Goal: Task Accomplishment & Management: Manage account settings

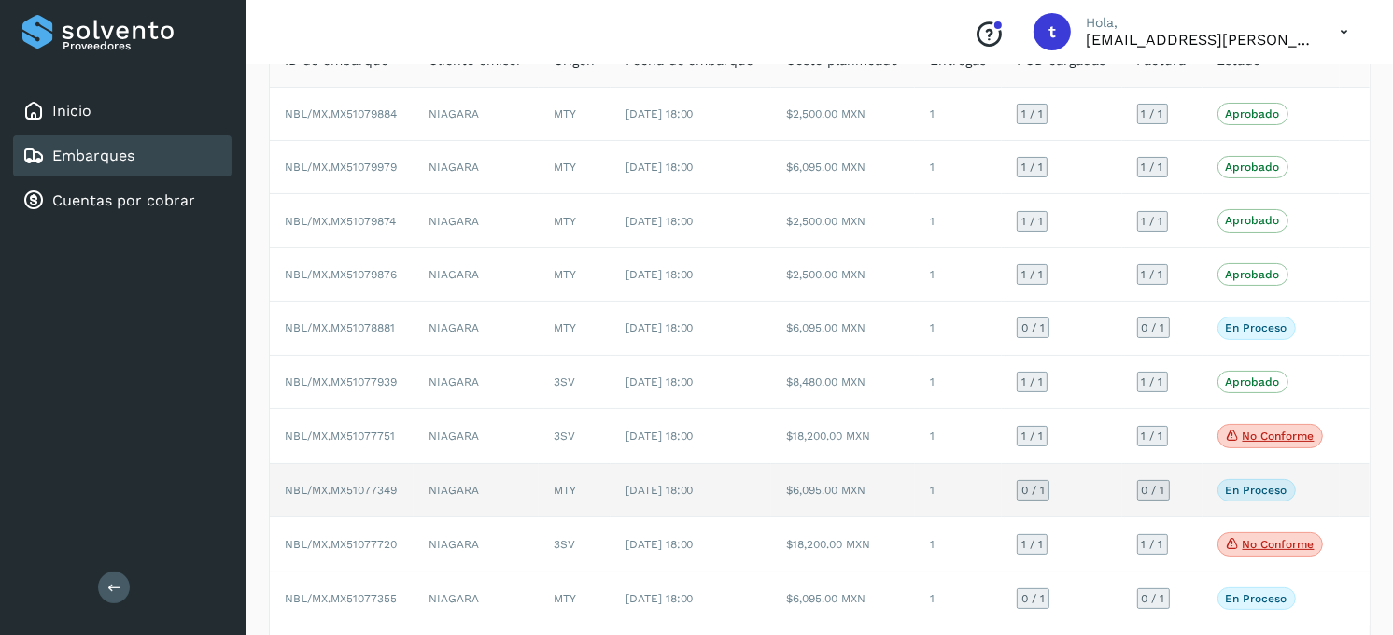
scroll to position [235, 0]
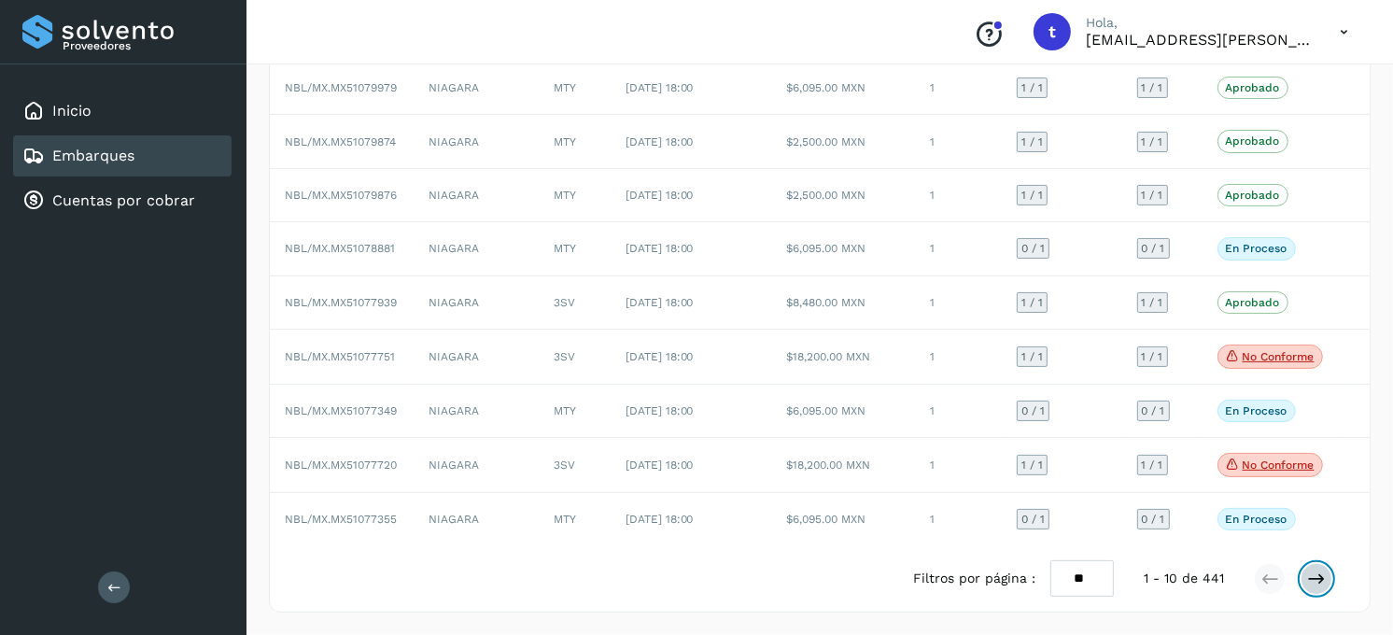
drag, startPoint x: 1316, startPoint y: 577, endPoint x: 1307, endPoint y: 581, distance: 10.1
click at [1316, 576] on icon at bounding box center [1316, 578] width 19 height 19
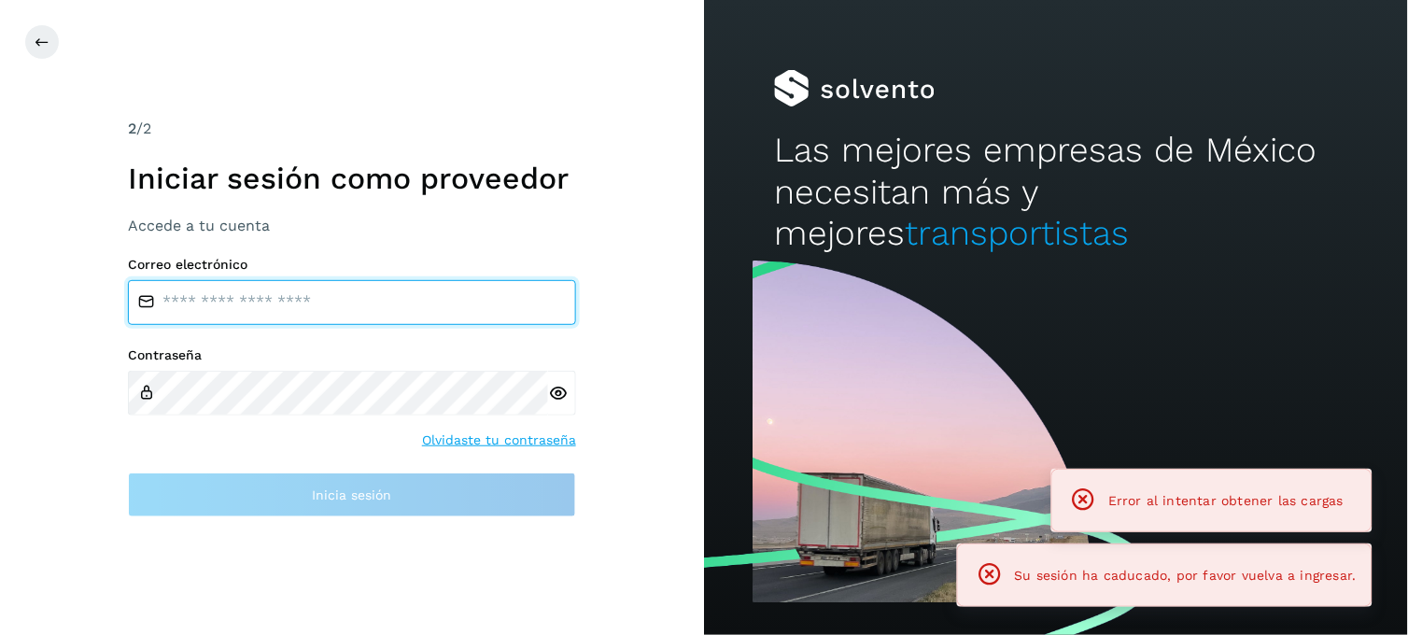
type input "**********"
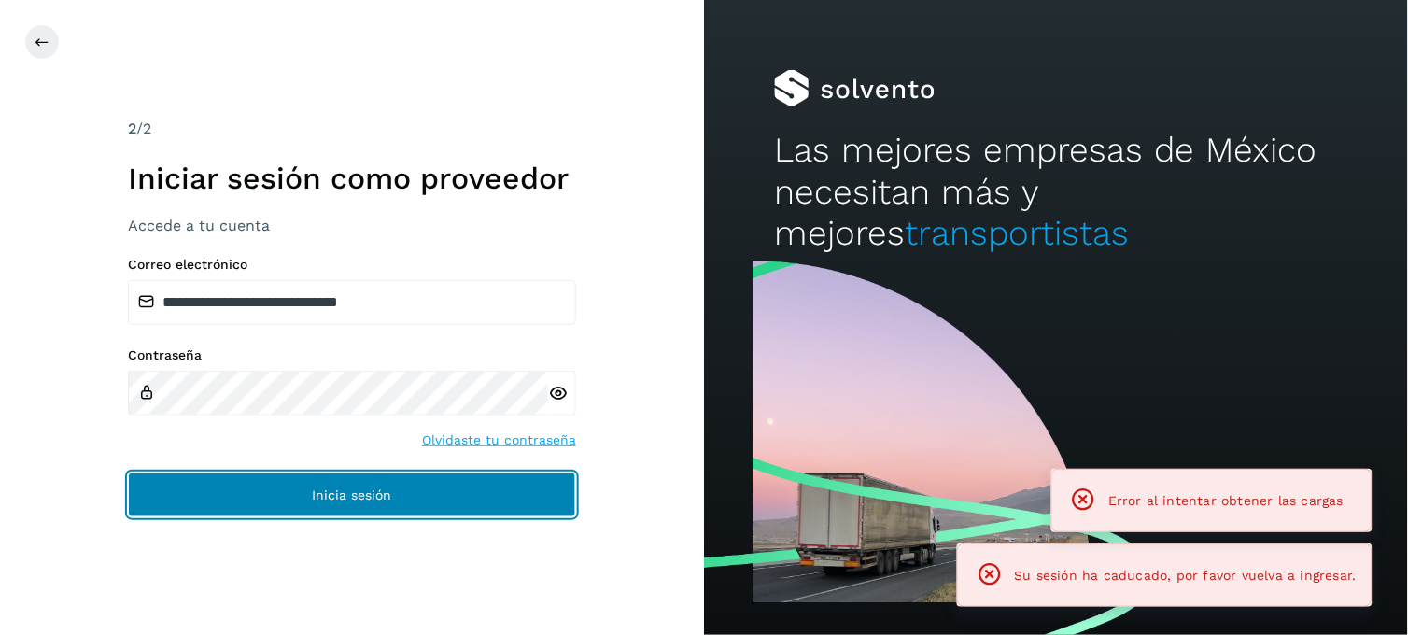
click at [359, 491] on span "Inicia sesión" at bounding box center [352, 494] width 79 height 13
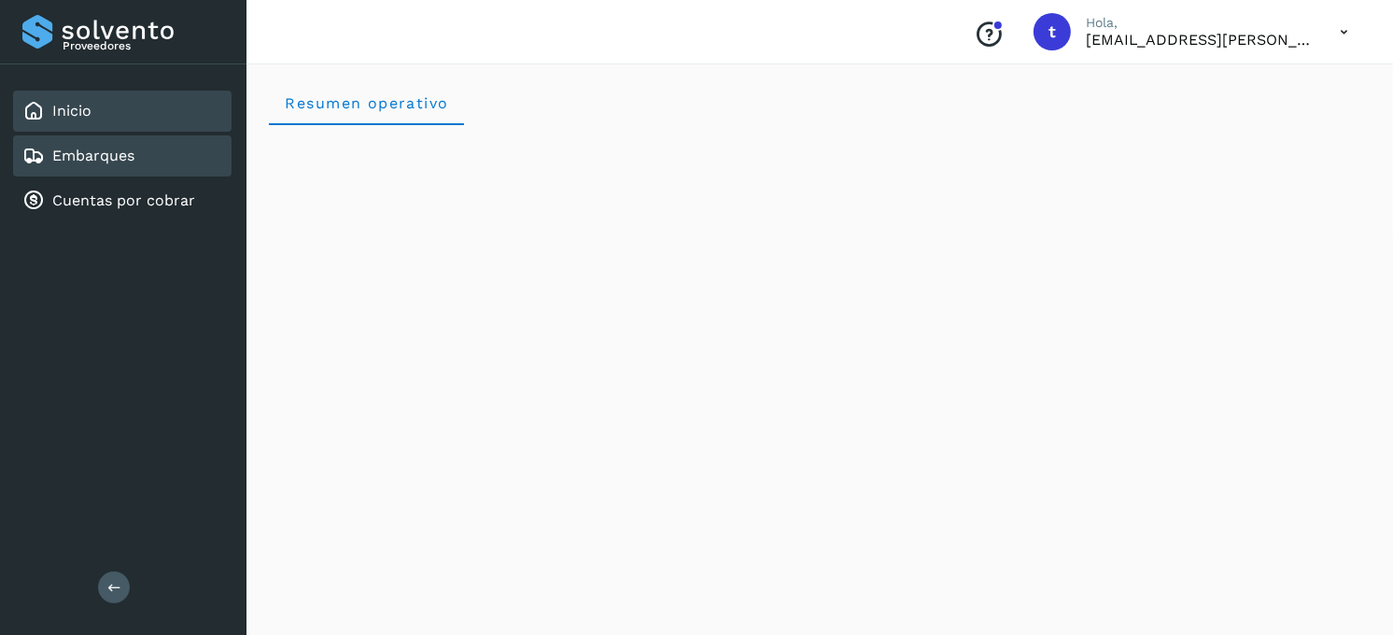
click at [115, 155] on link "Embarques" at bounding box center [93, 156] width 82 height 18
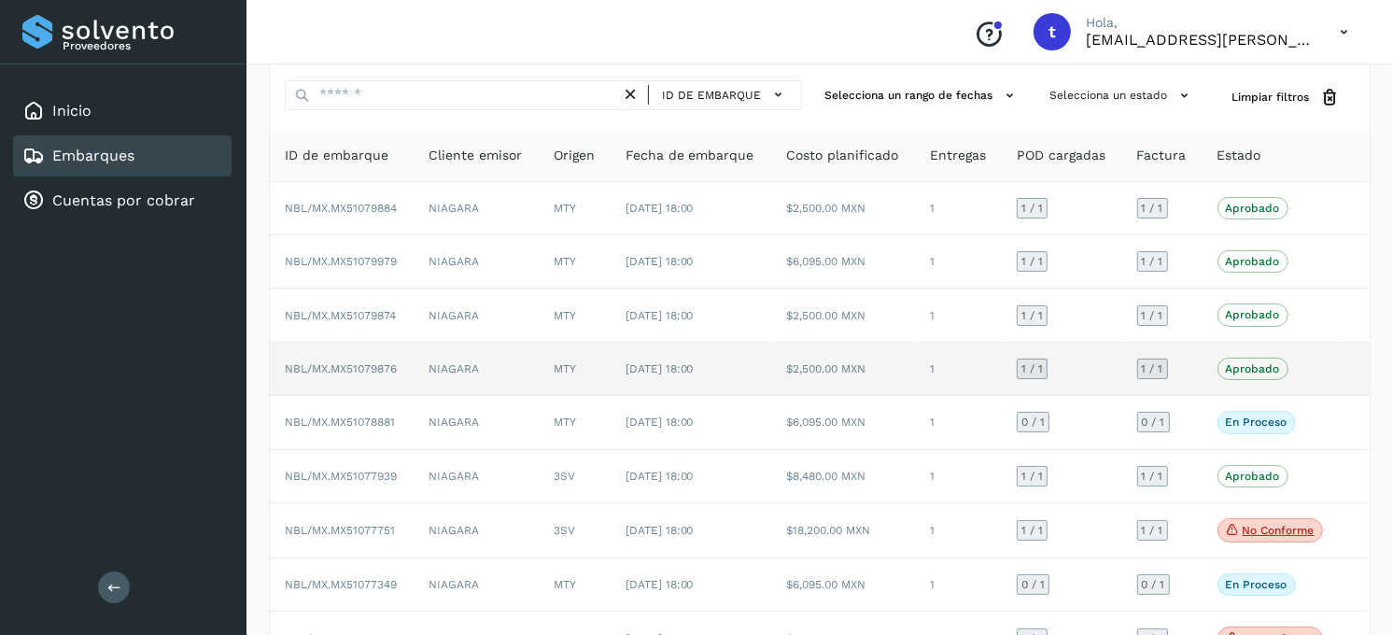
scroll to position [104, 0]
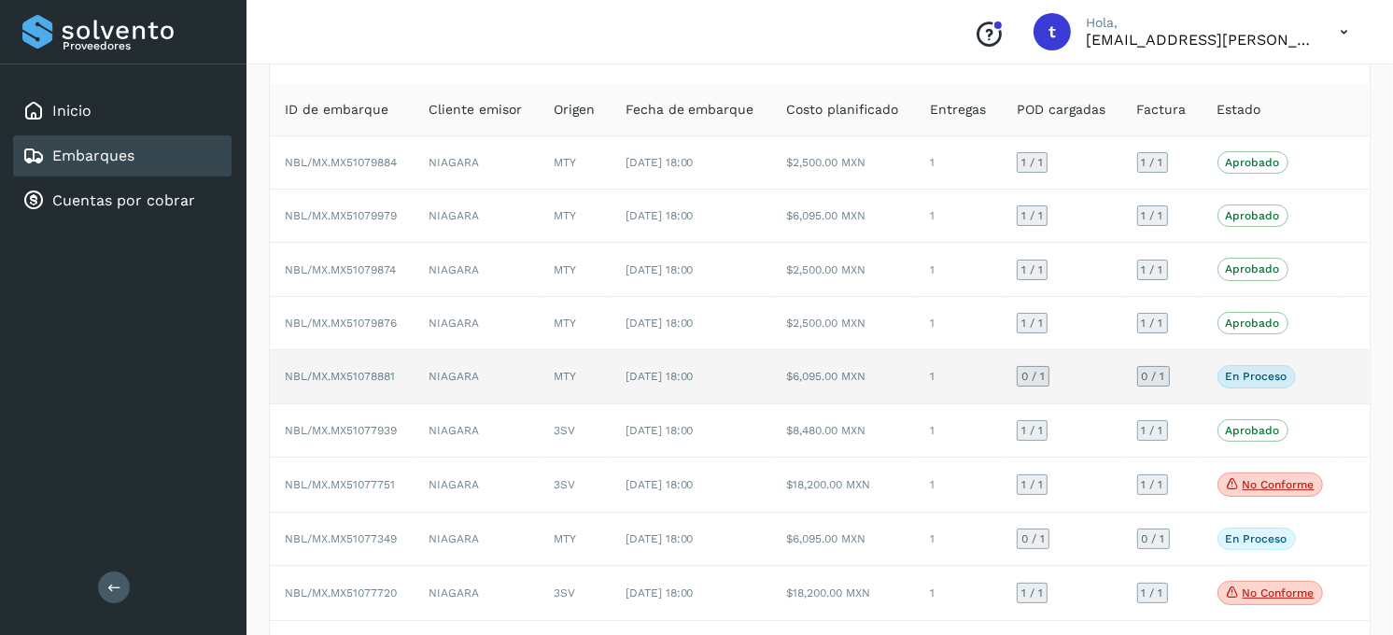
click at [500, 387] on td "NIAGARA" at bounding box center [476, 376] width 125 height 53
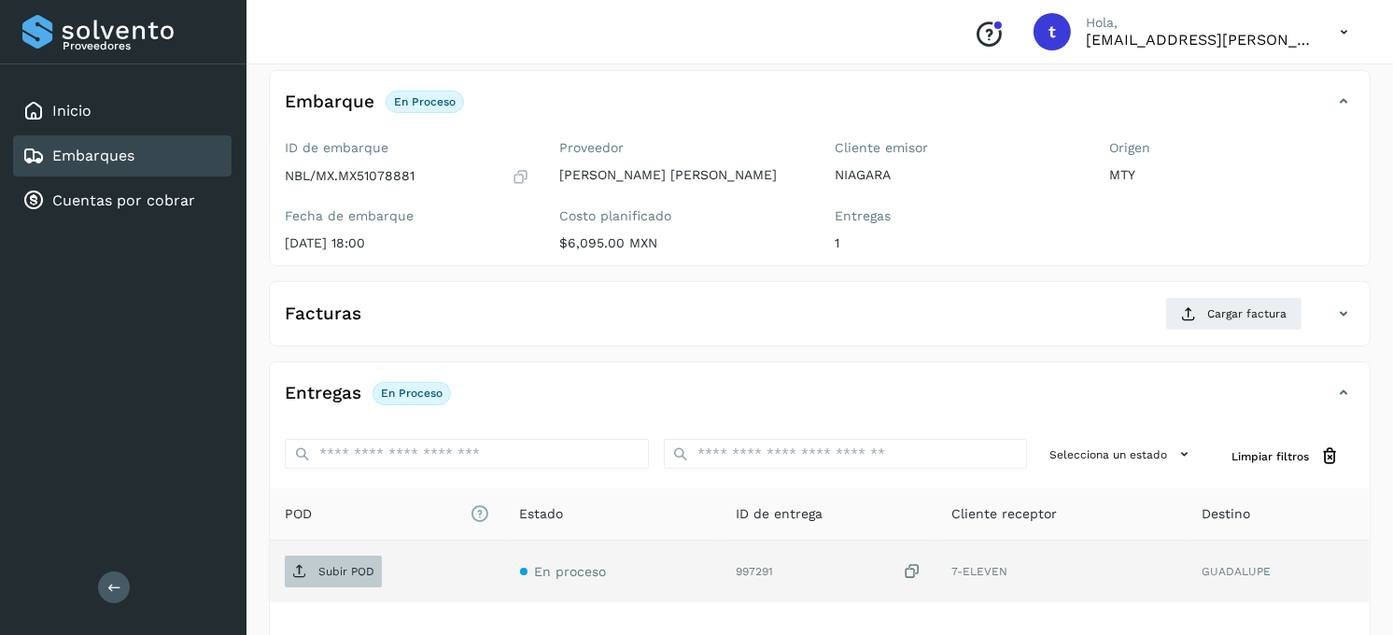
click at [349, 565] on p "Subir POD" at bounding box center [346, 571] width 56 height 13
click at [355, 558] on span "Subir POD" at bounding box center [333, 571] width 97 height 30
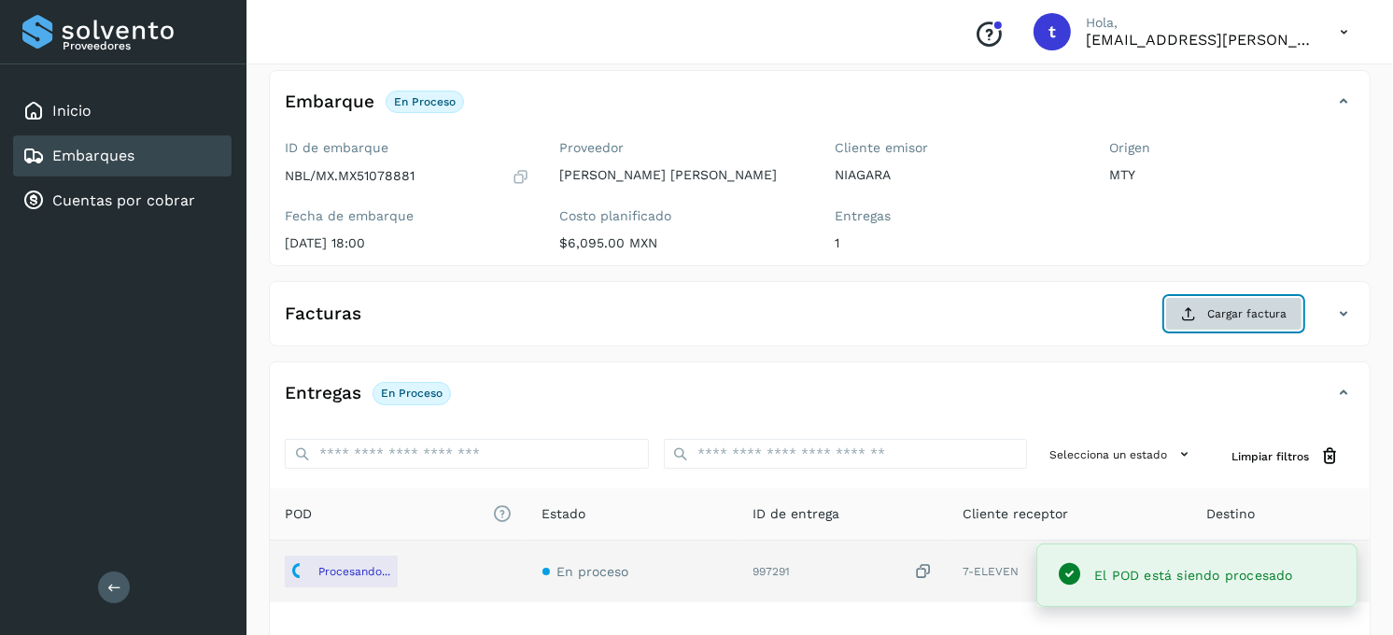
click at [1242, 317] on span "Cargar factura" at bounding box center [1246, 313] width 79 height 17
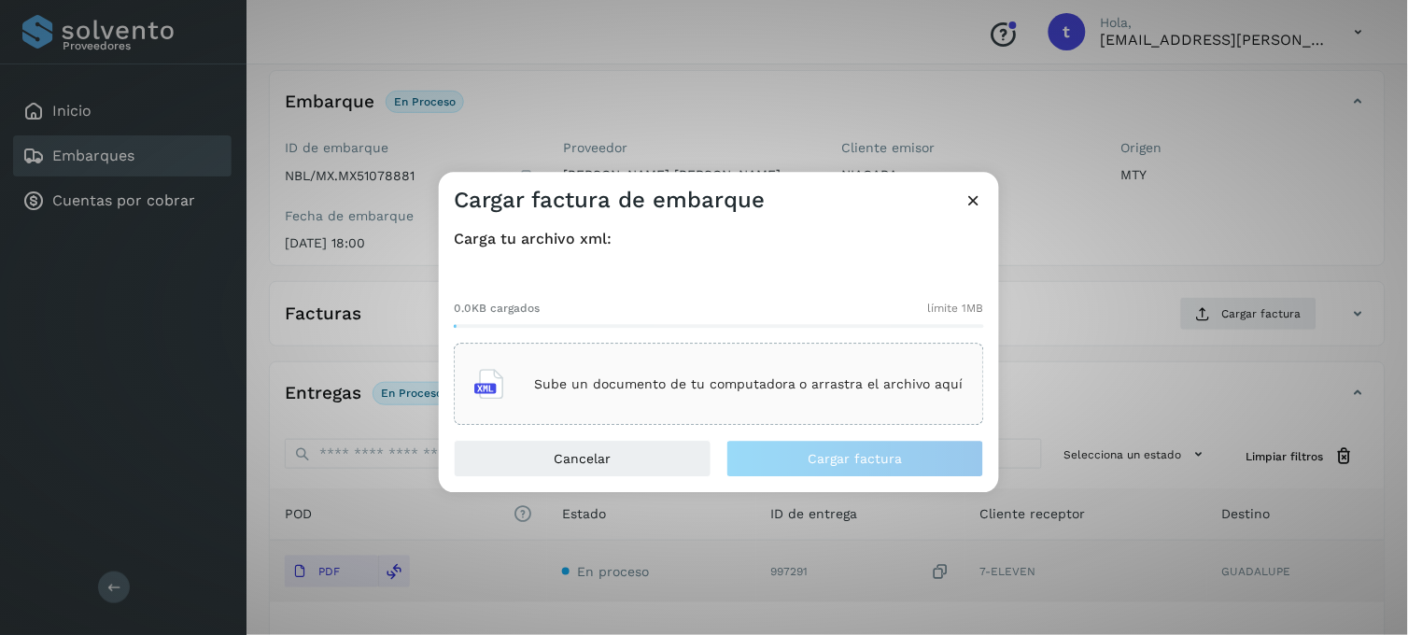
click at [661, 373] on div "Sube un documento de tu computadora o arrastra el archivo aquí" at bounding box center [718, 384] width 489 height 50
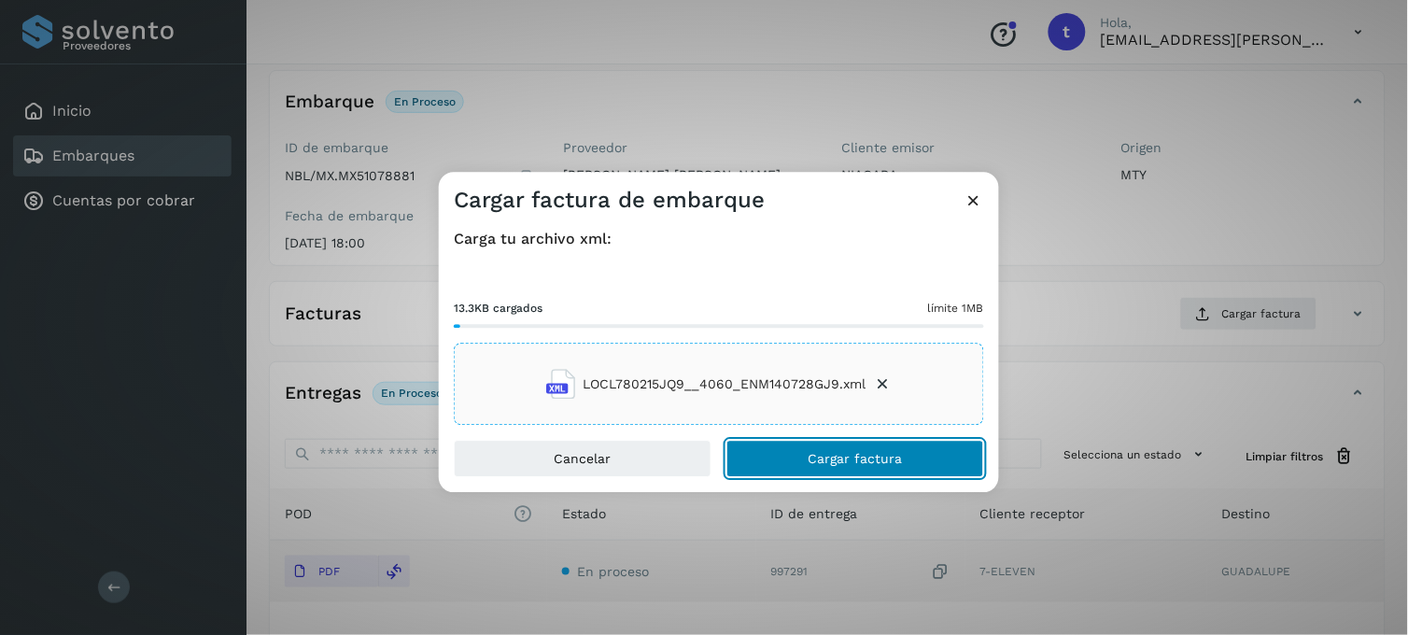
click at [857, 454] on span "Cargar factura" at bounding box center [855, 459] width 94 height 13
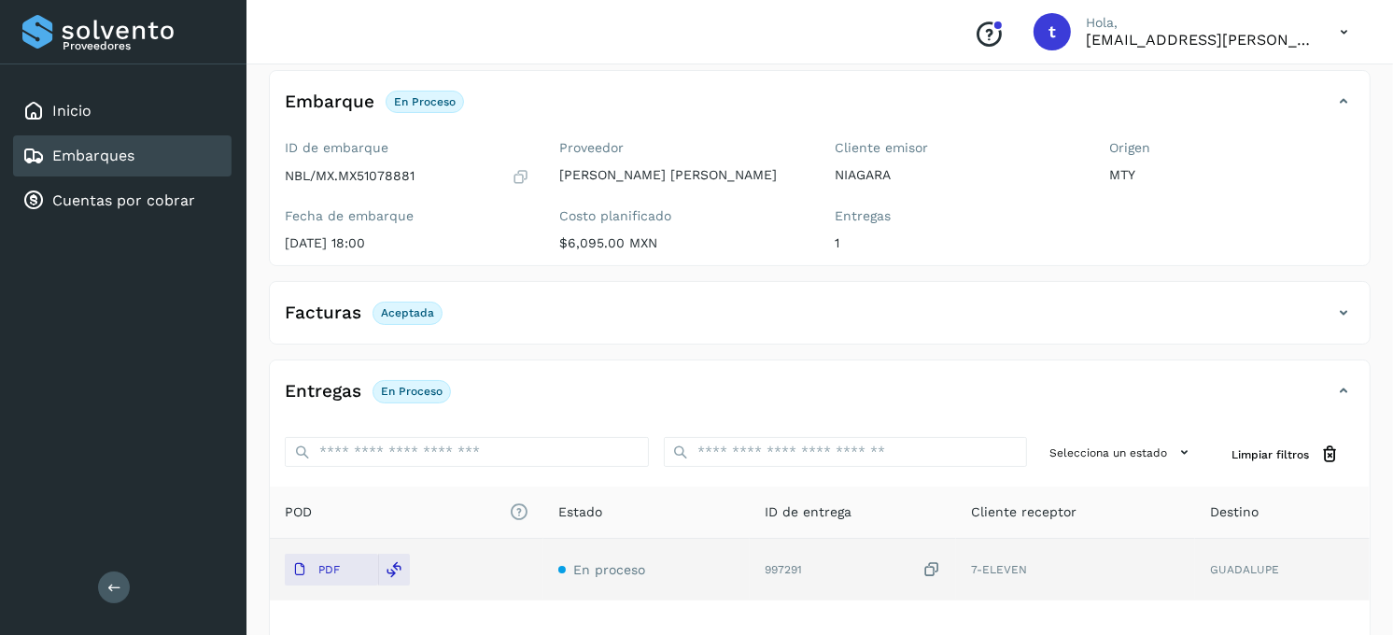
click at [107, 145] on div "Embarques" at bounding box center [78, 156] width 112 height 22
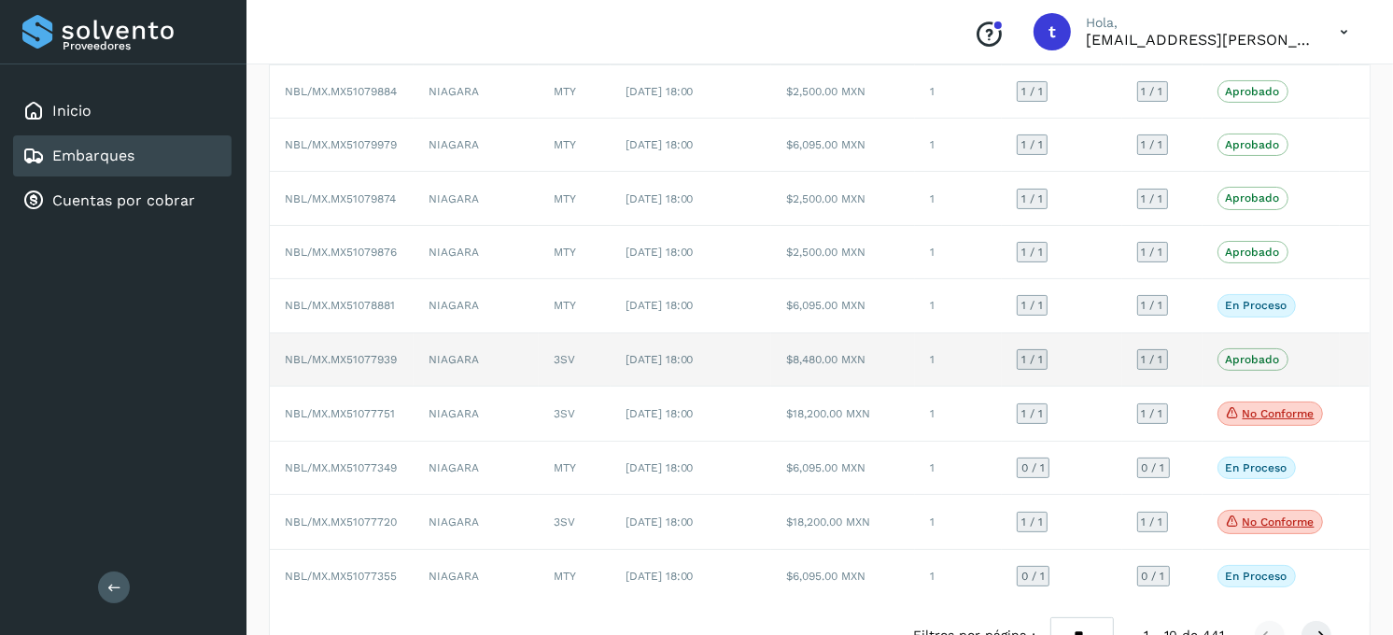
scroll to position [207, 0]
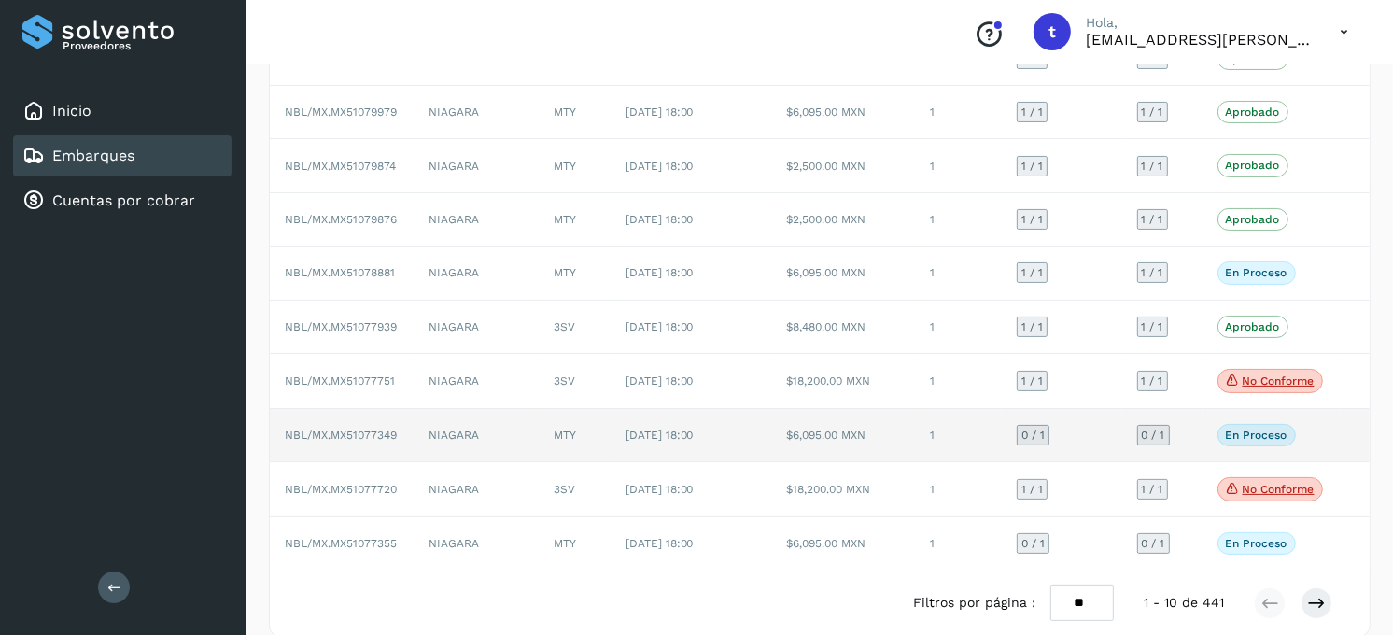
click at [483, 431] on td "NIAGARA" at bounding box center [476, 435] width 125 height 53
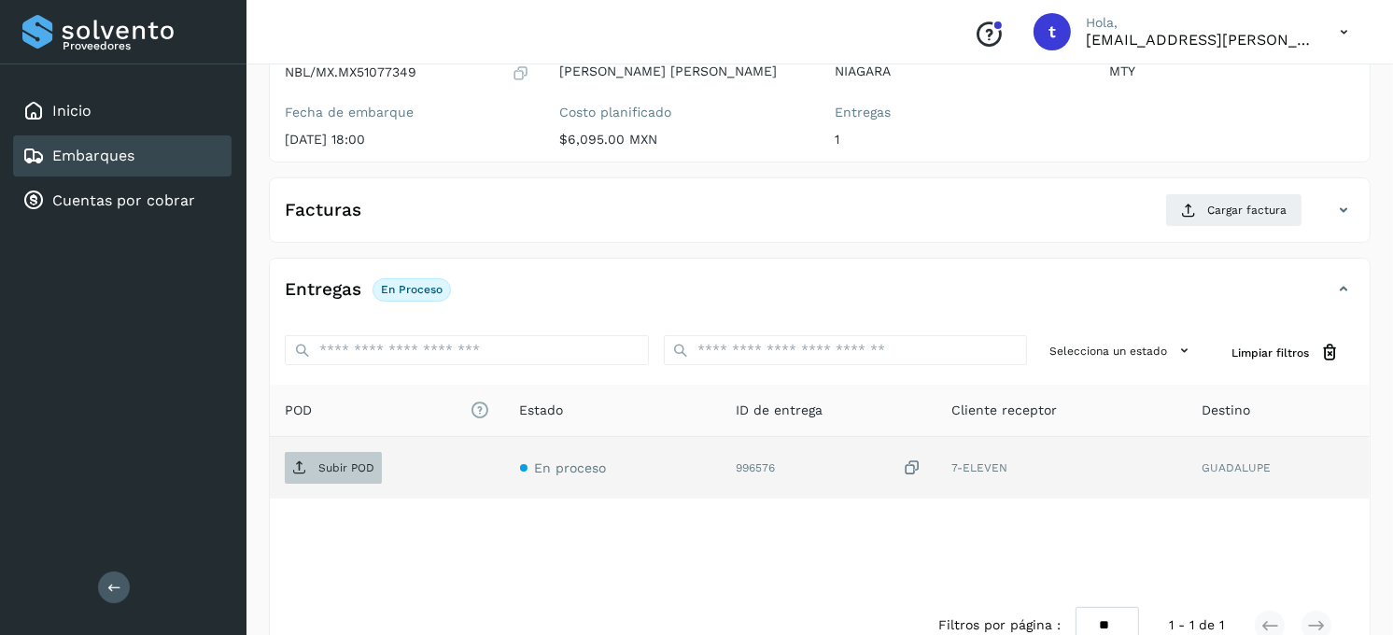
click at [359, 470] on p "Subir POD" at bounding box center [346, 467] width 56 height 13
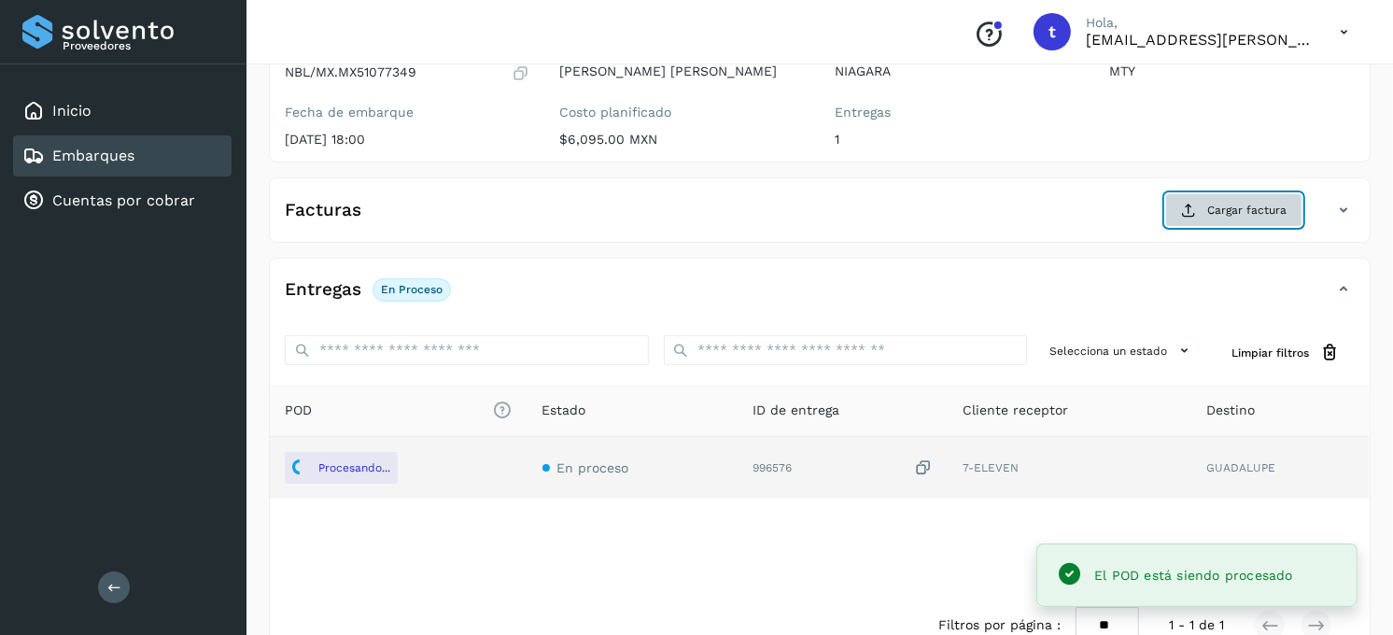
click at [1243, 210] on span "Cargar factura" at bounding box center [1246, 210] width 79 height 17
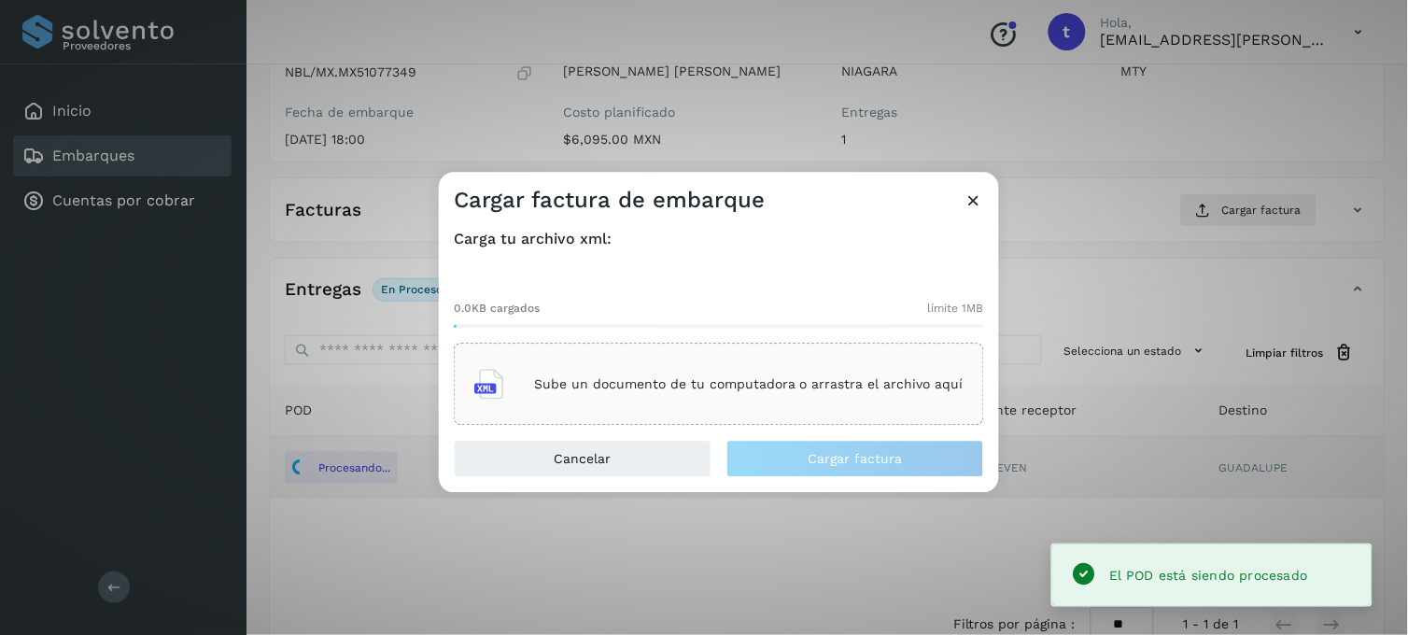
click at [570, 393] on div "Sube un documento de tu computadora o arrastra el archivo aquí" at bounding box center [718, 384] width 489 height 50
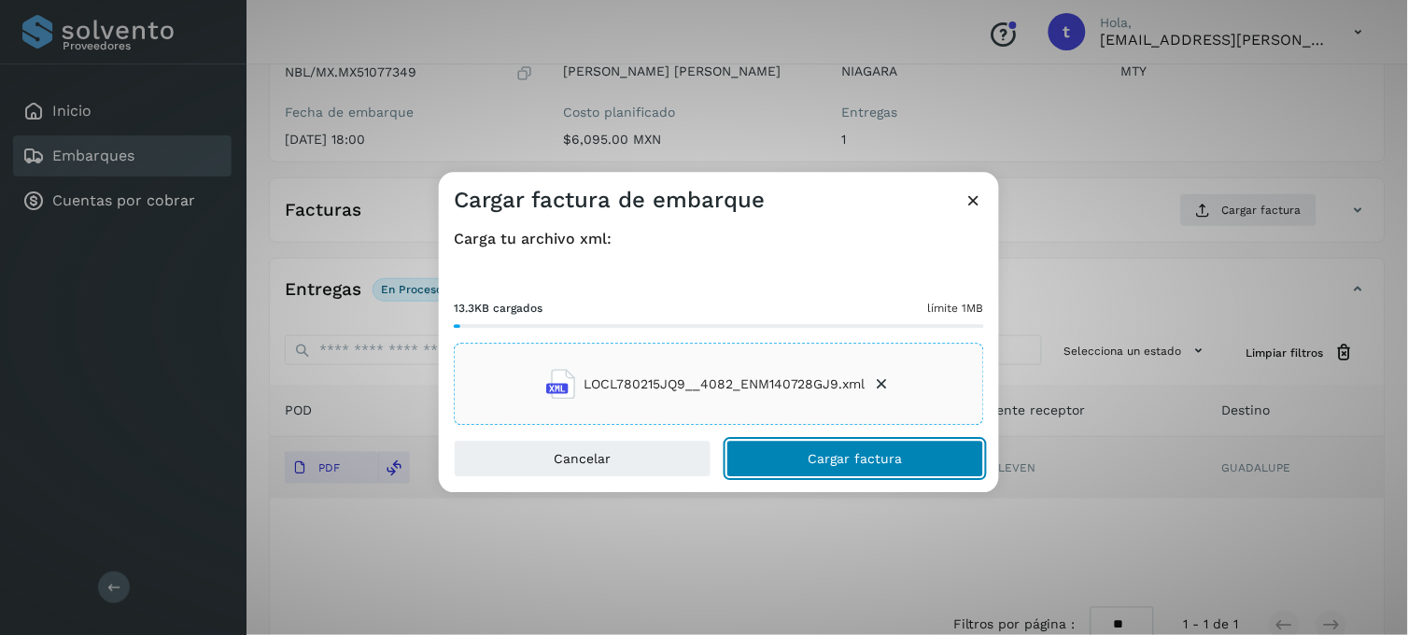
click at [836, 464] on span "Cargar factura" at bounding box center [855, 459] width 94 height 13
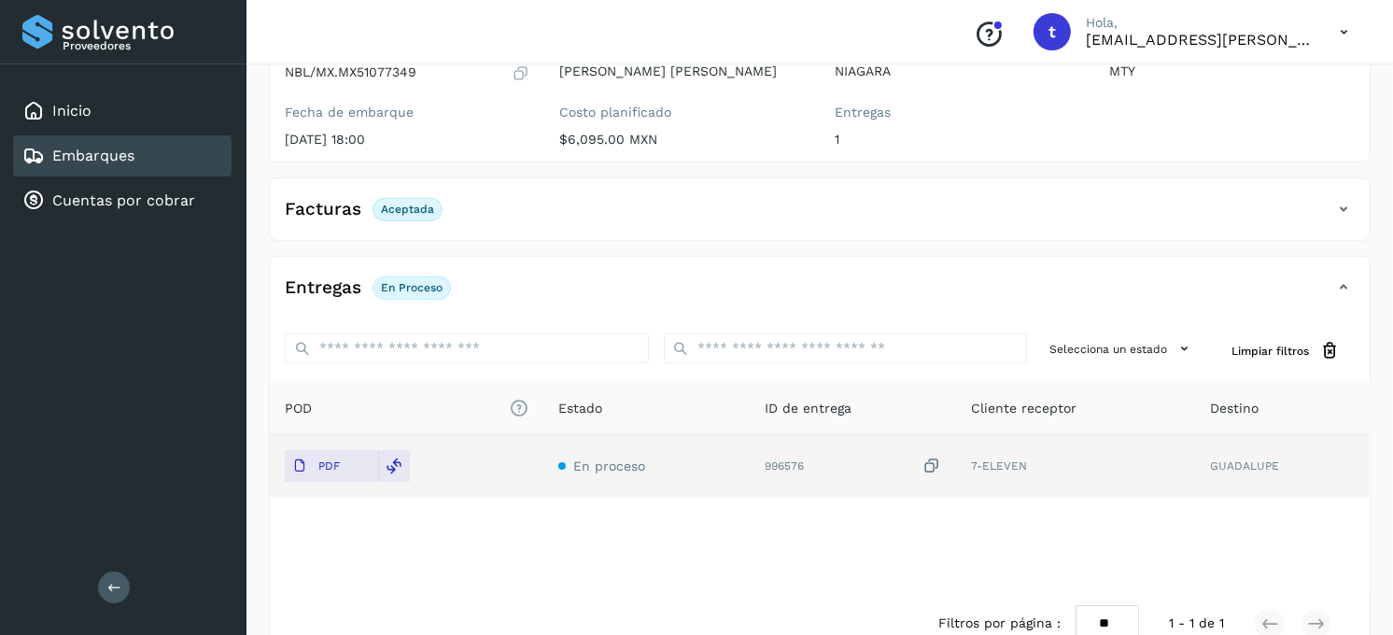
click at [106, 160] on link "Embarques" at bounding box center [93, 156] width 82 height 18
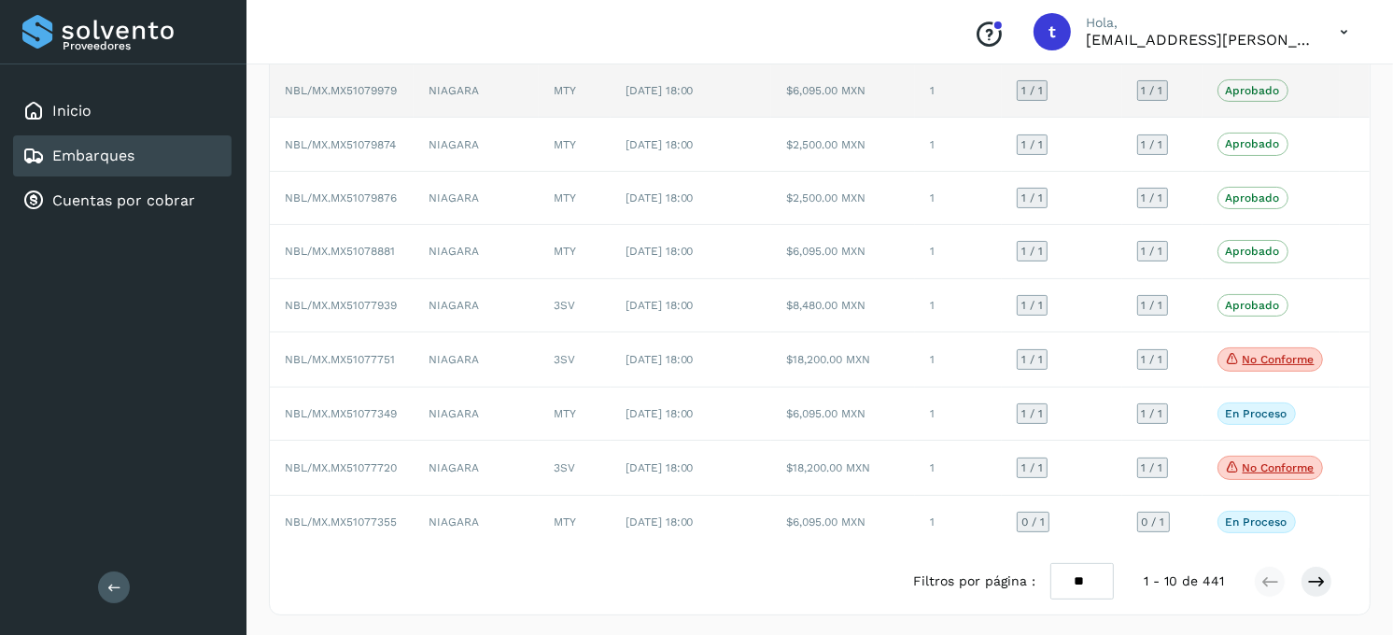
scroll to position [235, 0]
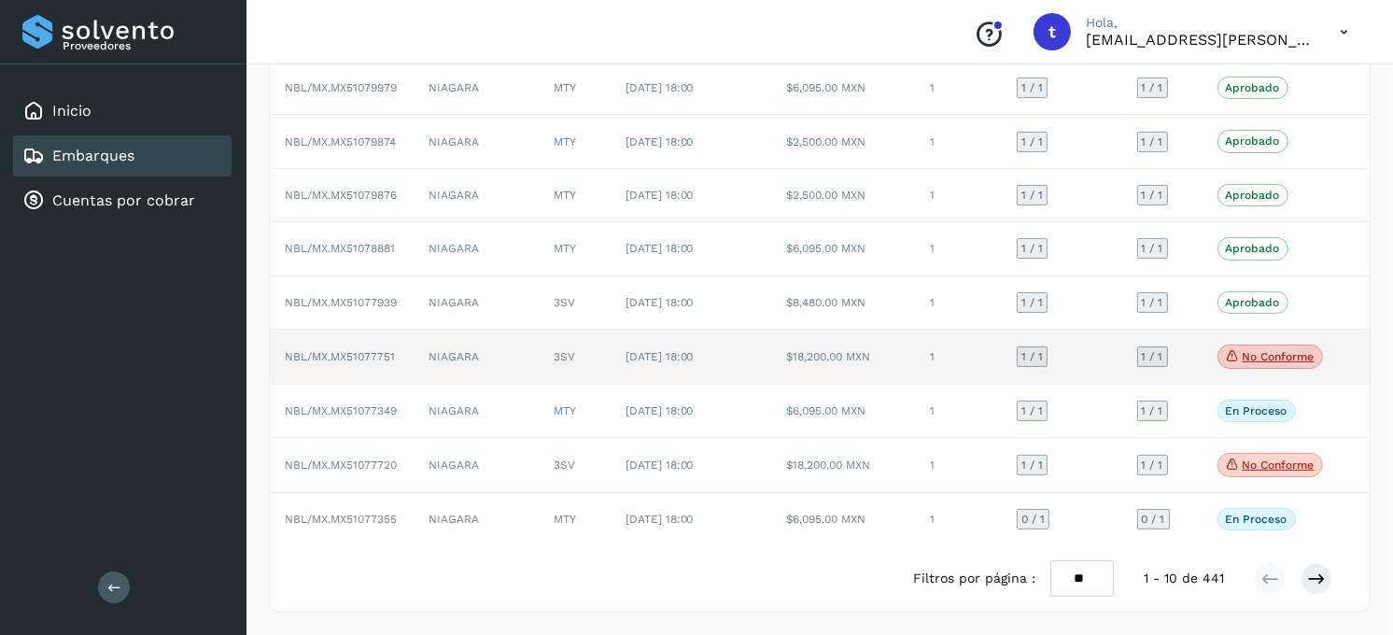
click at [1290, 330] on td "No conforme Verifica el estado de la factura o entregas asociadas a este embarq…" at bounding box center [1270, 357] width 137 height 55
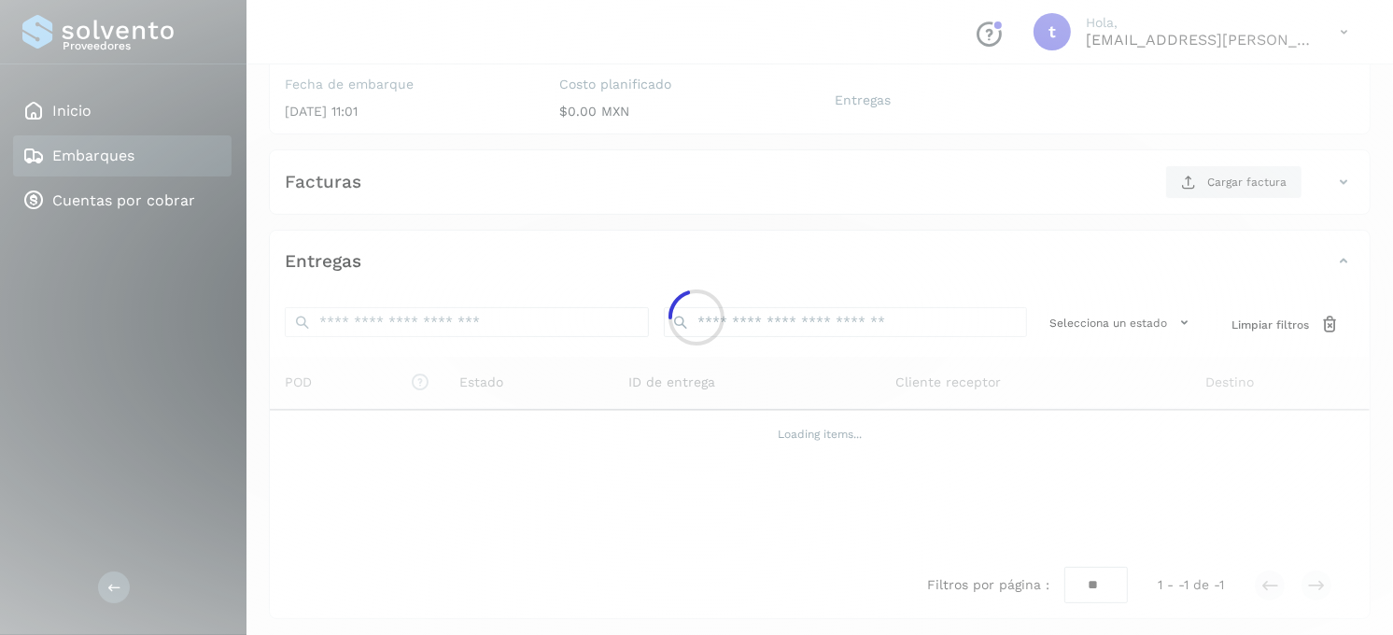
click at [1282, 350] on div at bounding box center [696, 317] width 1393 height 635
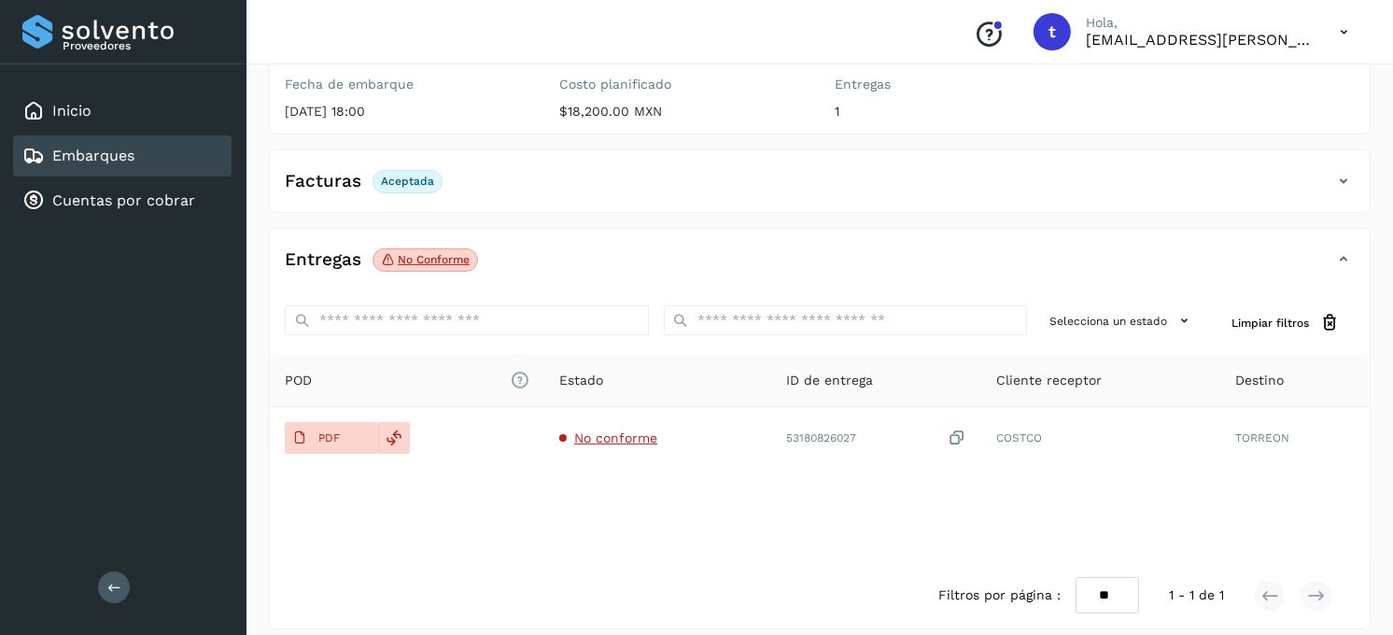
click at [200, 141] on div "Embarques" at bounding box center [122, 155] width 218 height 41
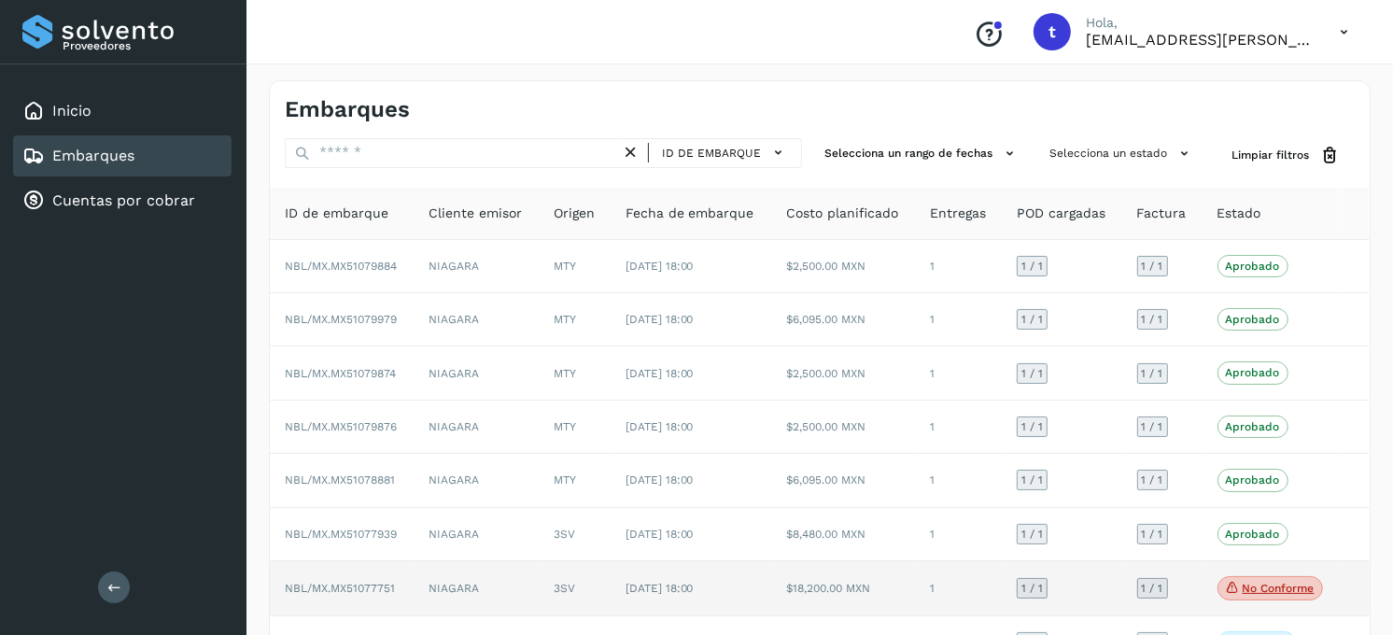
click at [1262, 582] on p "No conforme" at bounding box center [1279, 588] width 72 height 13
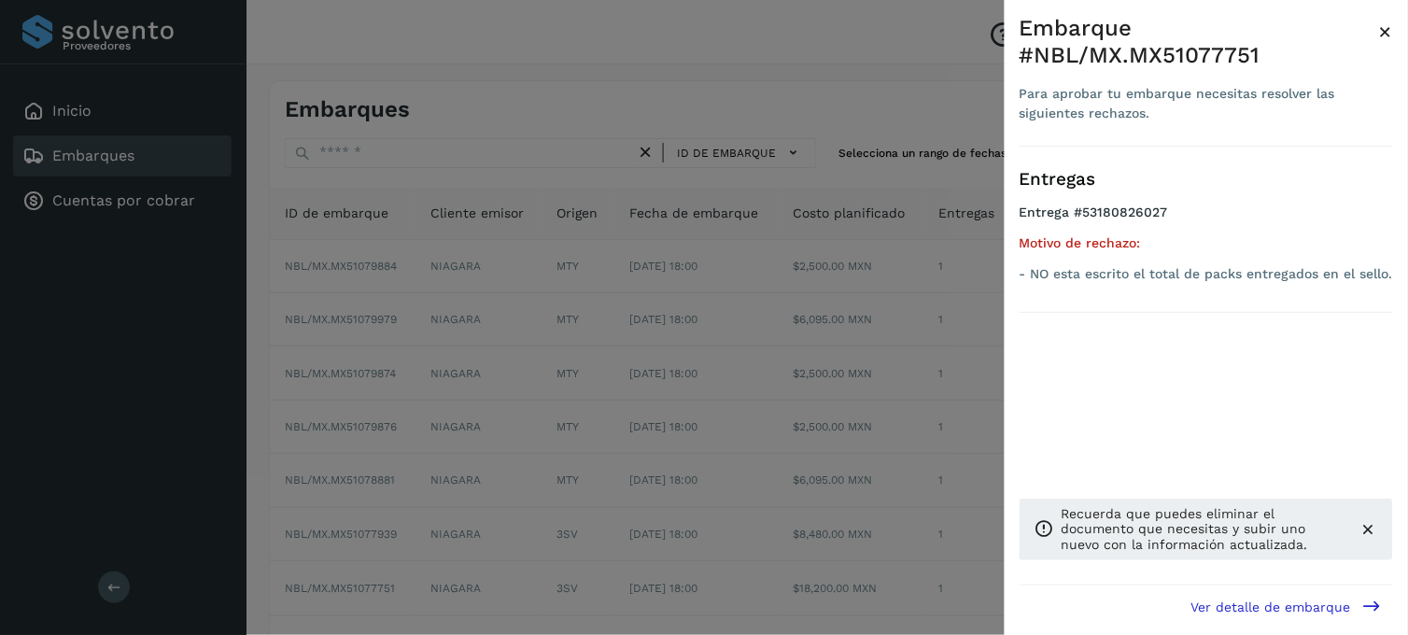
click at [1378, 31] on div "Embarque #NBL/MX.MX51077751" at bounding box center [1198, 42] width 359 height 54
click at [1389, 30] on span "×" at bounding box center [1386, 32] width 14 height 26
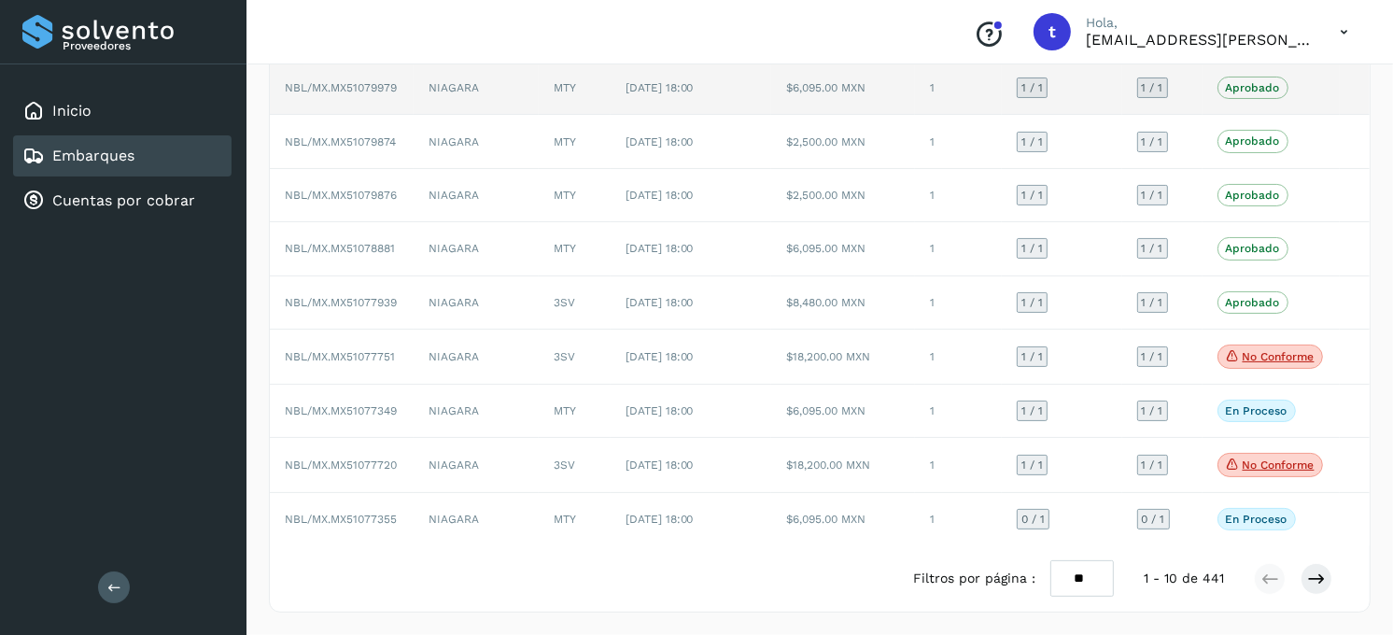
scroll to position [235, 0]
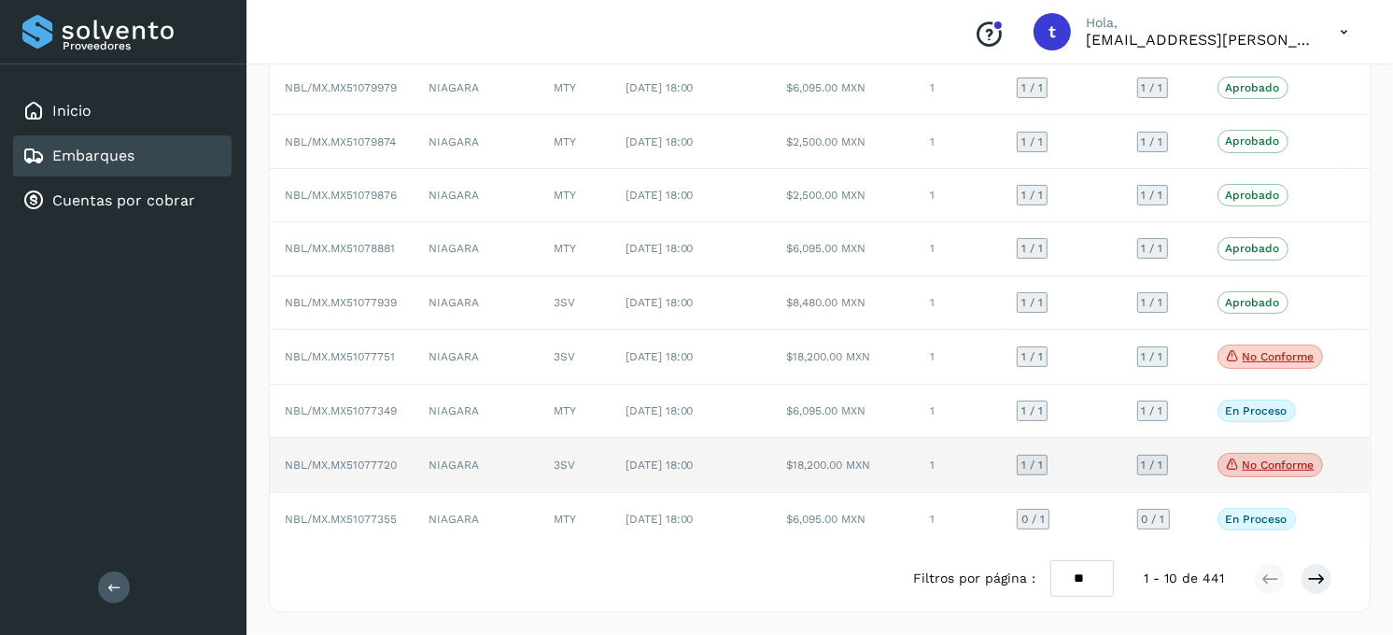
click at [1276, 460] on p "No conforme" at bounding box center [1279, 464] width 72 height 13
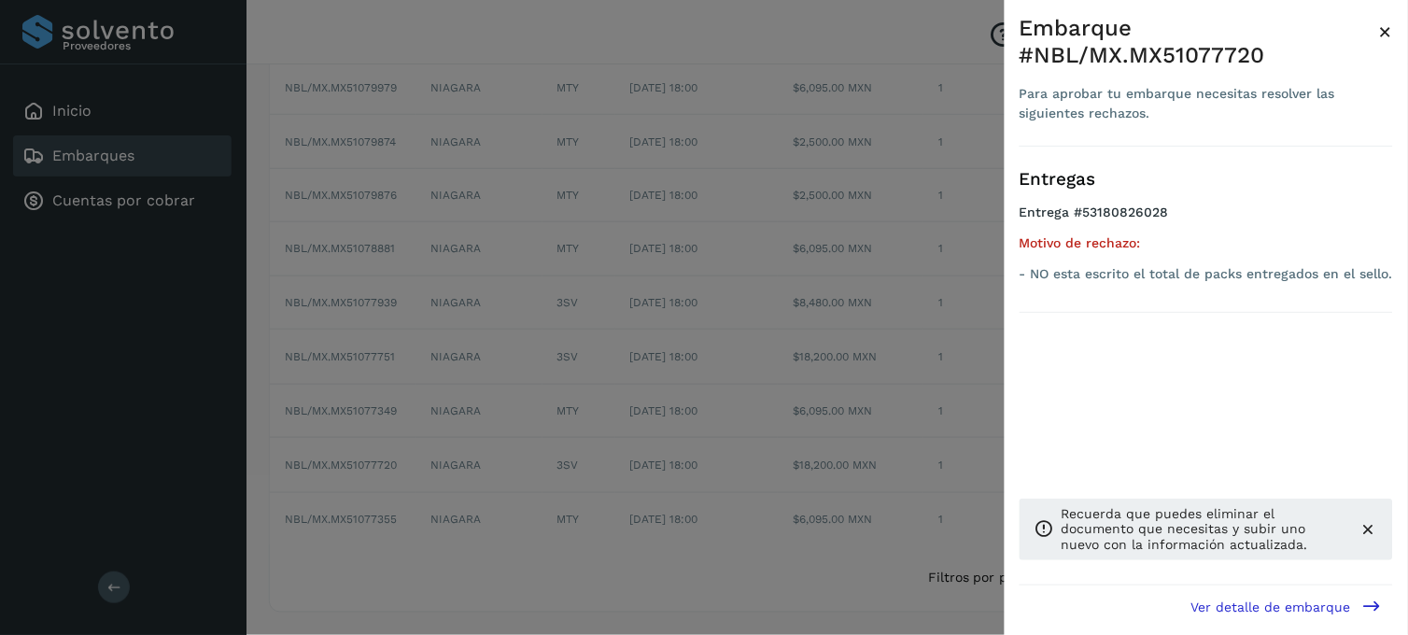
click at [1392, 34] on span "×" at bounding box center [1386, 32] width 14 height 26
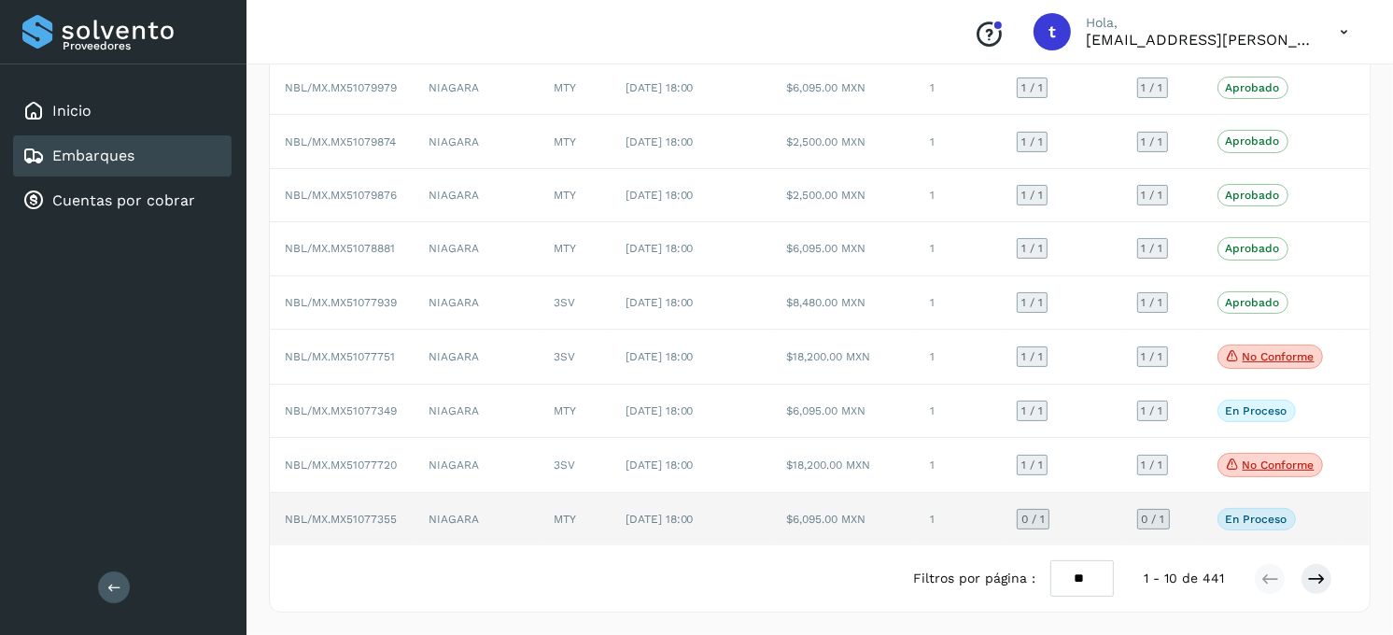
click at [492, 515] on td "NIAGARA" at bounding box center [476, 519] width 125 height 52
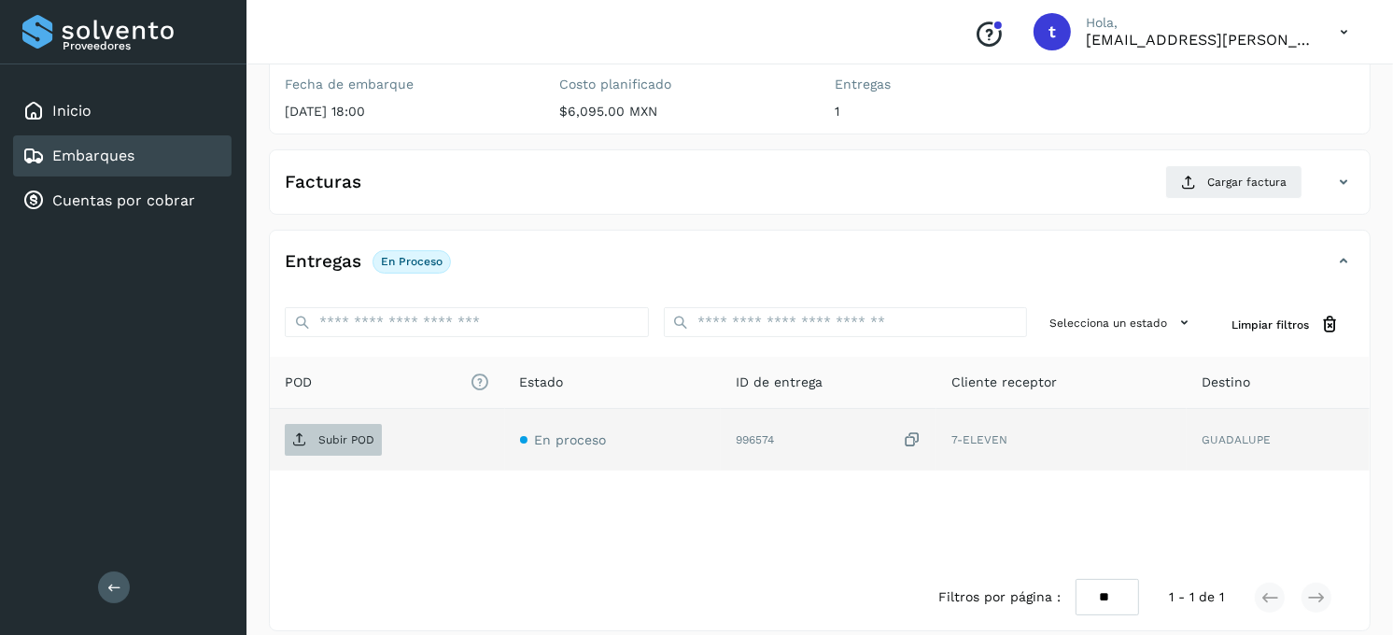
click at [357, 431] on span "Subir POD" at bounding box center [333, 440] width 97 height 30
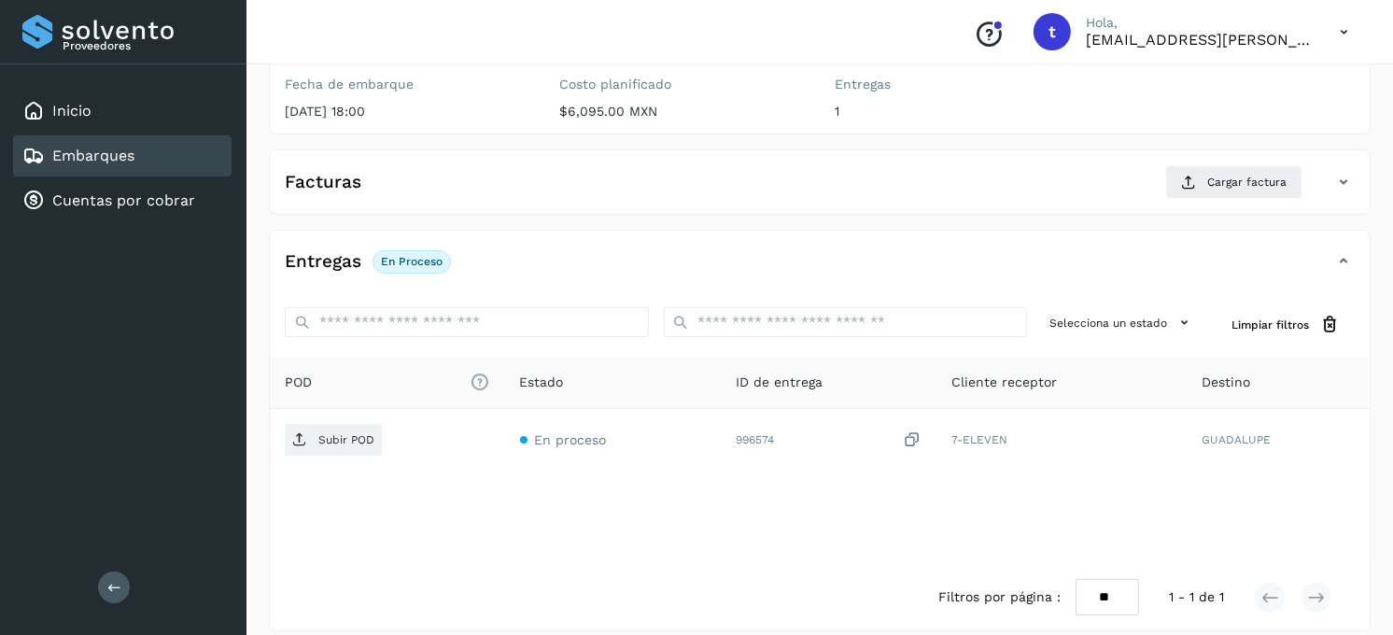
click at [125, 151] on link "Embarques" at bounding box center [93, 156] width 82 height 18
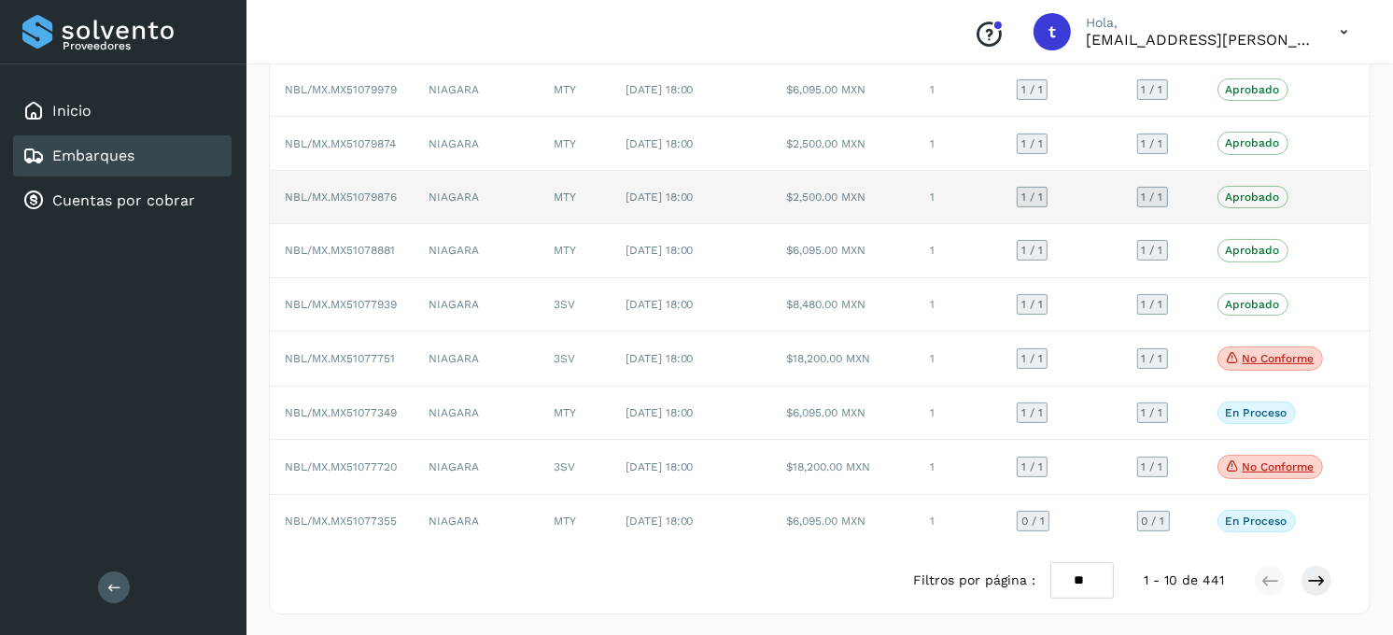
scroll to position [235, 0]
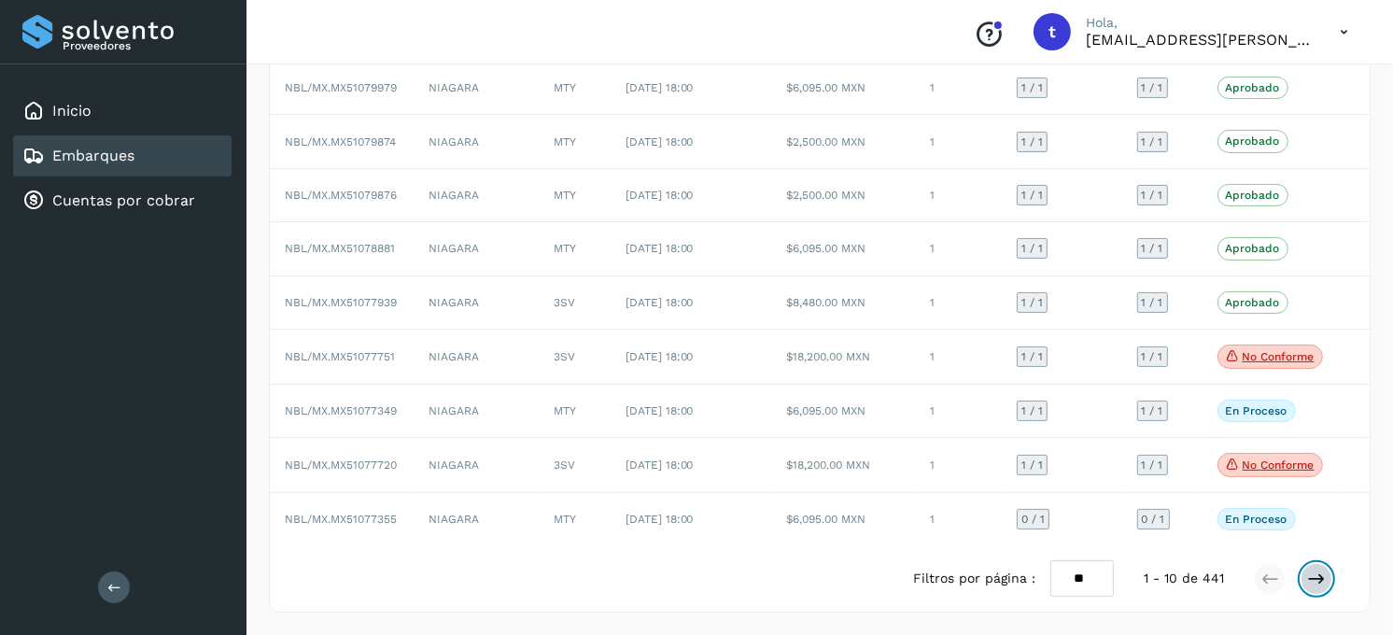
click at [1318, 577] on icon at bounding box center [1316, 578] width 19 height 19
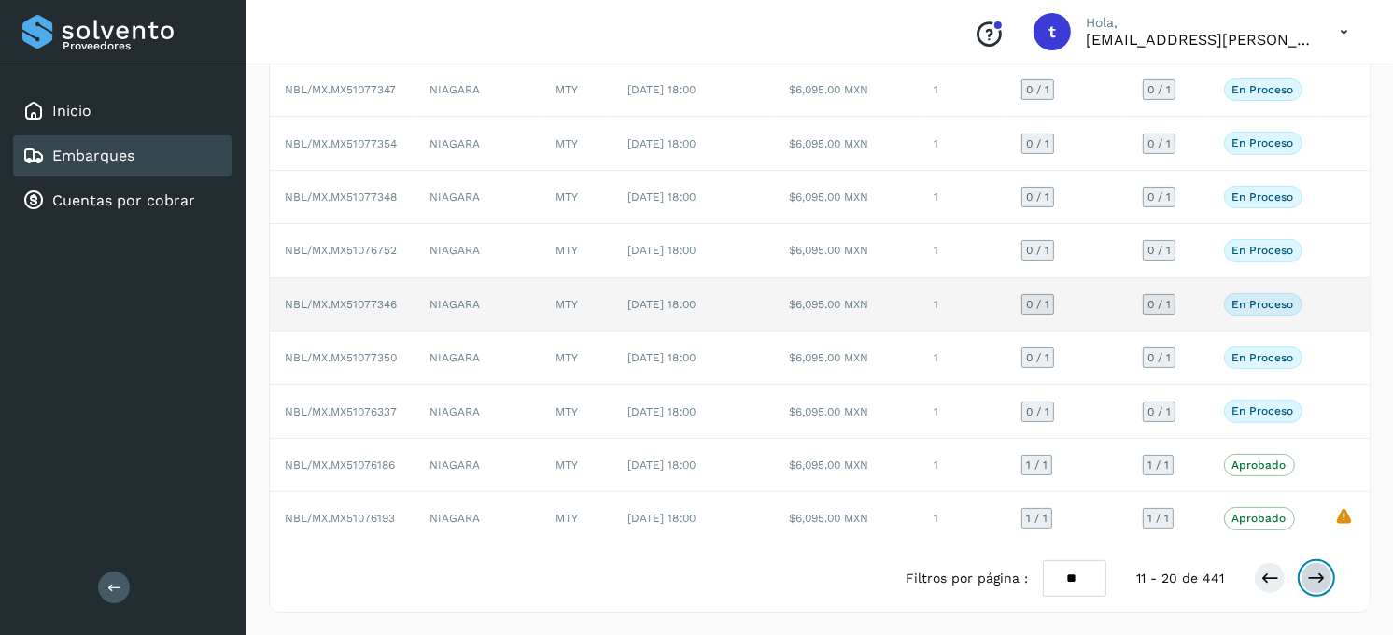
scroll to position [0, 0]
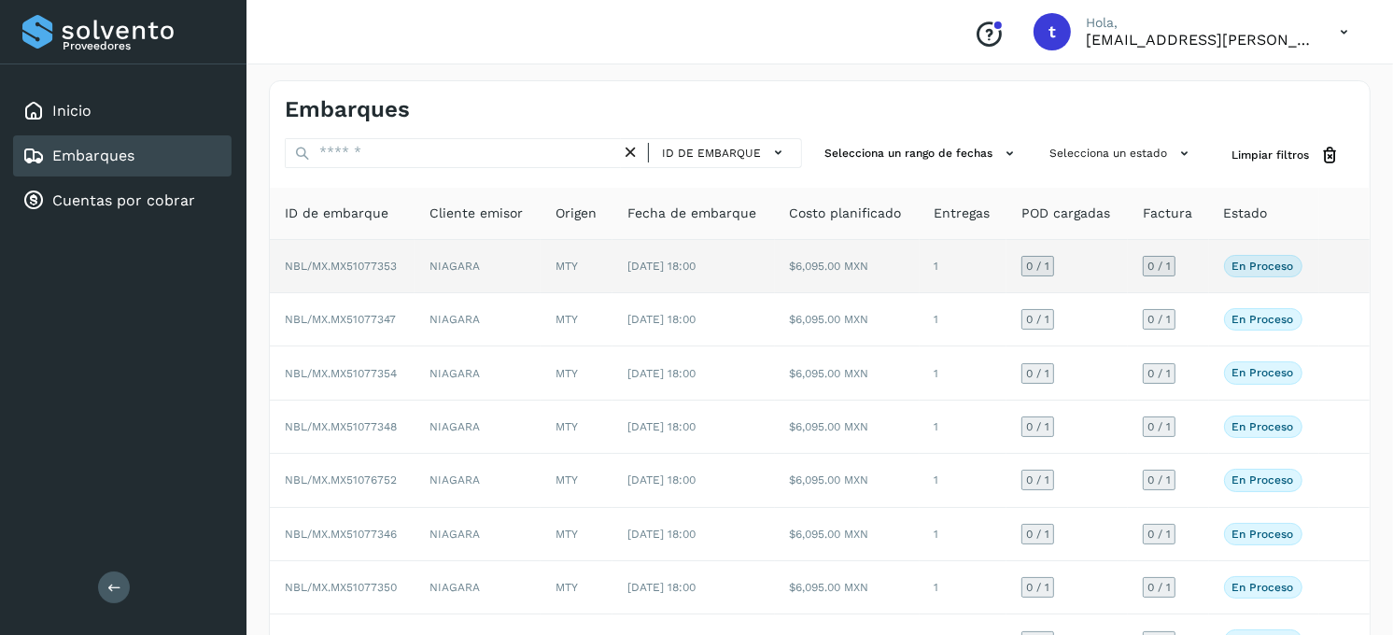
click at [498, 261] on td "NIAGARA" at bounding box center [478, 266] width 126 height 53
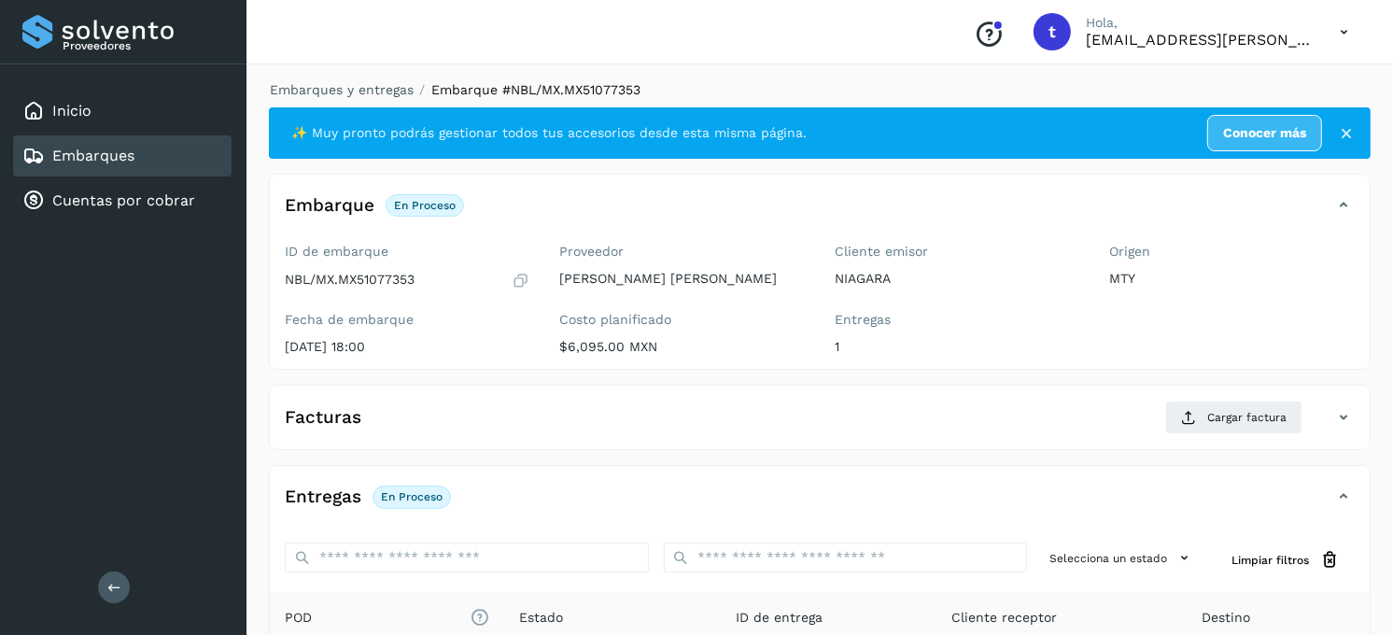
scroll to position [104, 0]
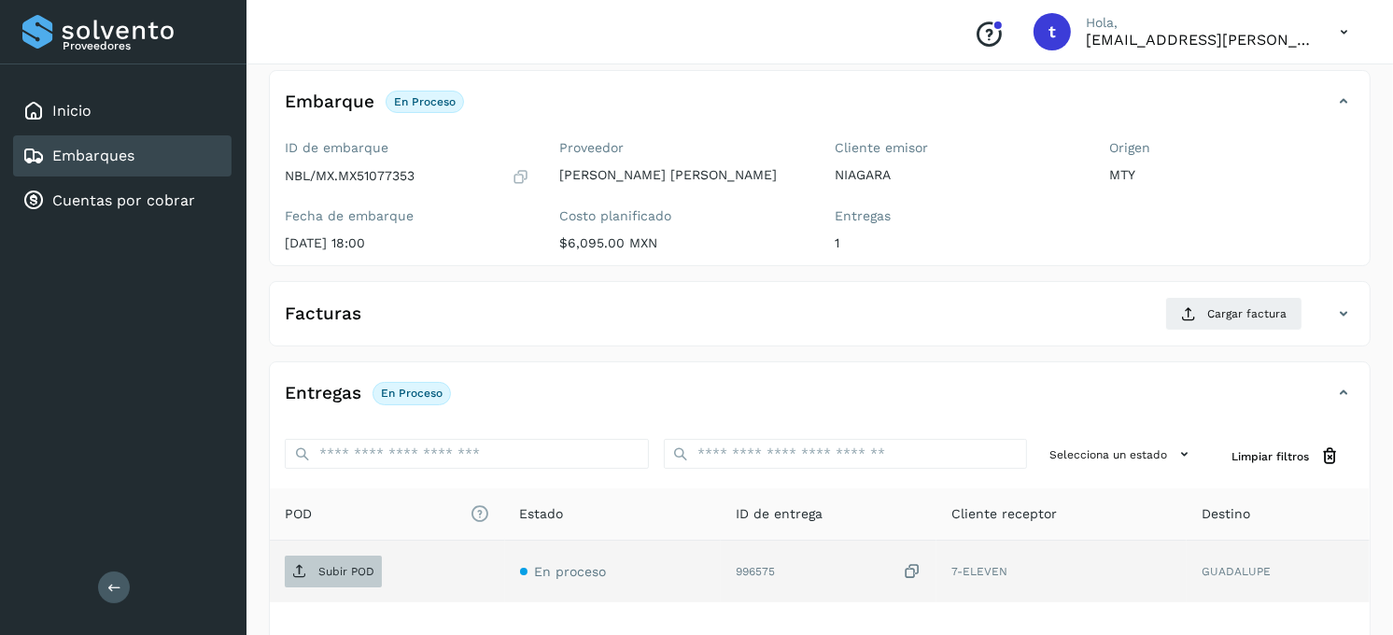
click at [339, 568] on p "Subir POD" at bounding box center [346, 571] width 56 height 13
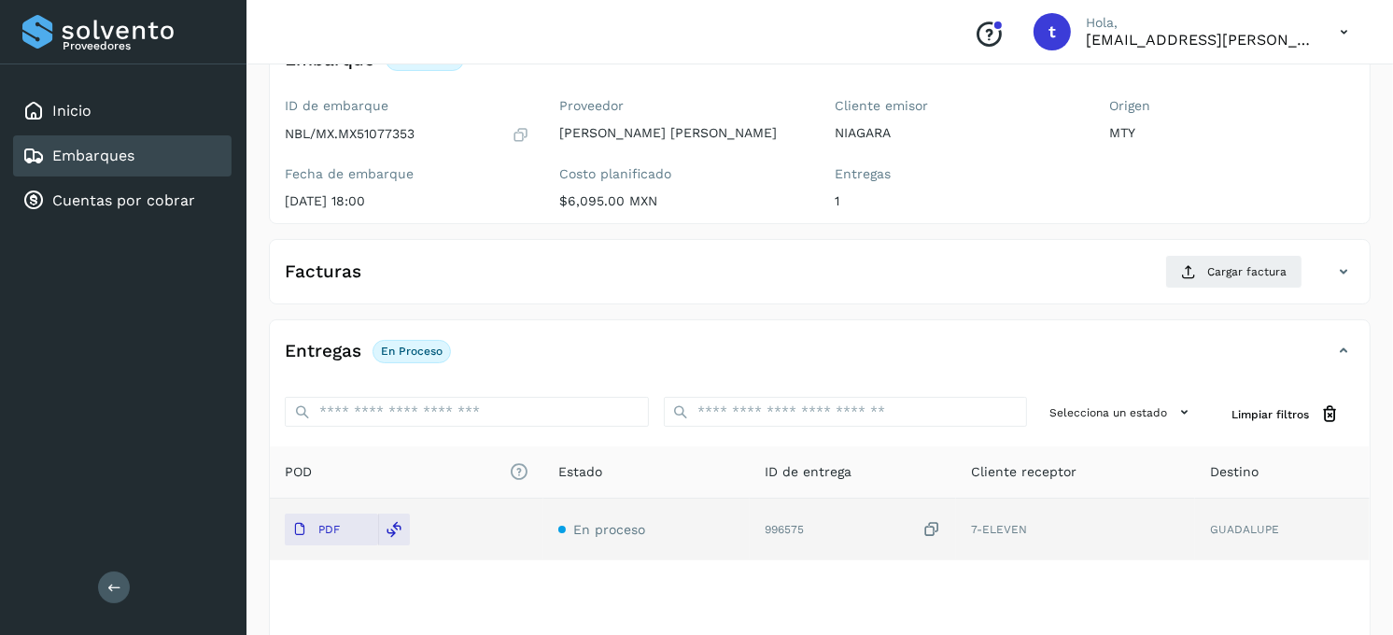
scroll to position [207, 0]
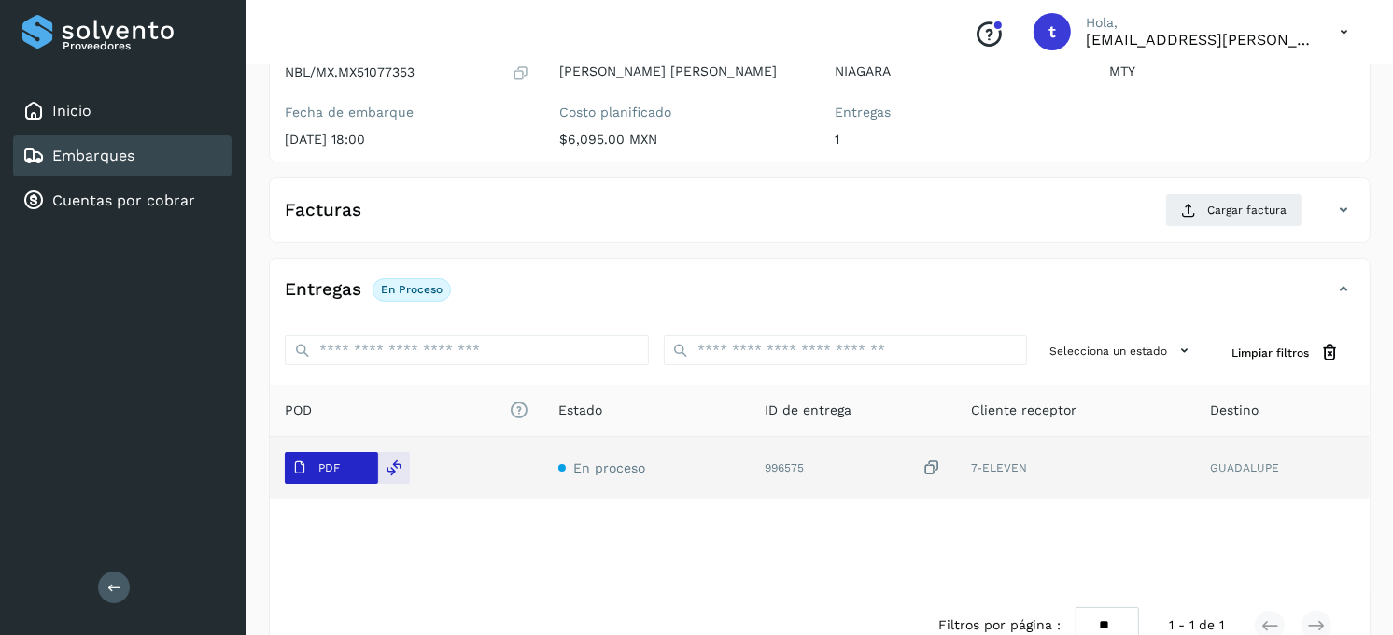
click at [341, 471] on span "PDF" at bounding box center [316, 468] width 63 height 30
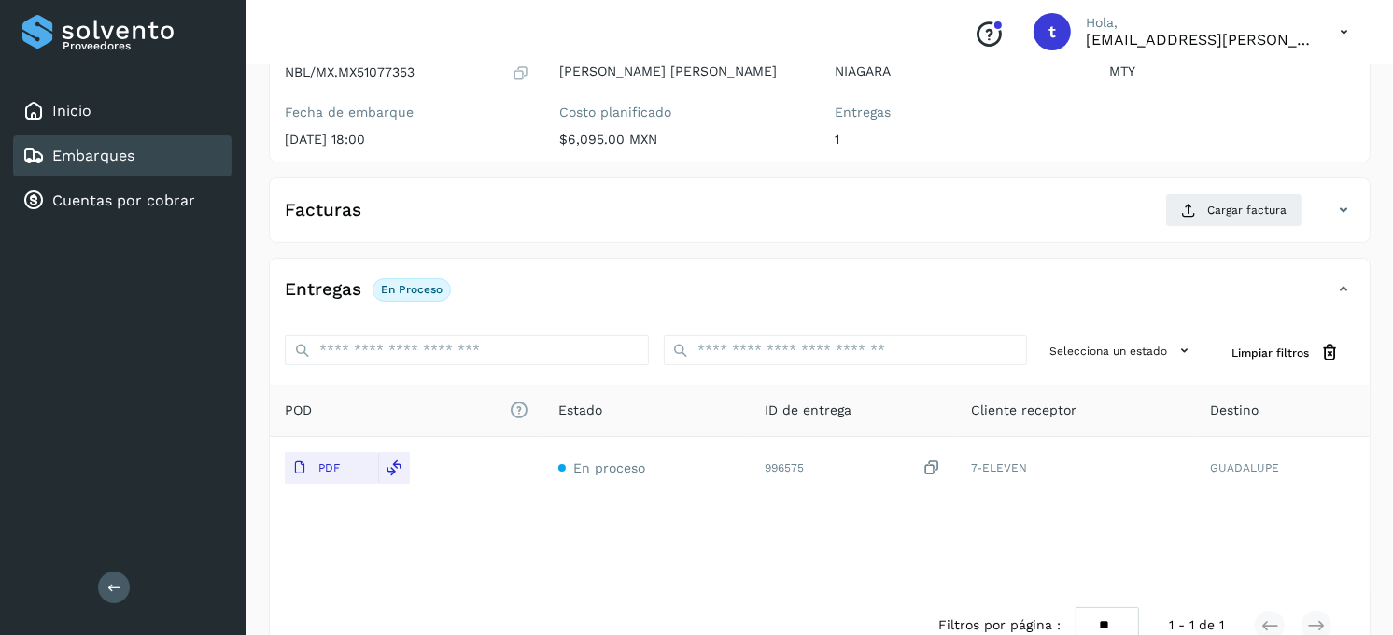
click at [684, 220] on div "Facturas Cargar factura" at bounding box center [801, 210] width 1062 height 34
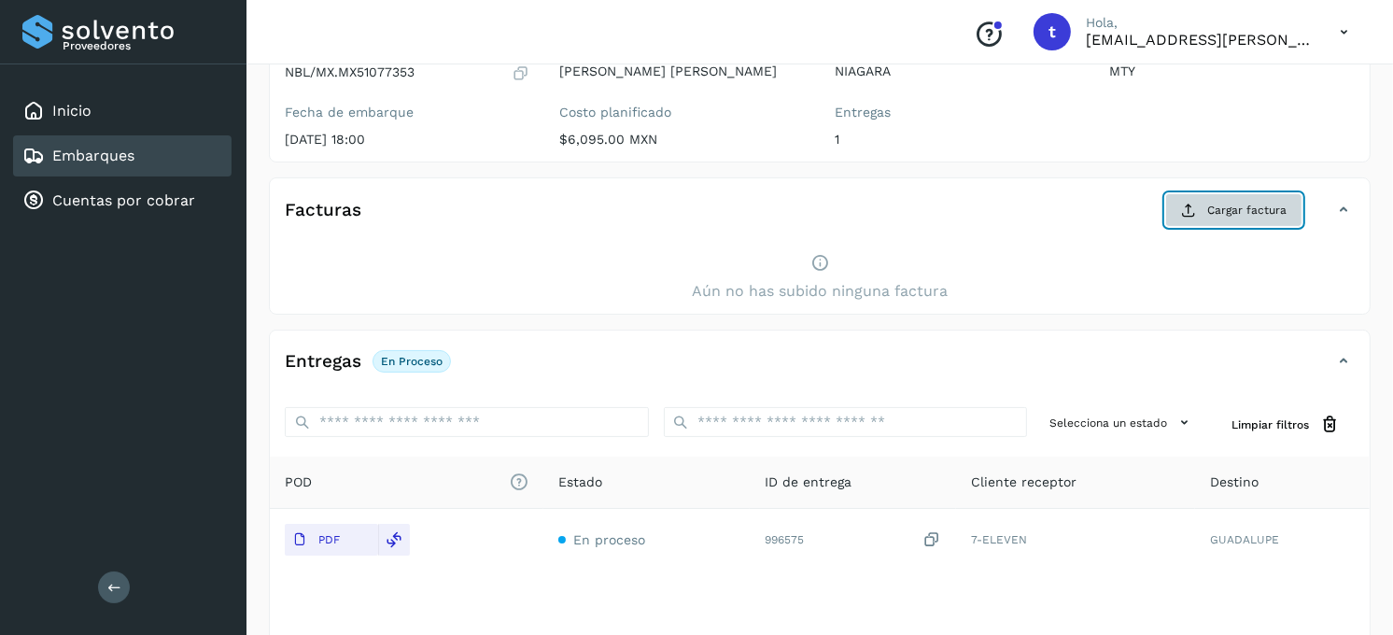
click at [1212, 206] on span "Cargar factura" at bounding box center [1246, 210] width 79 height 17
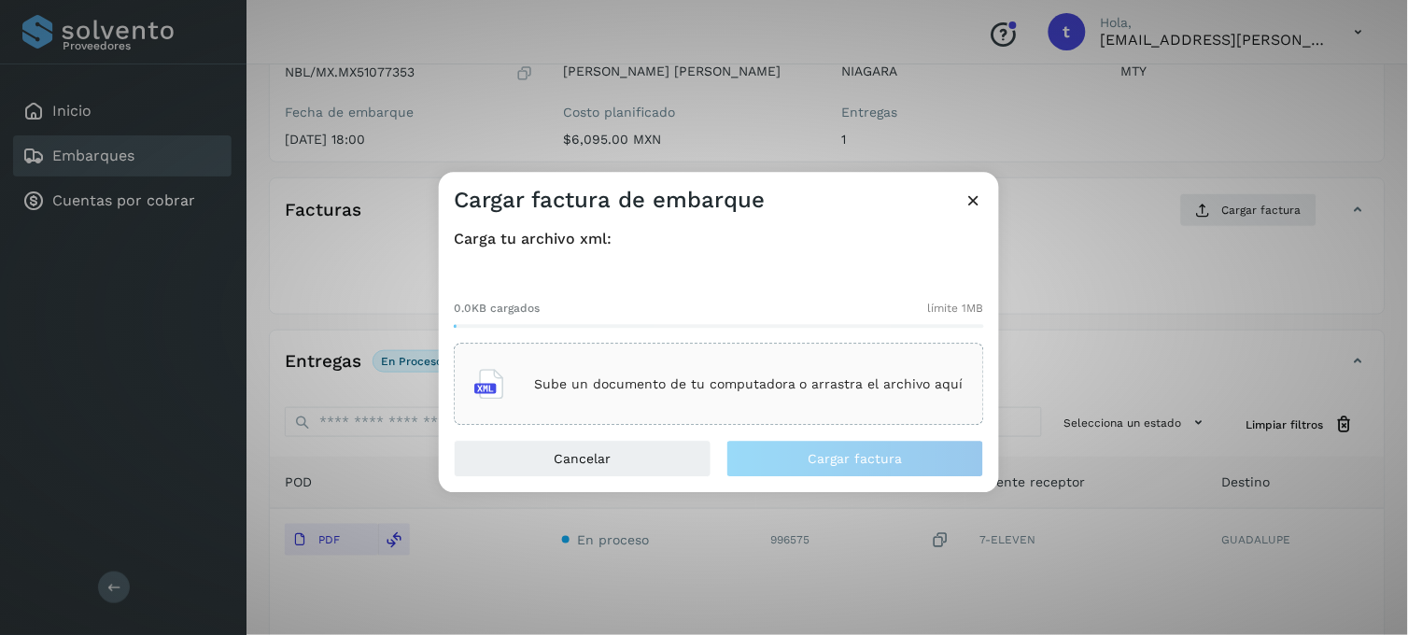
click at [638, 376] on p "Sube un documento de tu computadora o arrastra el archivo aquí" at bounding box center [748, 384] width 429 height 16
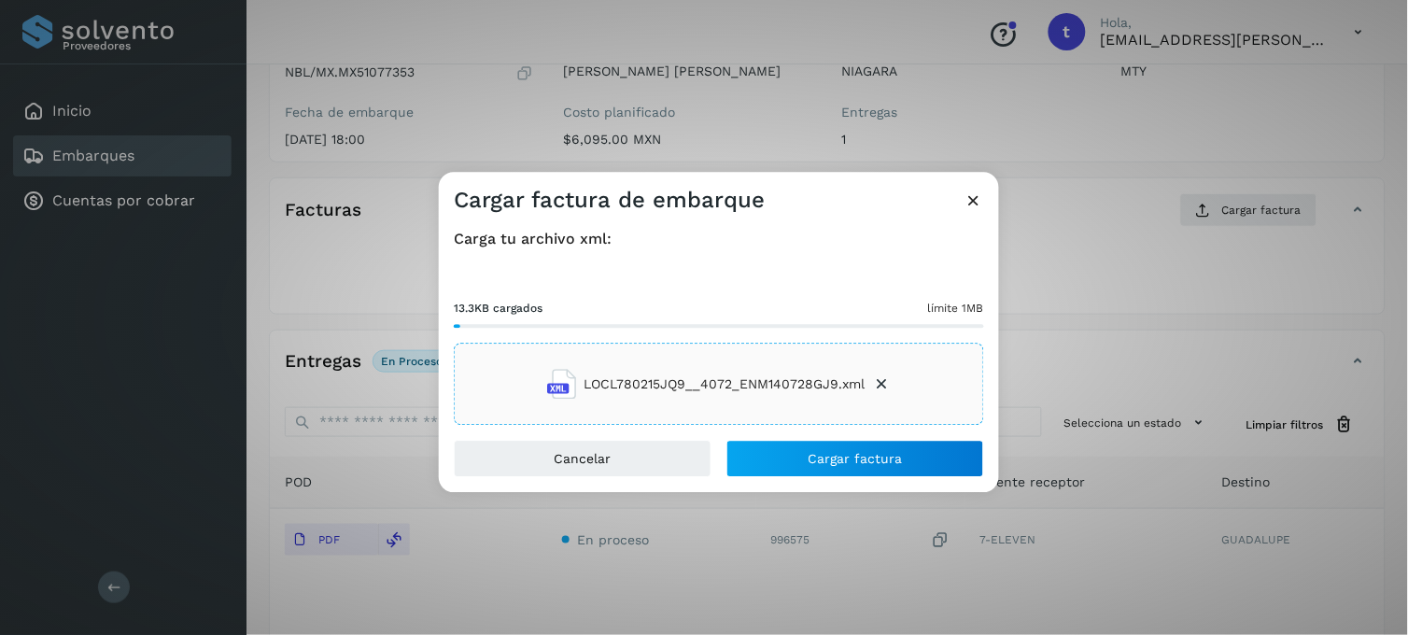
click at [803, 437] on div "Carga tu archivo xml: 13.3KB cargados límite 1MB LOCL780215JQ9__4072_ENM140728G…" at bounding box center [719, 327] width 560 height 225
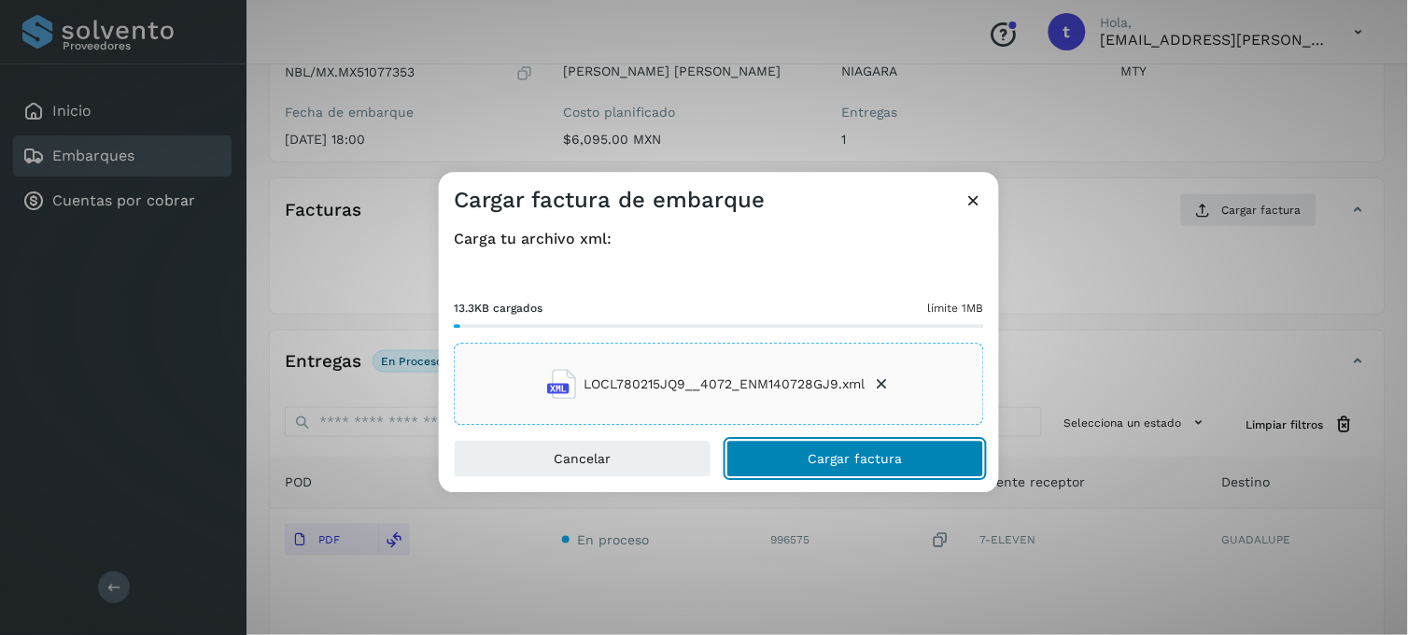
click at [803, 460] on button "Cargar factura" at bounding box center [855, 459] width 258 height 37
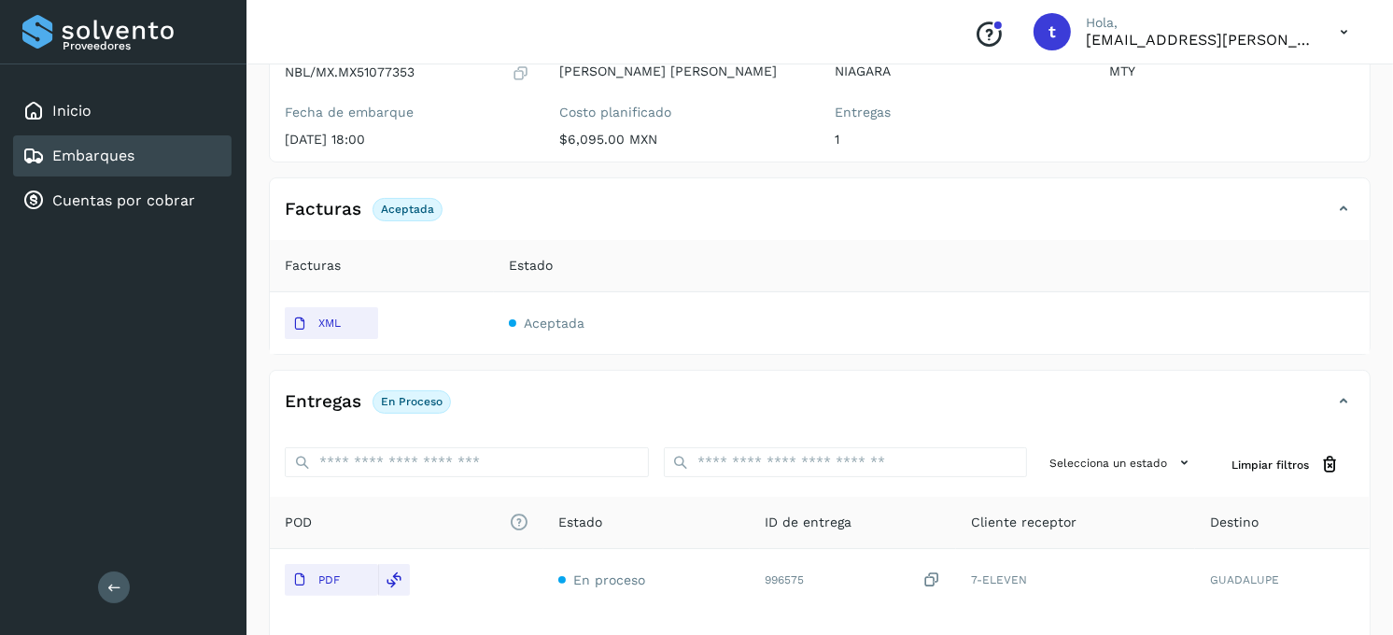
click at [185, 156] on div "Embarques" at bounding box center [122, 155] width 218 height 41
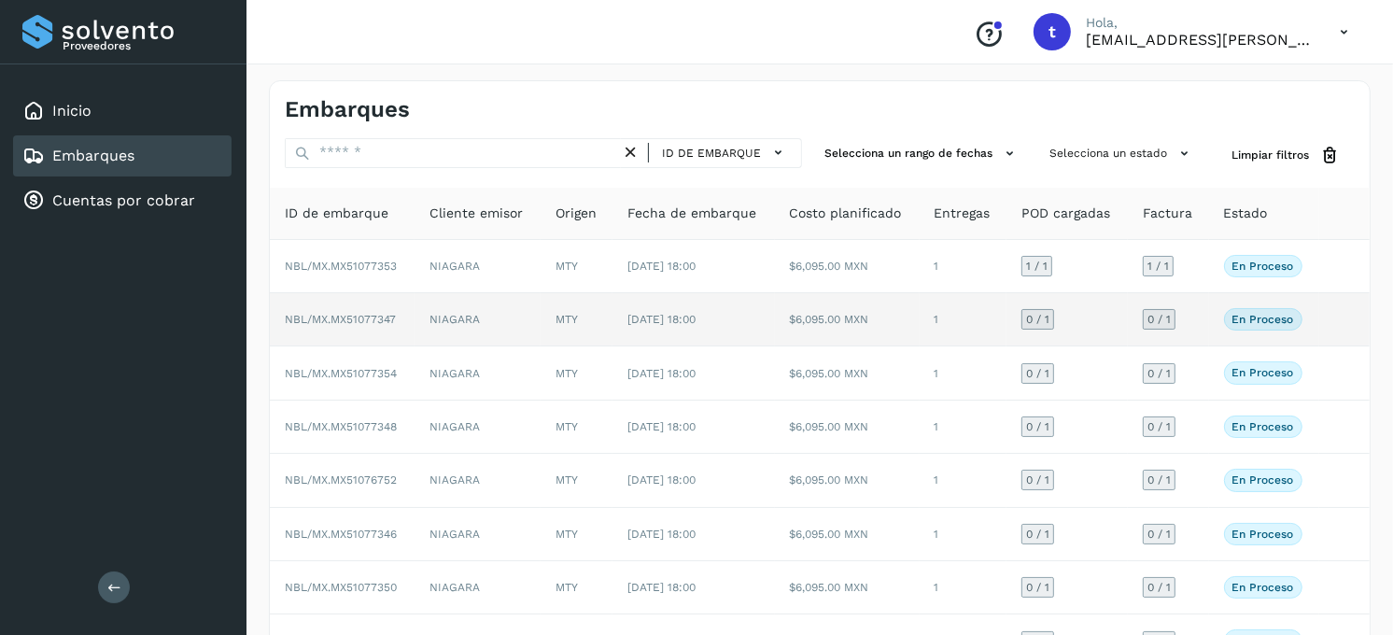
click at [569, 309] on td "MTY" at bounding box center [577, 319] width 73 height 53
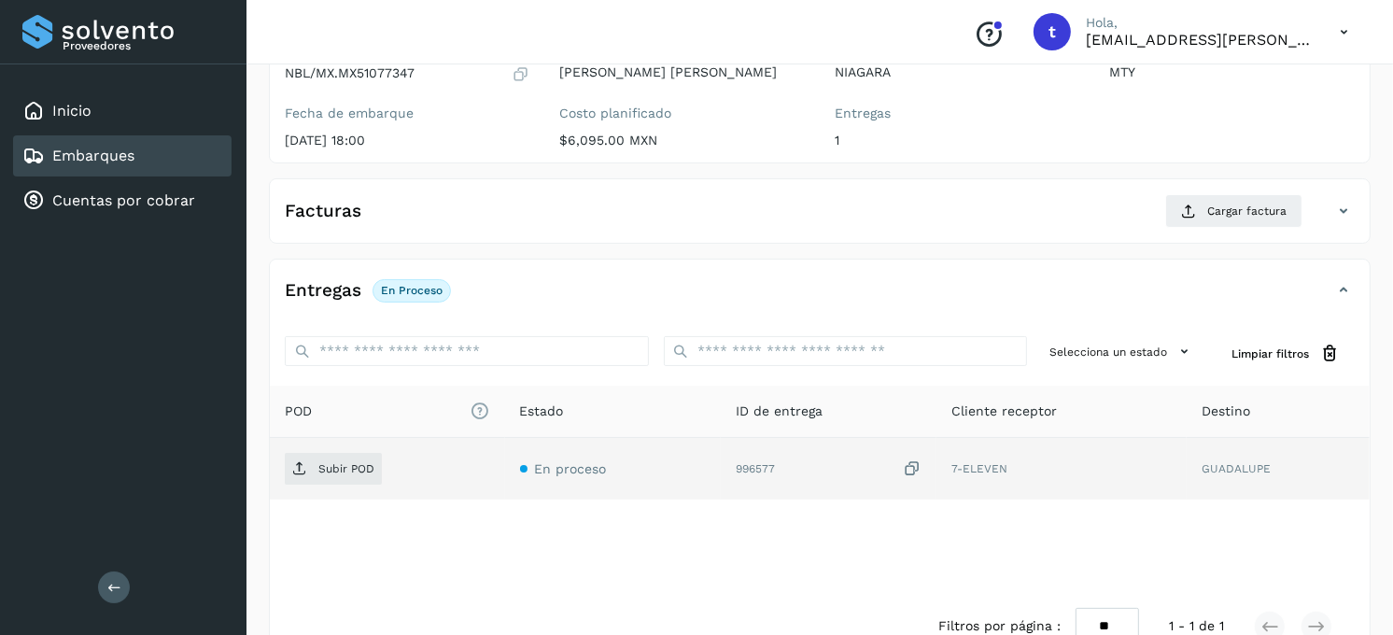
scroll to position [207, 0]
click at [333, 471] on p "Subir POD" at bounding box center [346, 467] width 56 height 13
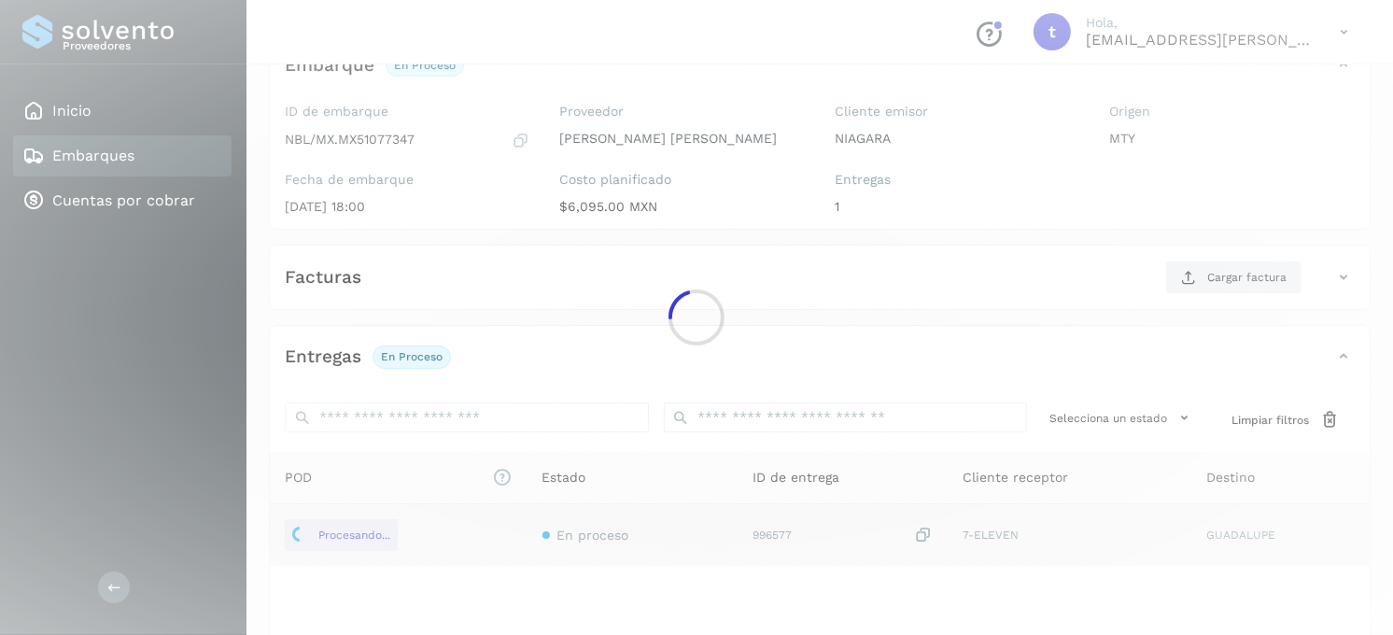
scroll to position [104, 0]
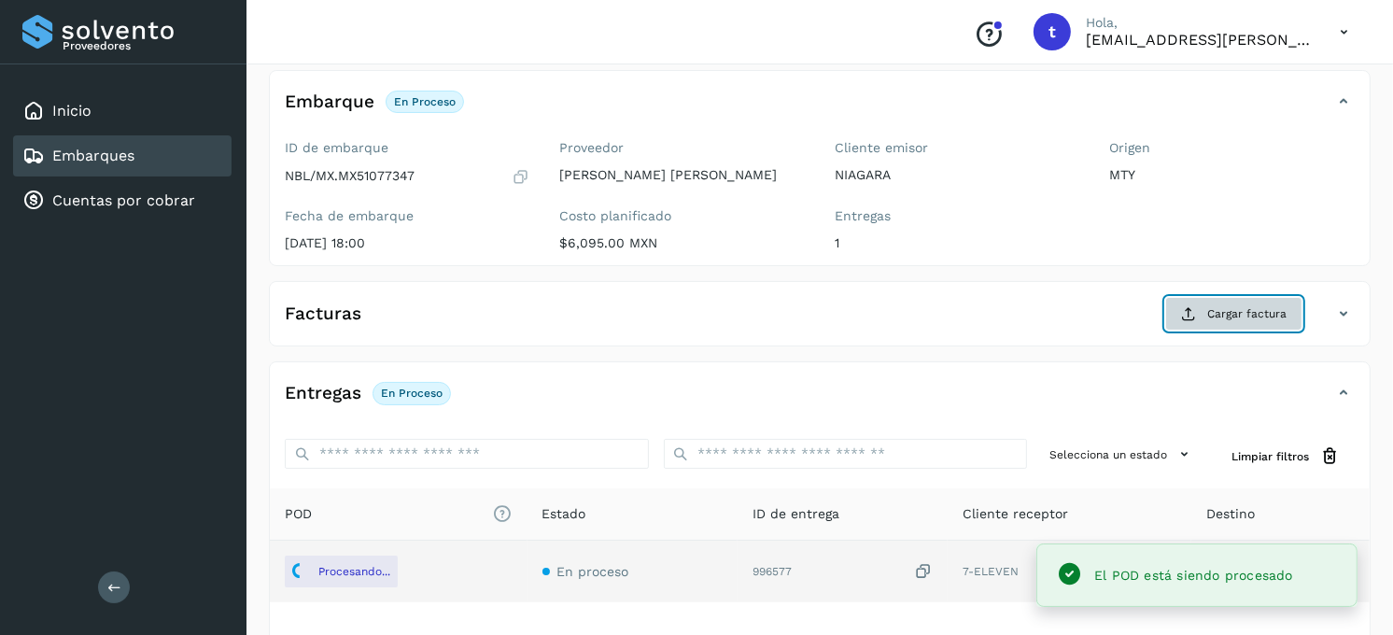
click at [1215, 318] on span "Cargar factura" at bounding box center [1246, 313] width 79 height 17
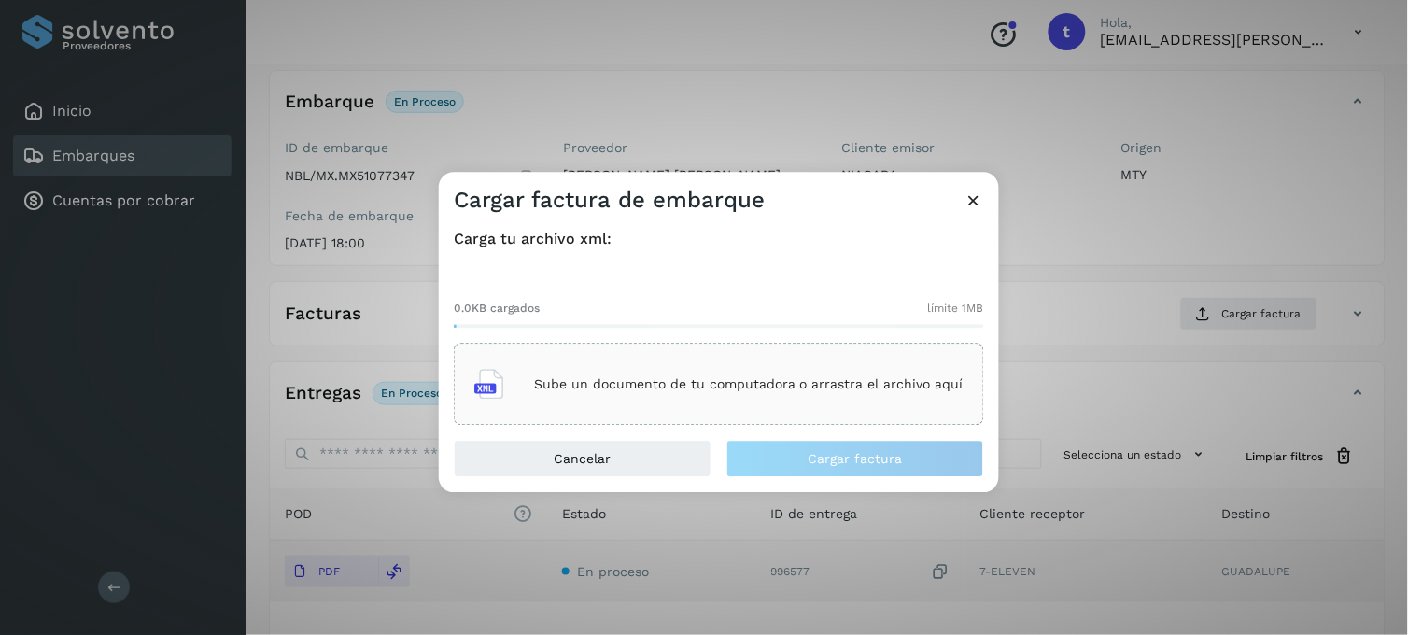
click at [780, 386] on p "Sube un documento de tu computadora o arrastra el archivo aquí" at bounding box center [748, 384] width 429 height 16
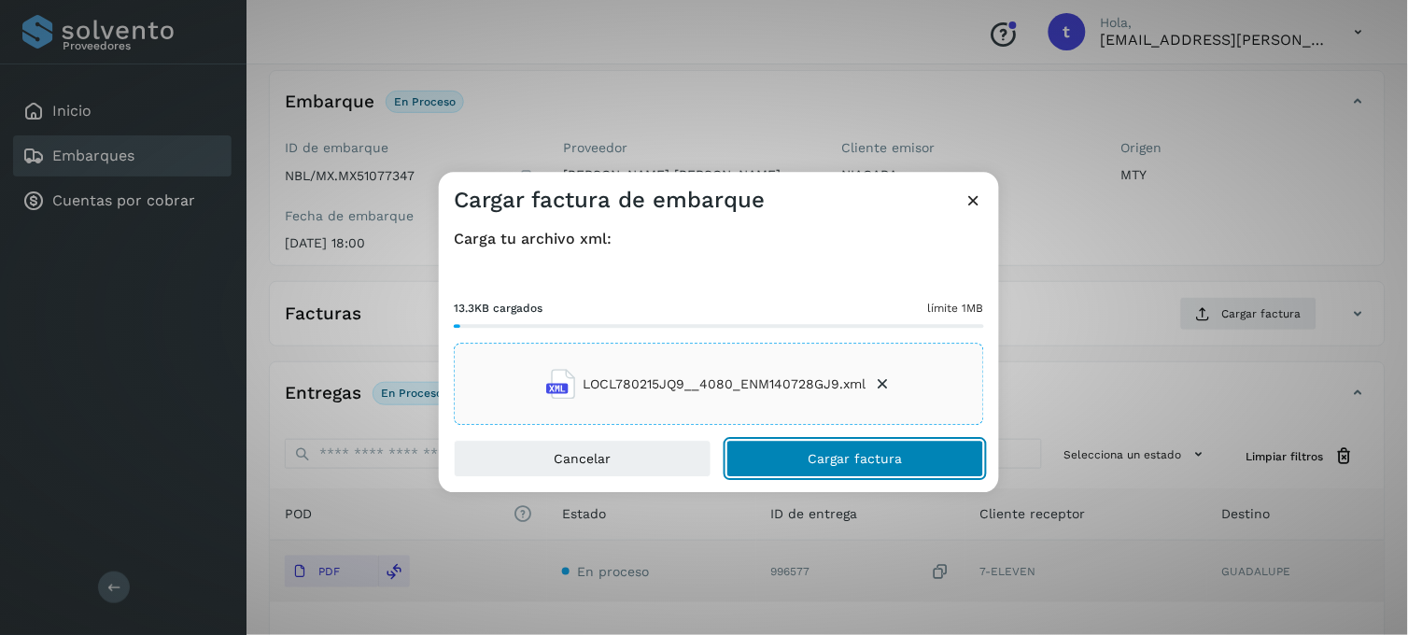
click at [901, 453] on button "Cargar factura" at bounding box center [855, 459] width 258 height 37
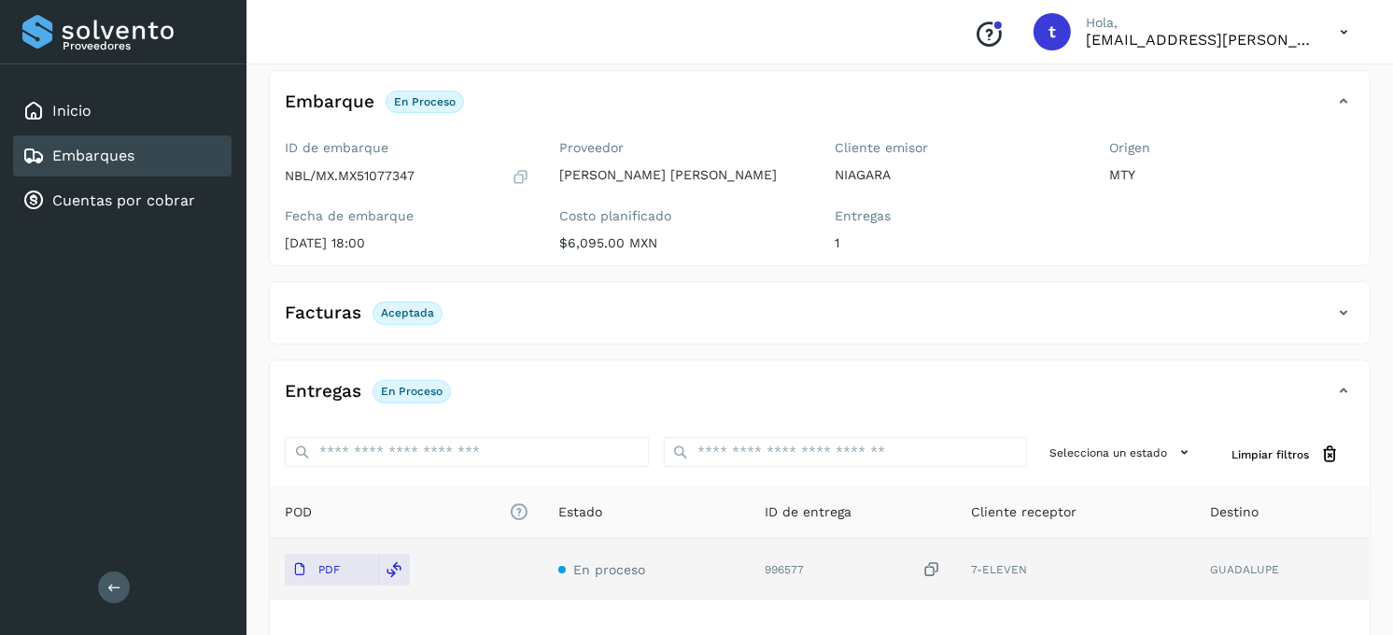
click at [143, 149] on div "Embarques" at bounding box center [122, 155] width 218 height 41
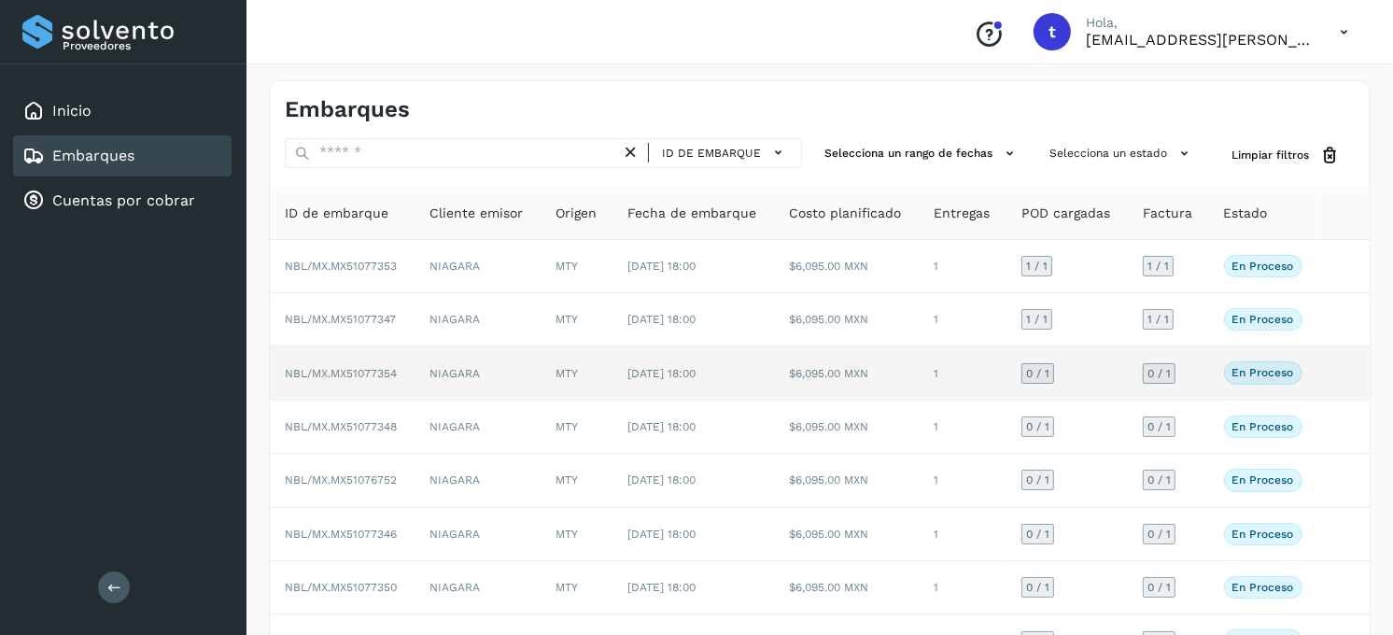
click at [577, 373] on td "MTY" at bounding box center [577, 372] width 73 height 53
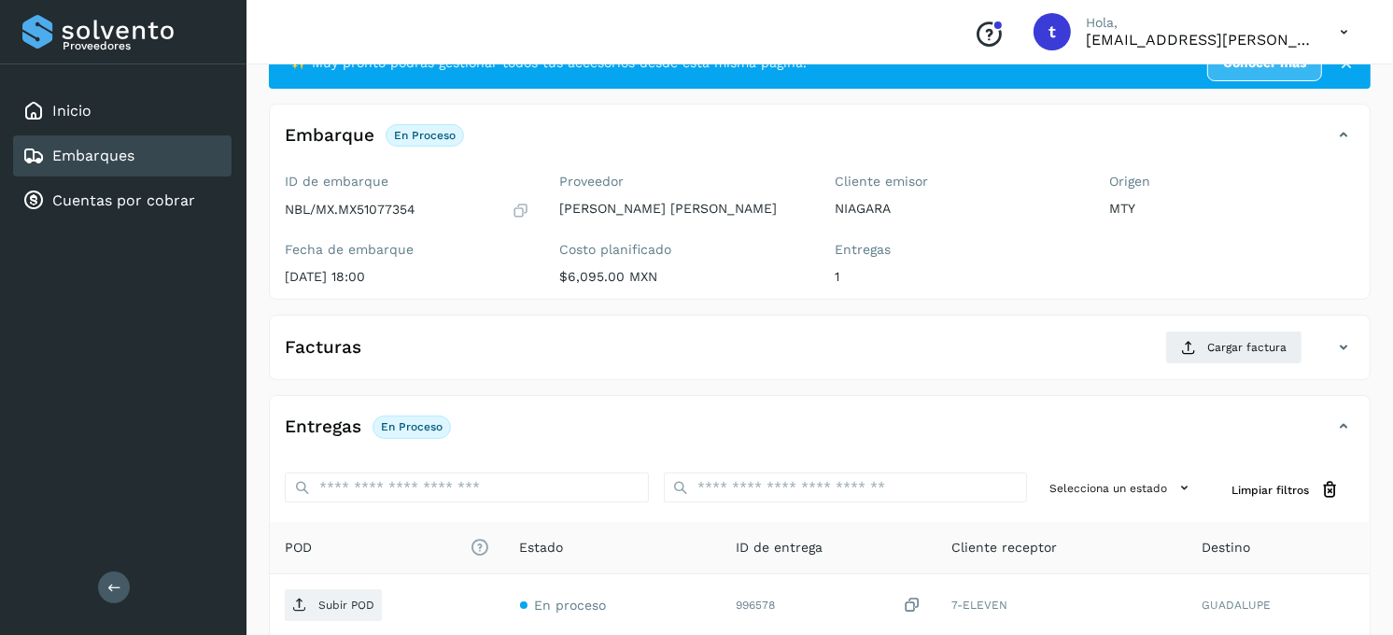
scroll to position [207, 0]
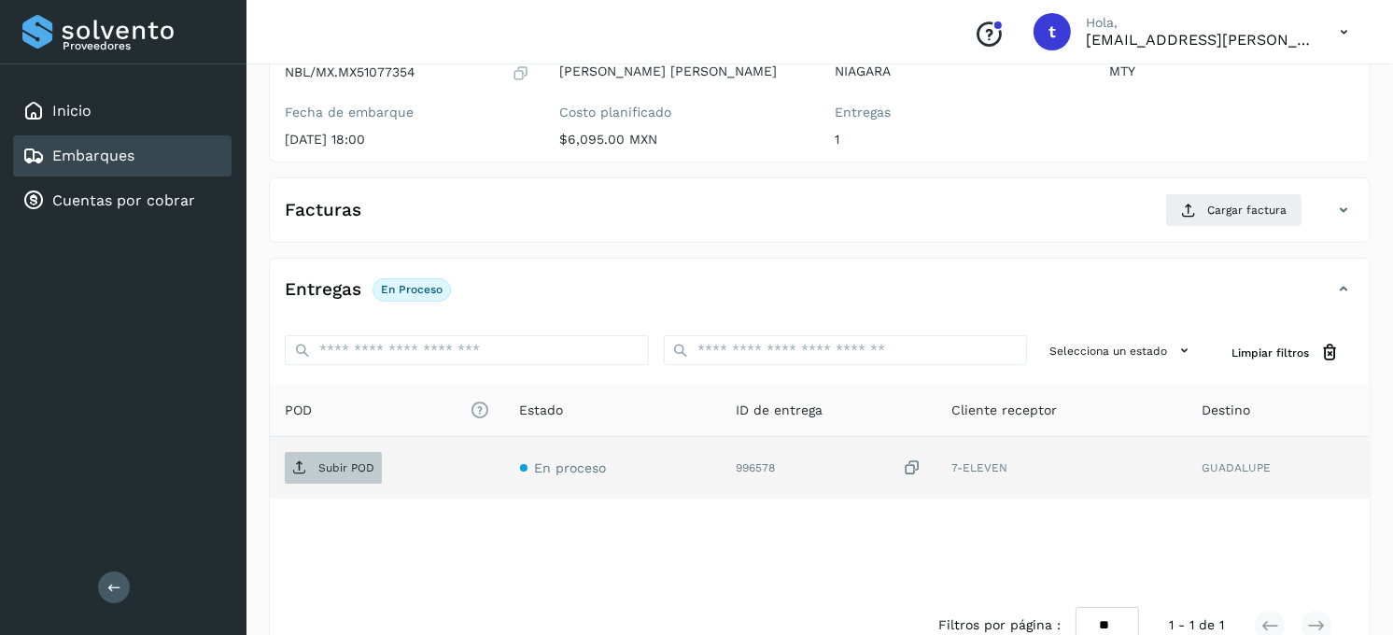
click at [327, 463] on p "Subir POD" at bounding box center [346, 467] width 56 height 13
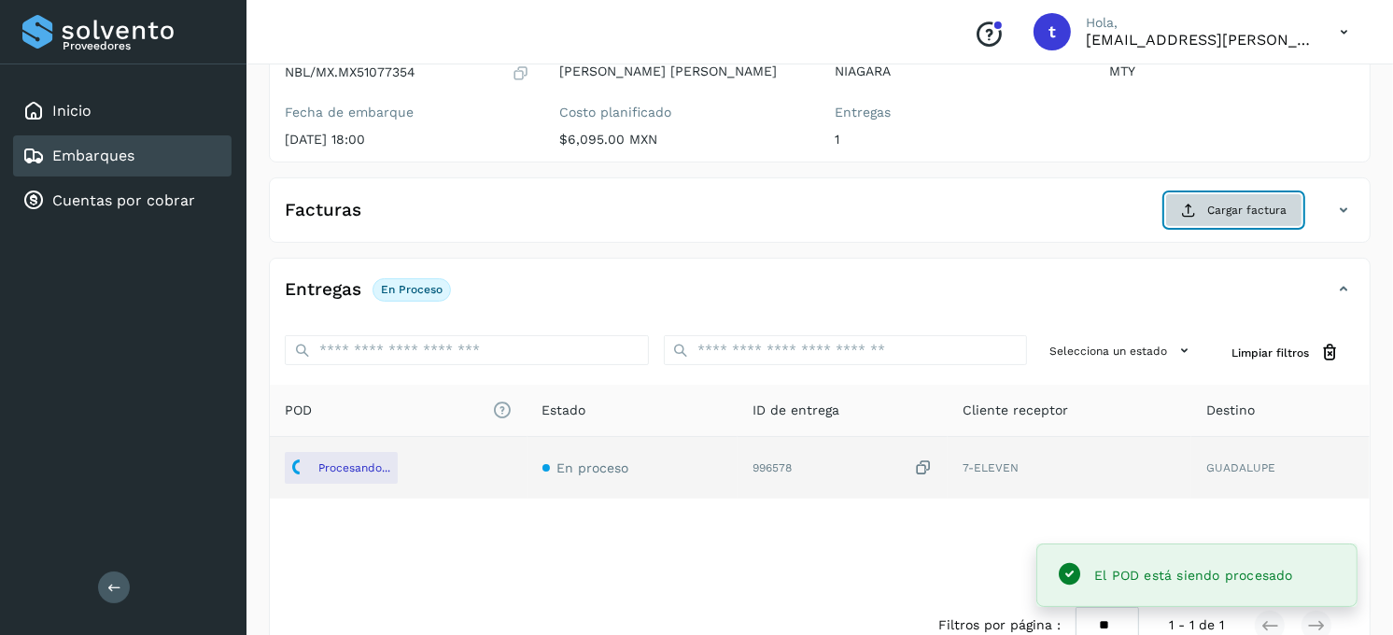
click at [1230, 218] on span "Cargar factura" at bounding box center [1246, 210] width 79 height 17
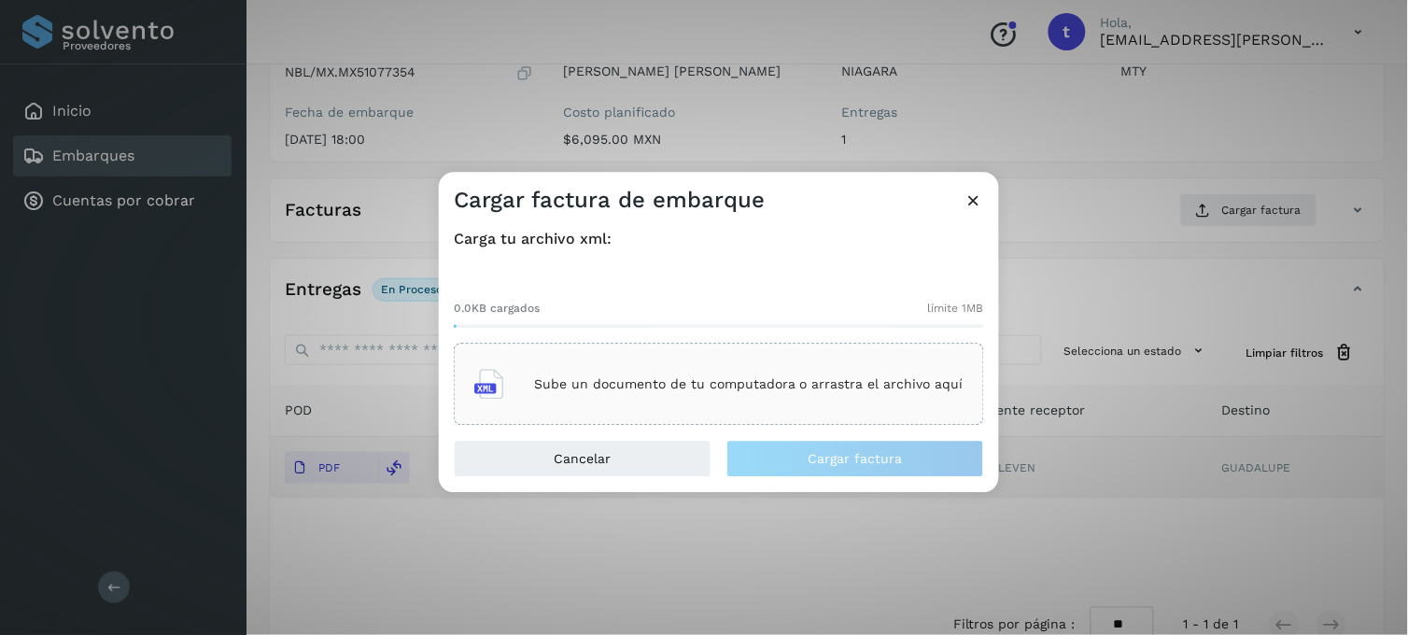
click at [791, 405] on div "Sube un documento de tu computadora o arrastra el archivo aquí" at bounding box center [718, 384] width 489 height 50
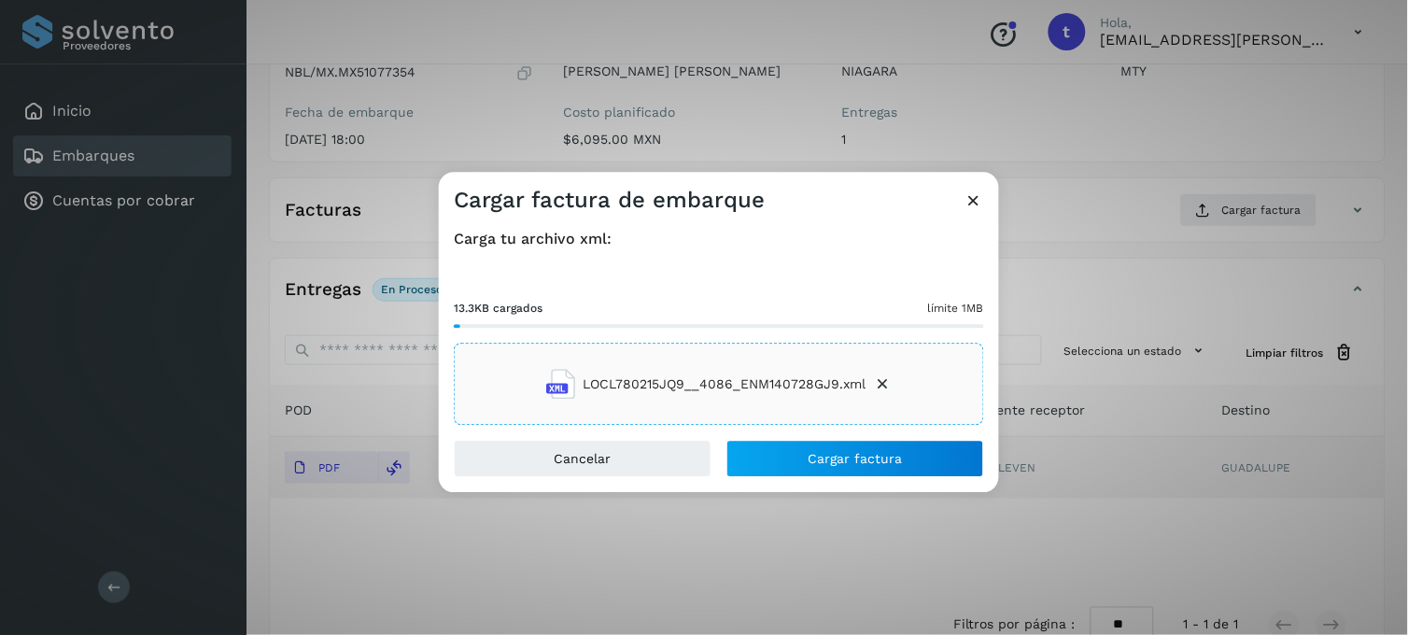
click at [853, 433] on div "Carga tu archivo xml: 13.3KB cargados límite 1MB LOCL780215JQ9__4086_ENM140728G…" at bounding box center [719, 327] width 560 height 225
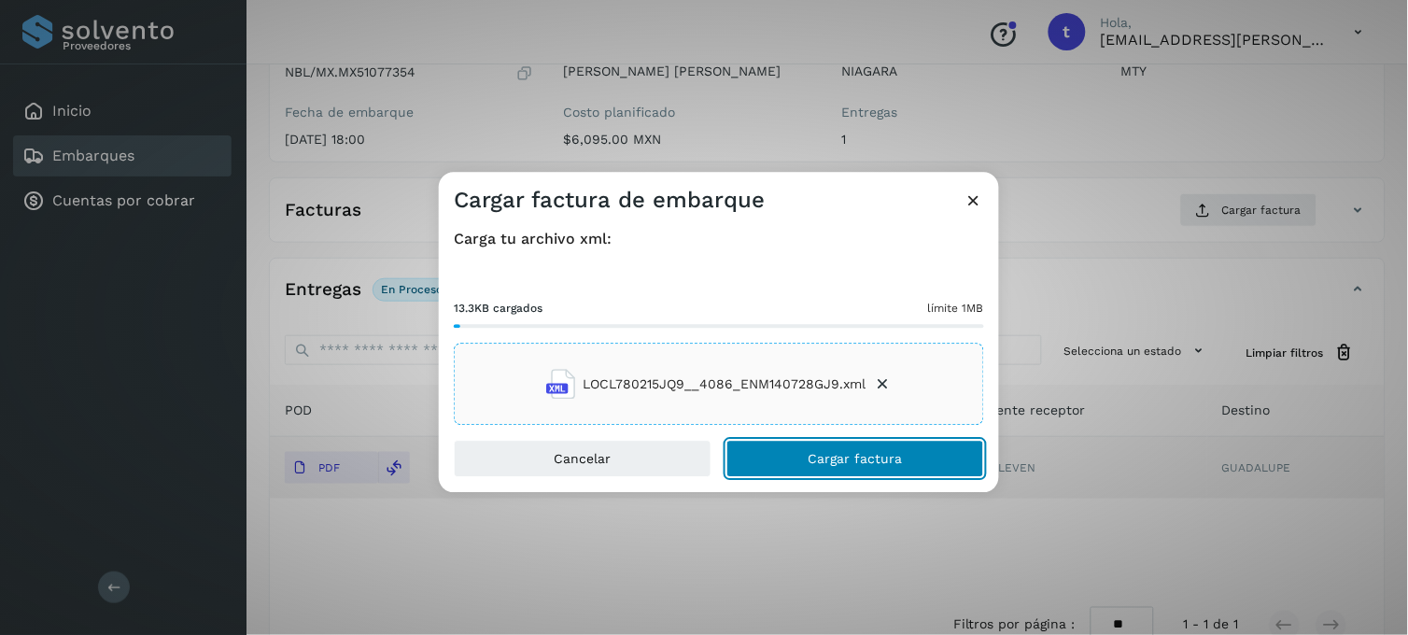
click at [847, 448] on button "Cargar factura" at bounding box center [855, 459] width 258 height 37
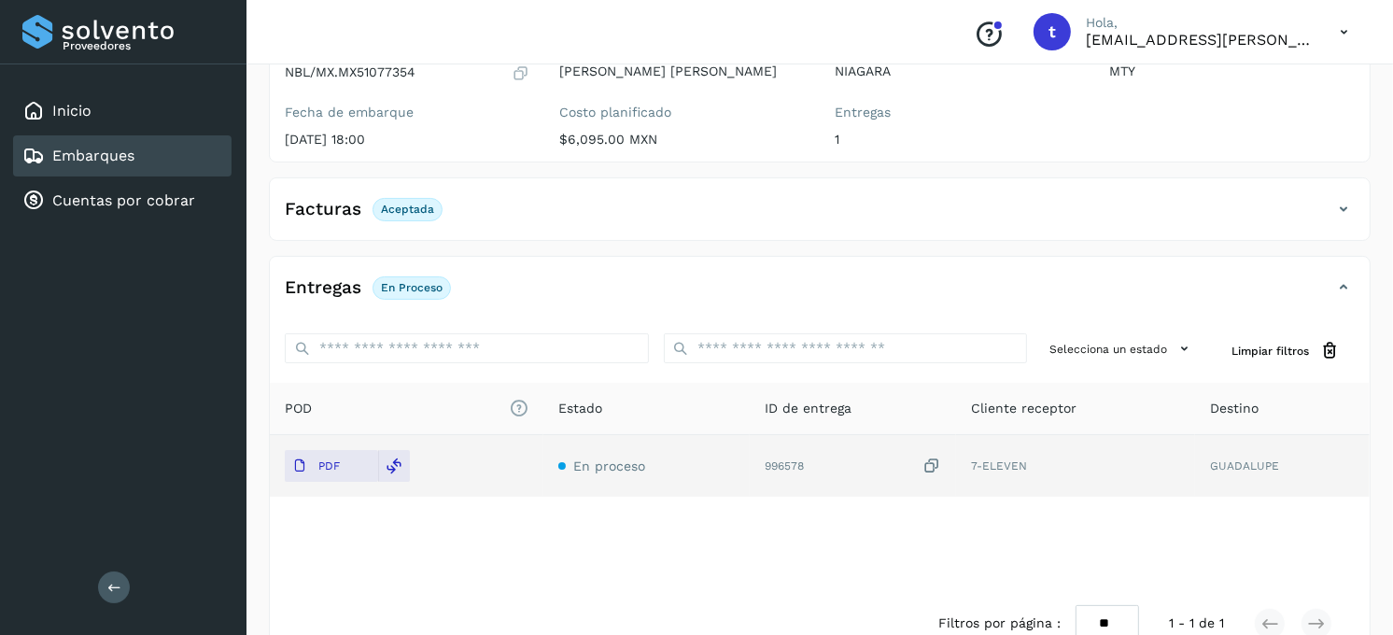
click at [117, 148] on link "Embarques" at bounding box center [93, 156] width 82 height 18
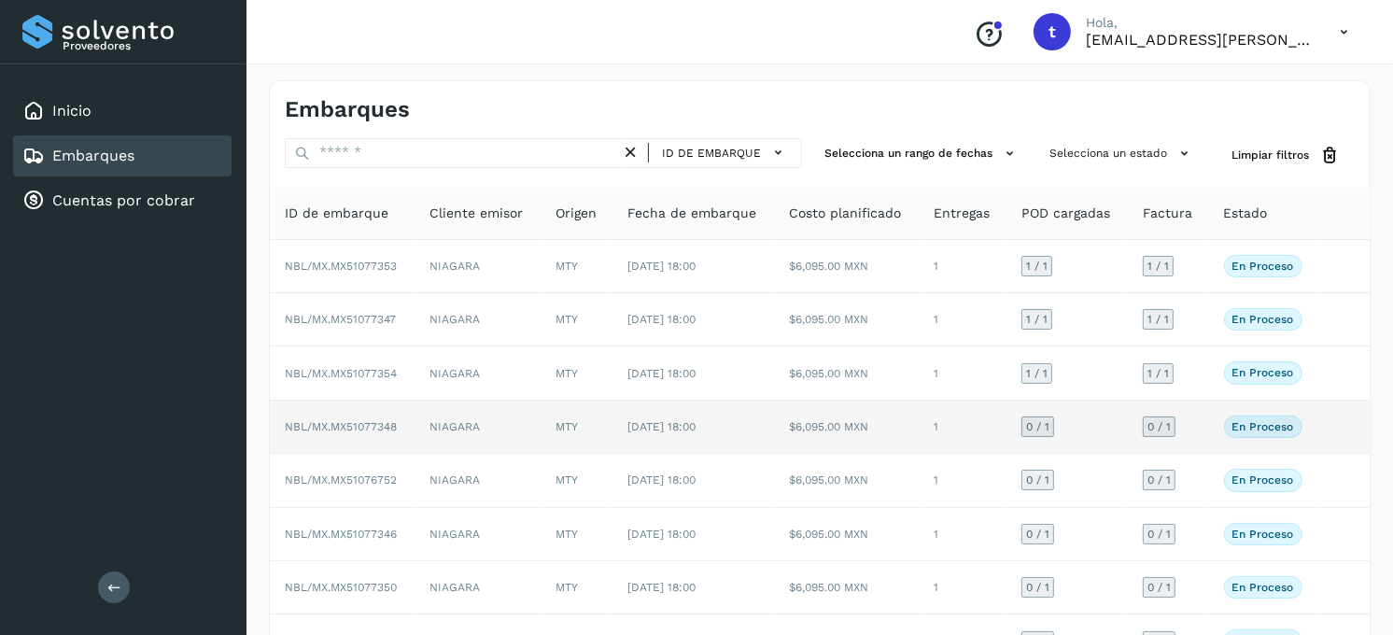
click at [561, 424] on td "MTY" at bounding box center [577, 427] width 73 height 53
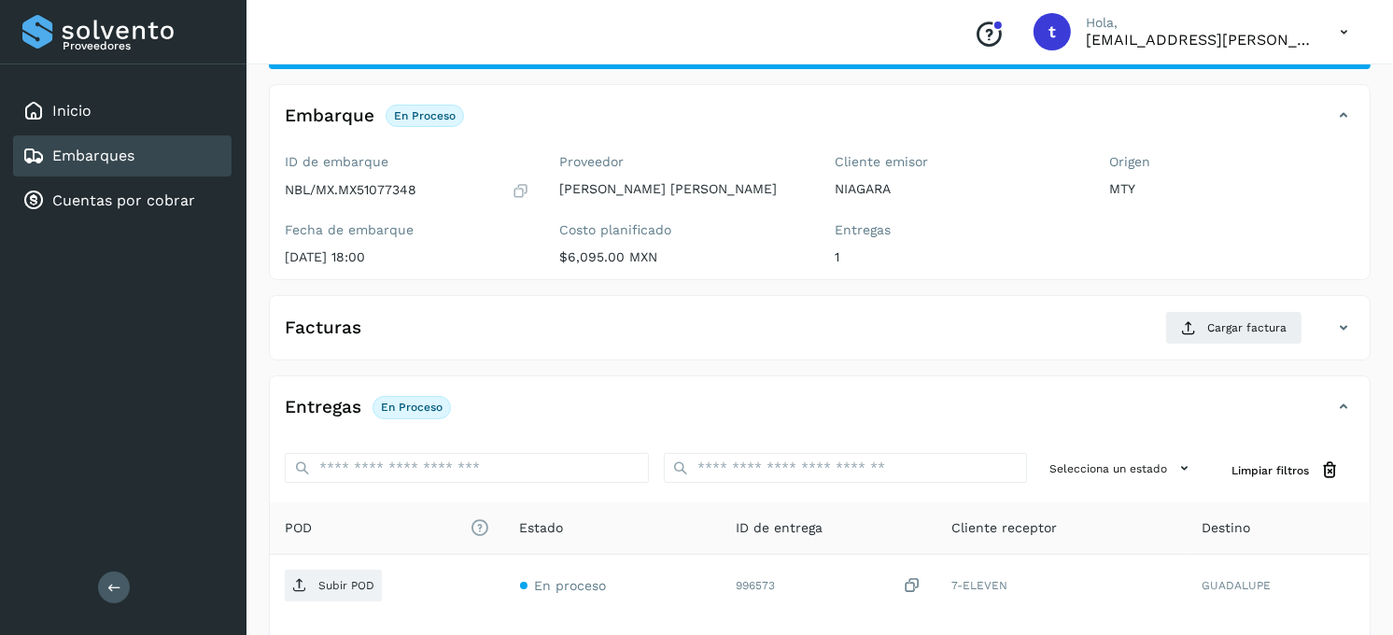
scroll to position [207, 0]
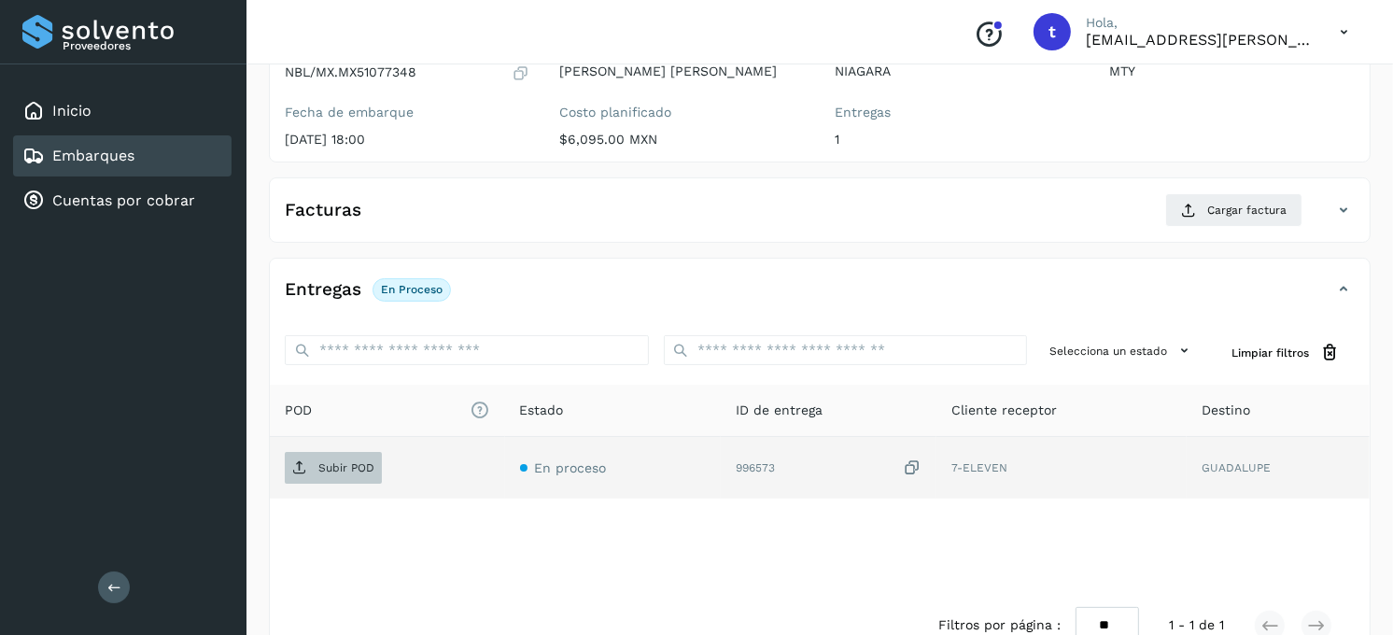
click at [330, 471] on p "Subir POD" at bounding box center [346, 467] width 56 height 13
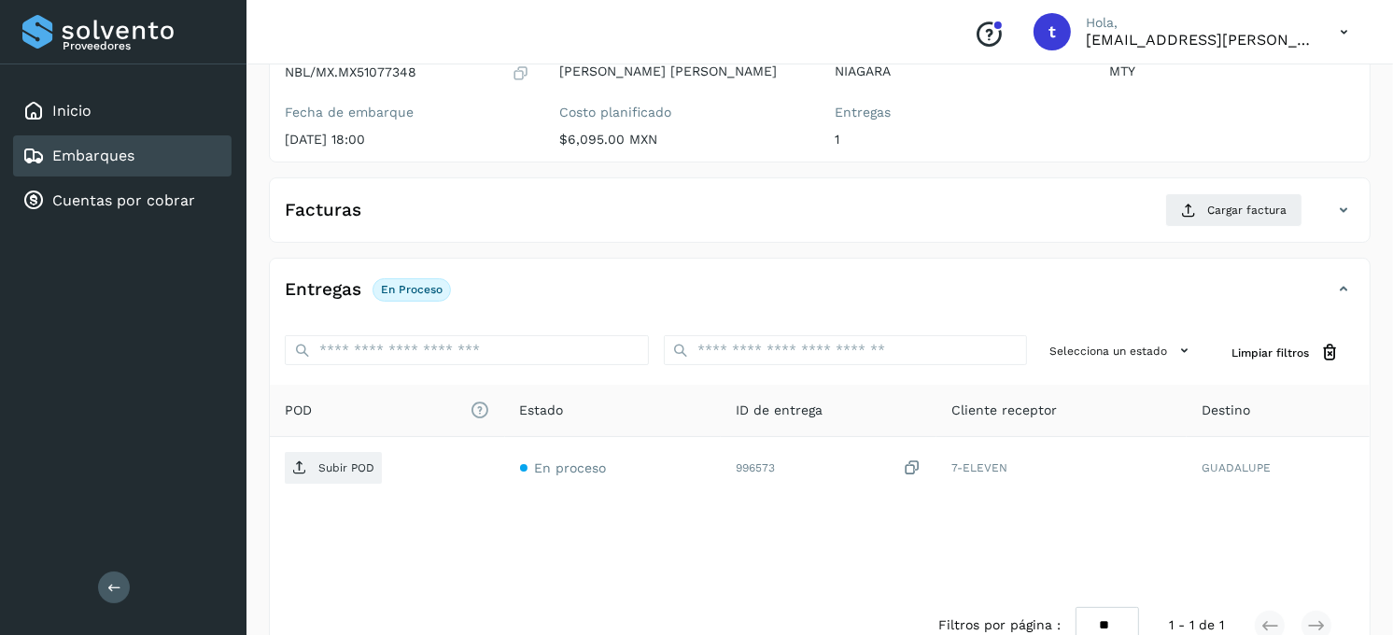
click at [100, 148] on link "Embarques" at bounding box center [93, 156] width 82 height 18
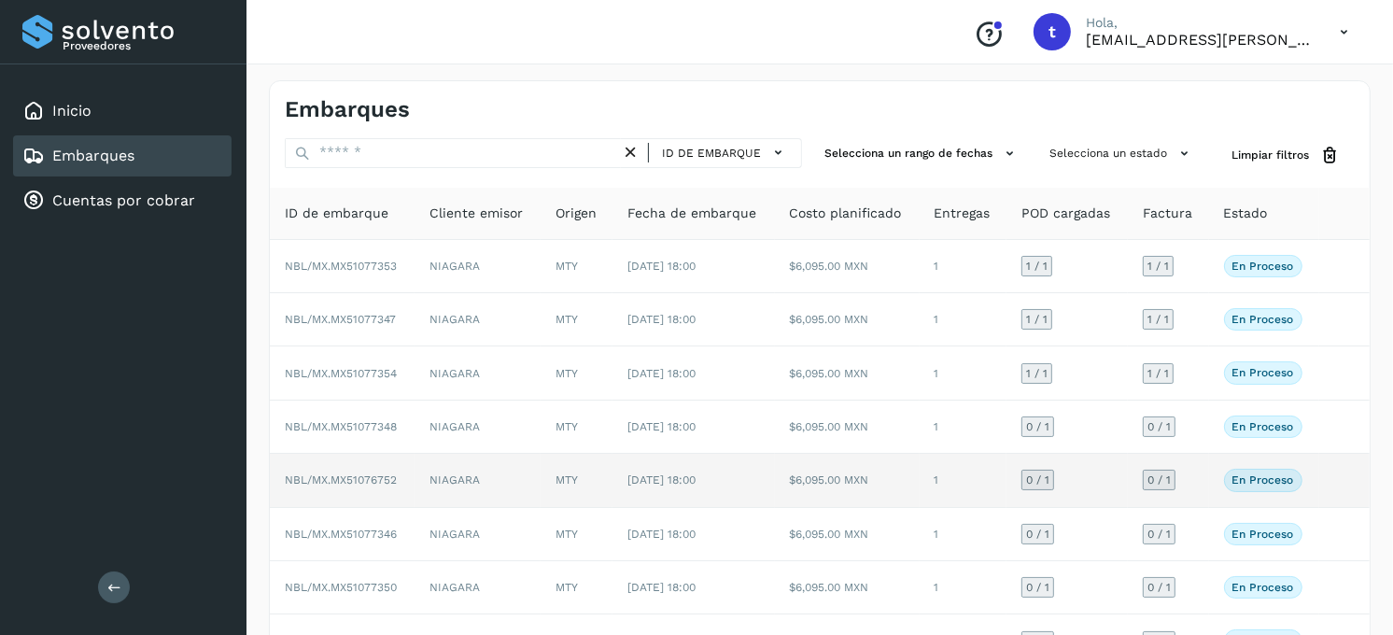
click at [477, 474] on td "NIAGARA" at bounding box center [478, 480] width 126 height 53
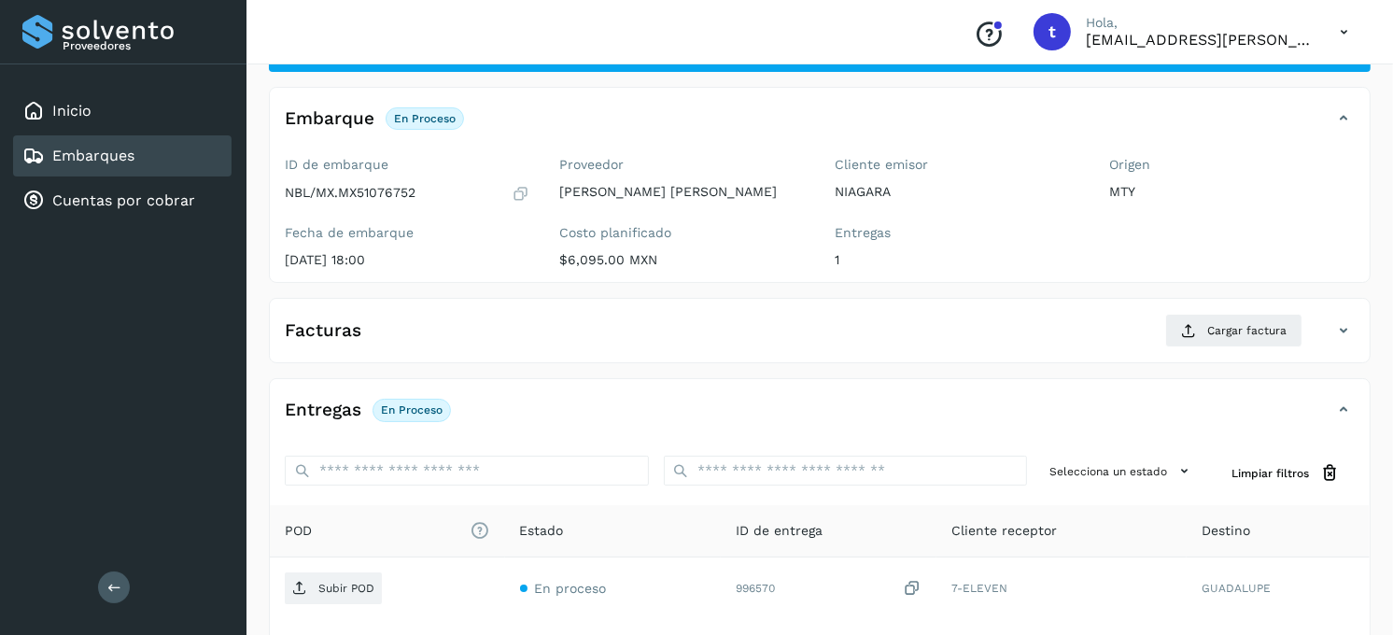
scroll to position [207, 0]
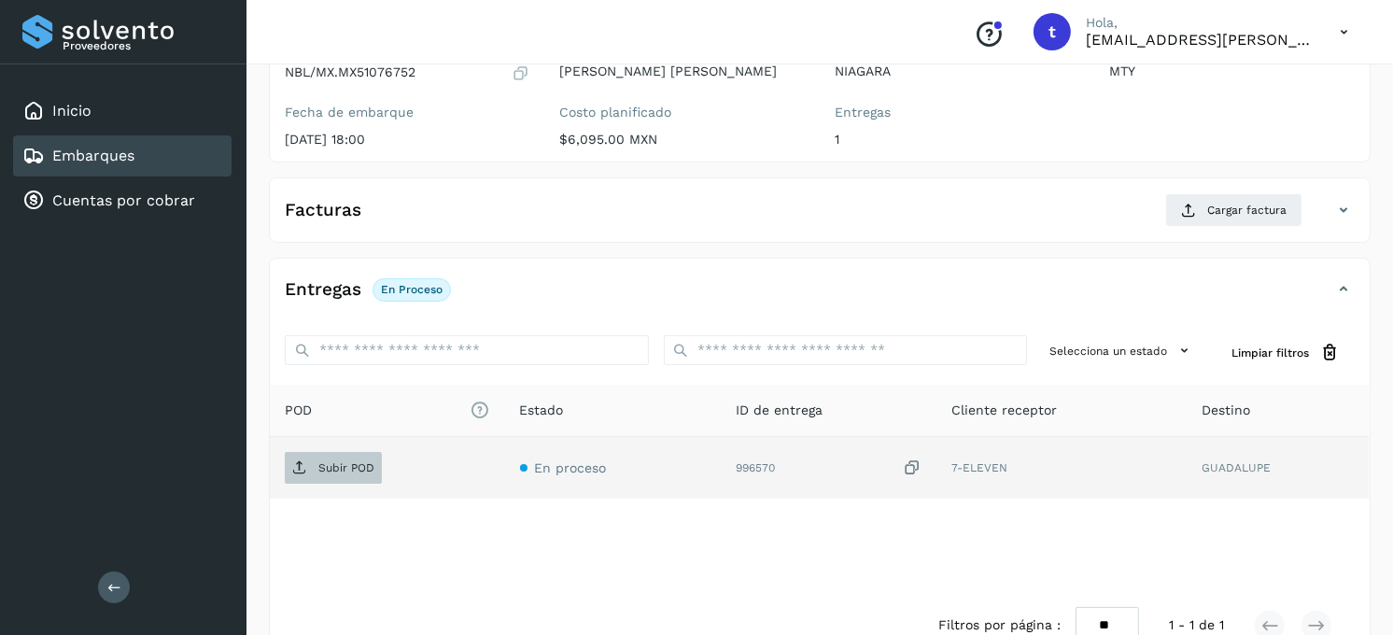
click at [367, 461] on p "Subir POD" at bounding box center [346, 467] width 56 height 13
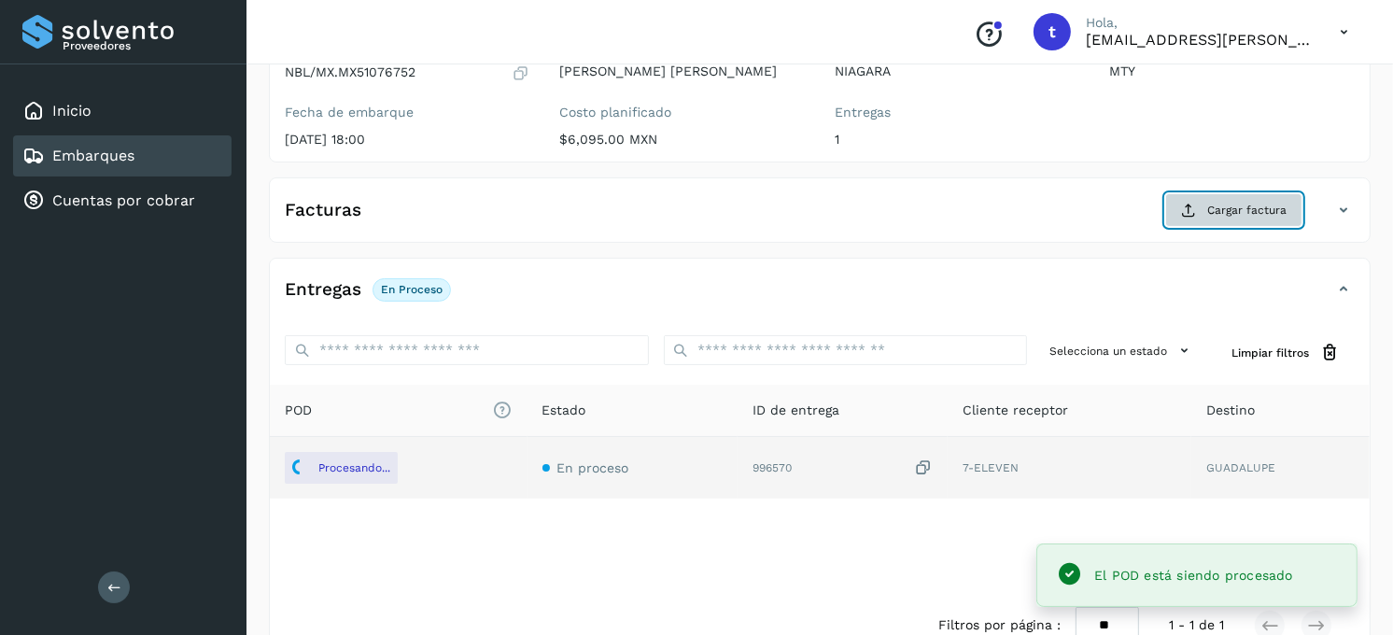
click at [1265, 215] on span "Cargar factura" at bounding box center [1246, 210] width 79 height 17
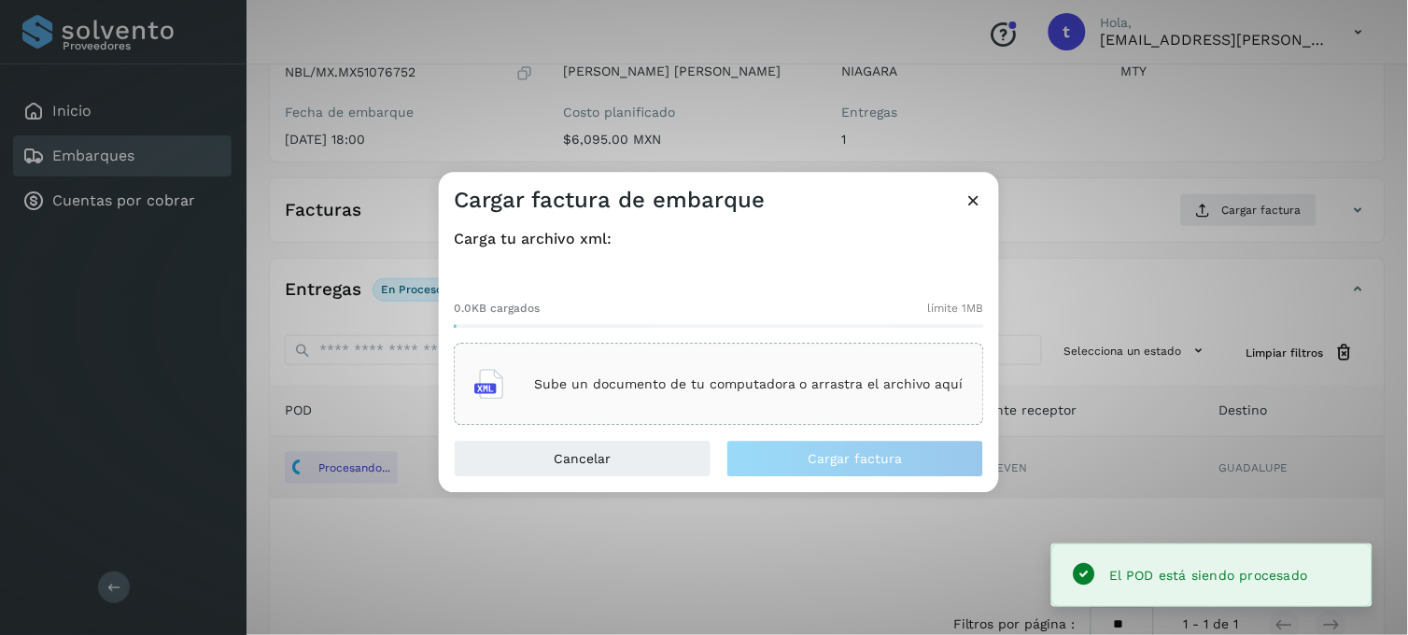
click at [679, 377] on main "Proveedores Inicio Embarques Cuentas por cobrar Salir Conoce nuestros beneficio…" at bounding box center [704, 237] width 1408 height 889
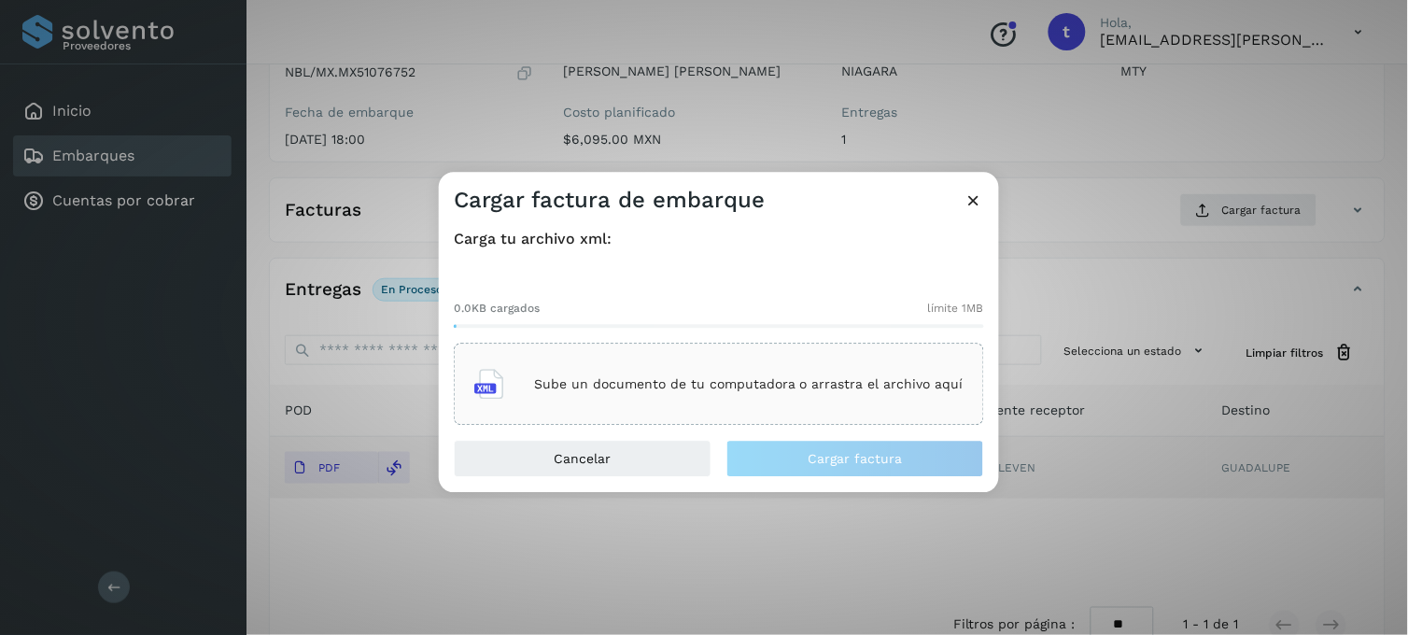
click at [664, 381] on p "Sube un documento de tu computadora o arrastra el archivo aquí" at bounding box center [748, 384] width 429 height 16
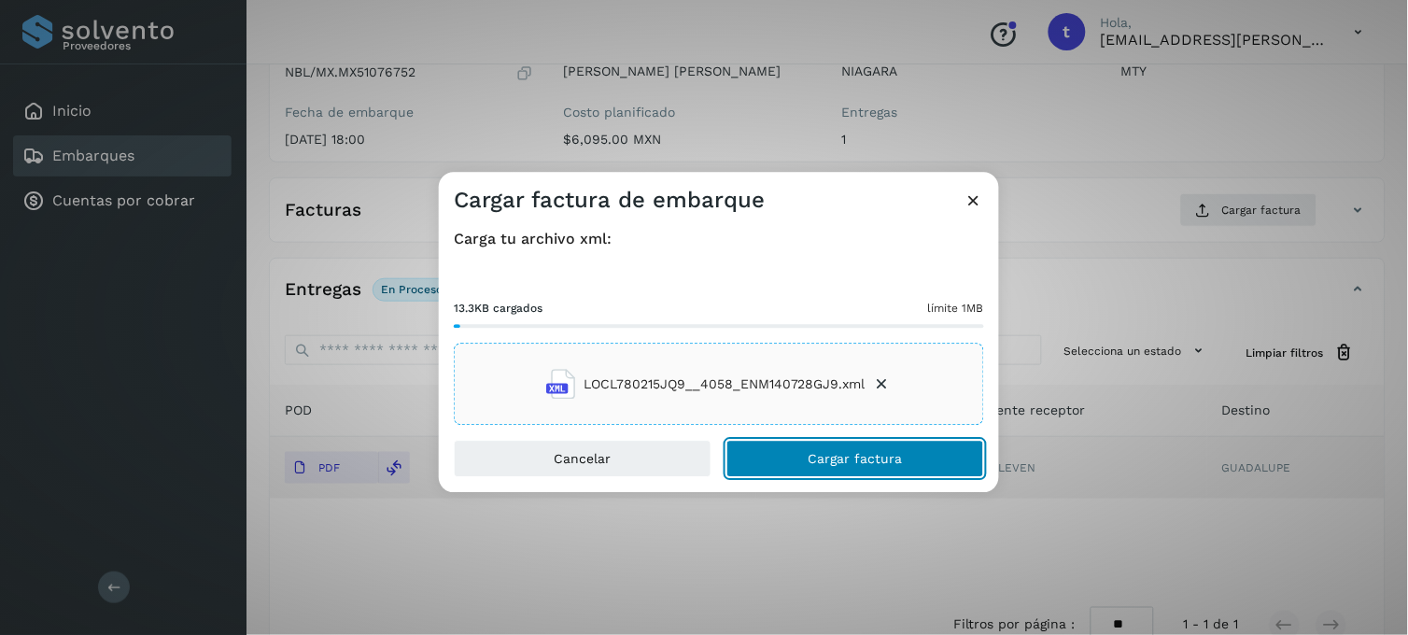
click at [798, 457] on button "Cargar factura" at bounding box center [855, 459] width 258 height 37
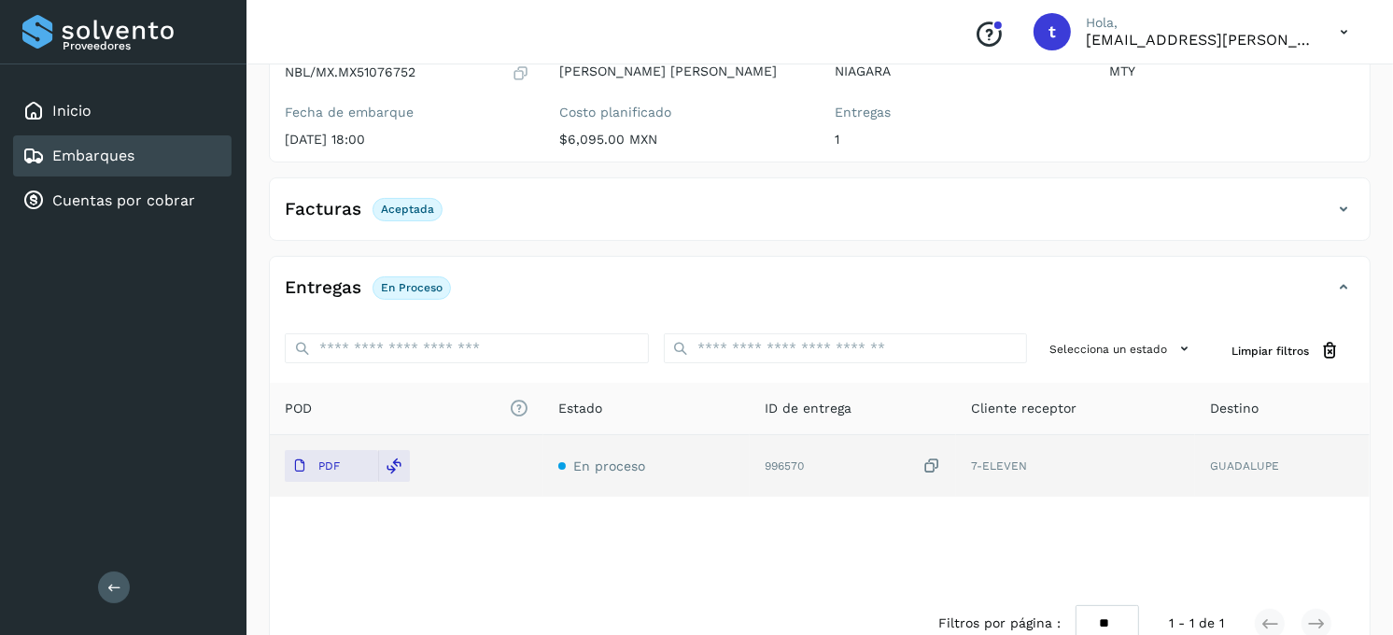
click at [148, 159] on div "Embarques" at bounding box center [122, 155] width 218 height 41
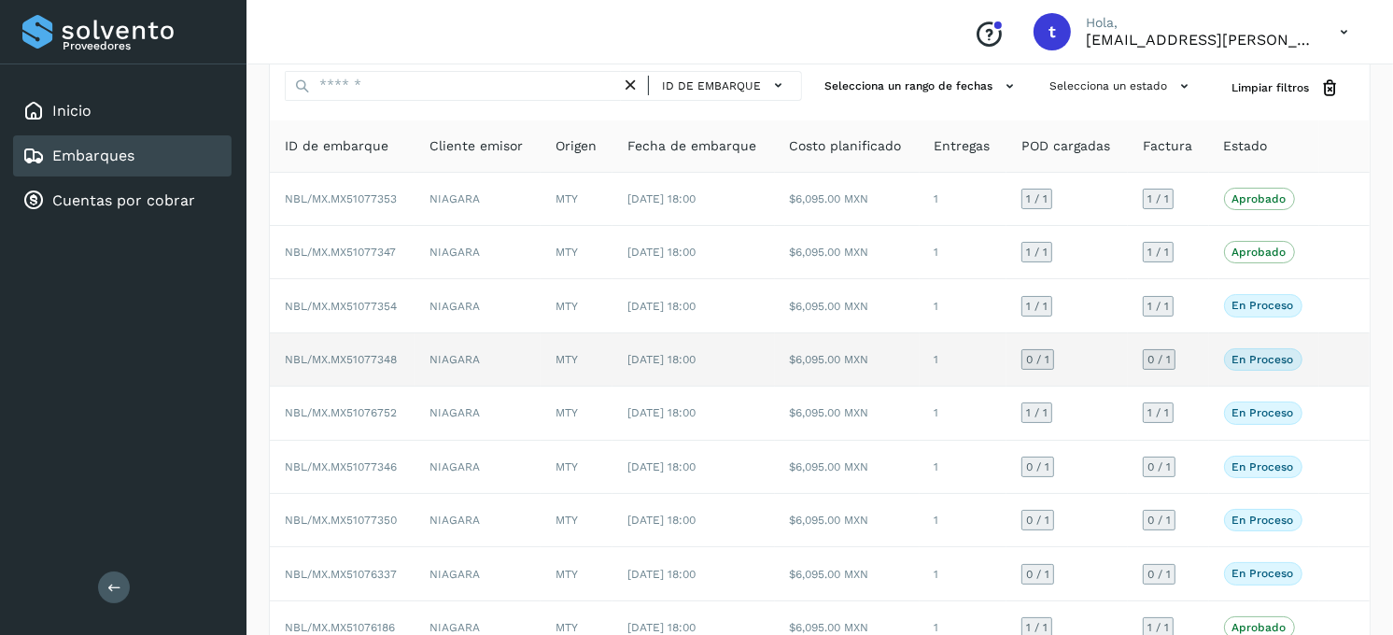
scroll to position [104, 0]
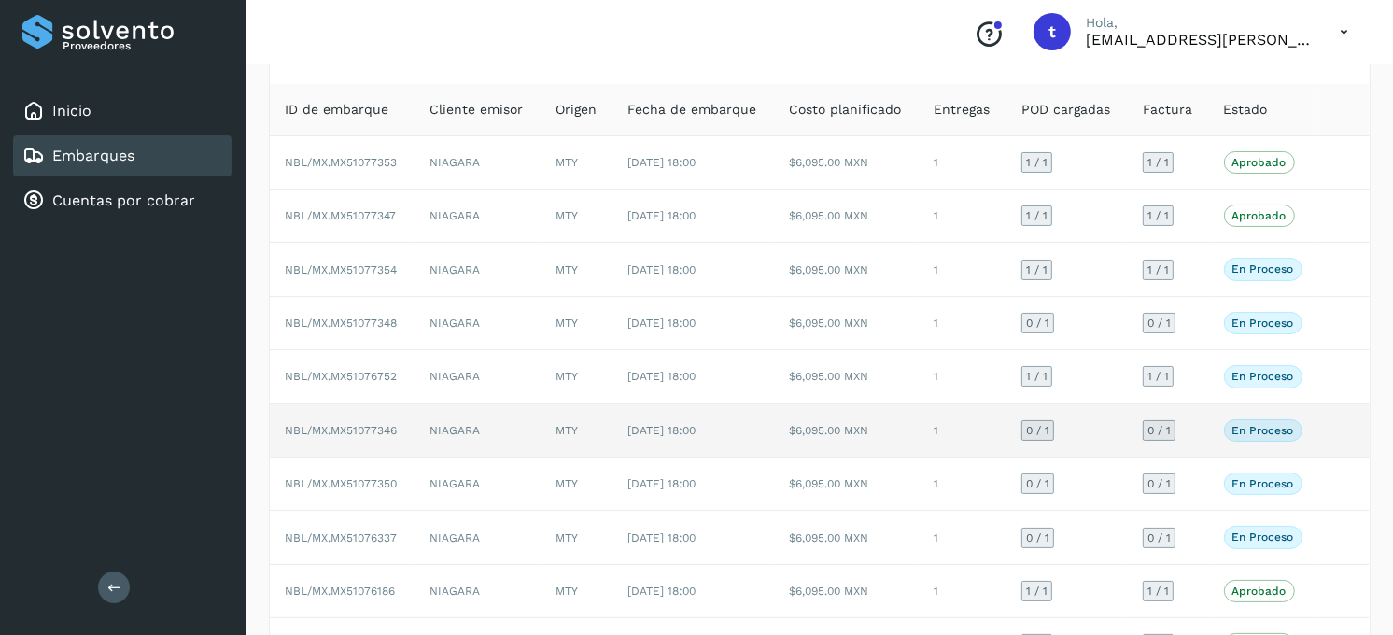
click at [454, 418] on td "NIAGARA" at bounding box center [478, 430] width 126 height 53
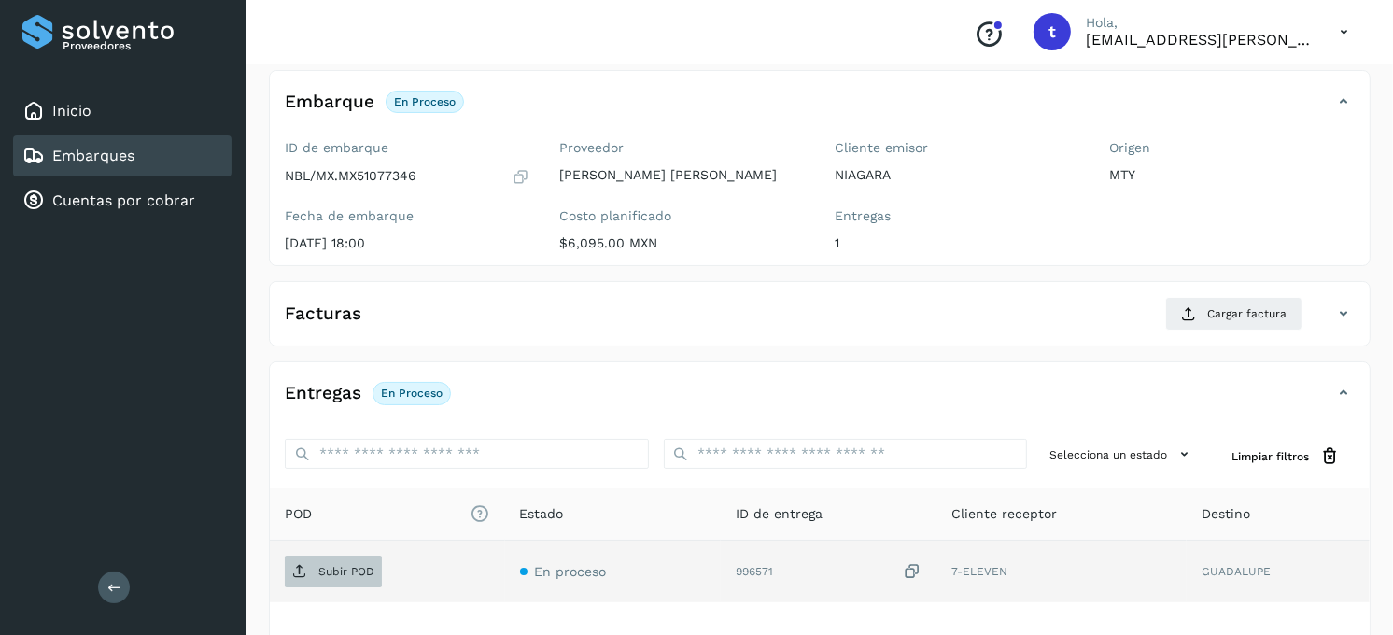
click at [345, 560] on span "Subir POD" at bounding box center [333, 571] width 97 height 30
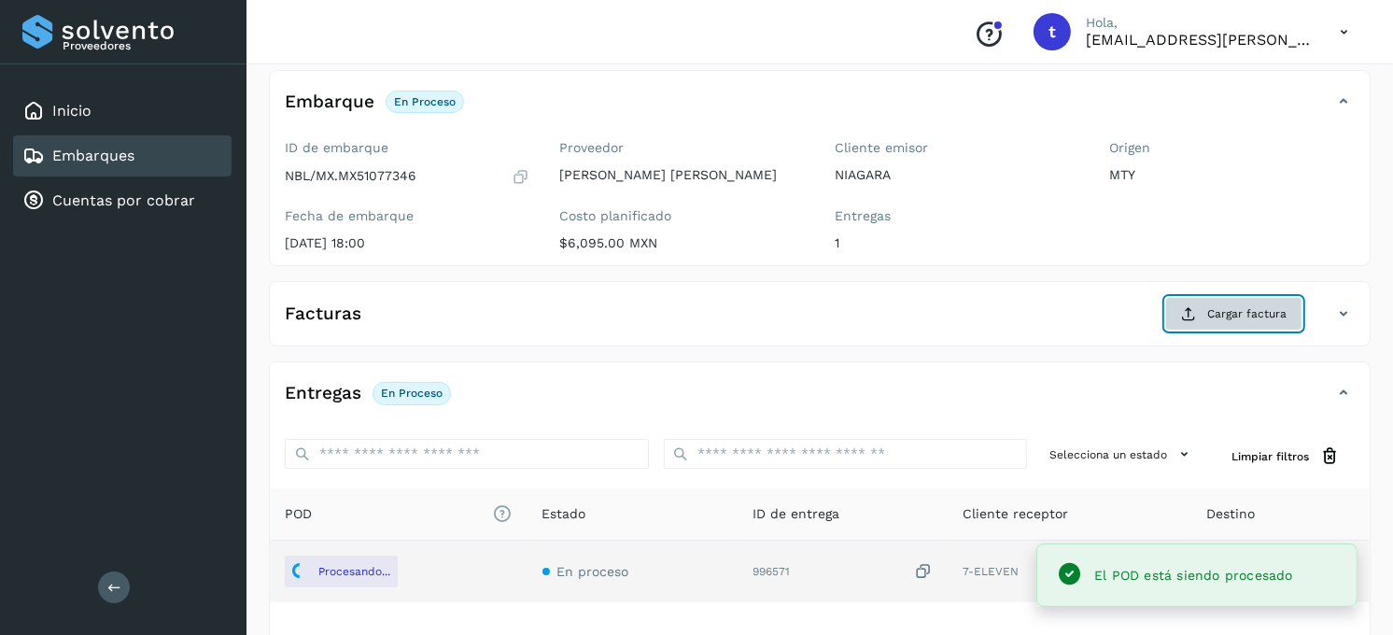
click at [1234, 318] on span "Cargar factura" at bounding box center [1246, 313] width 79 height 17
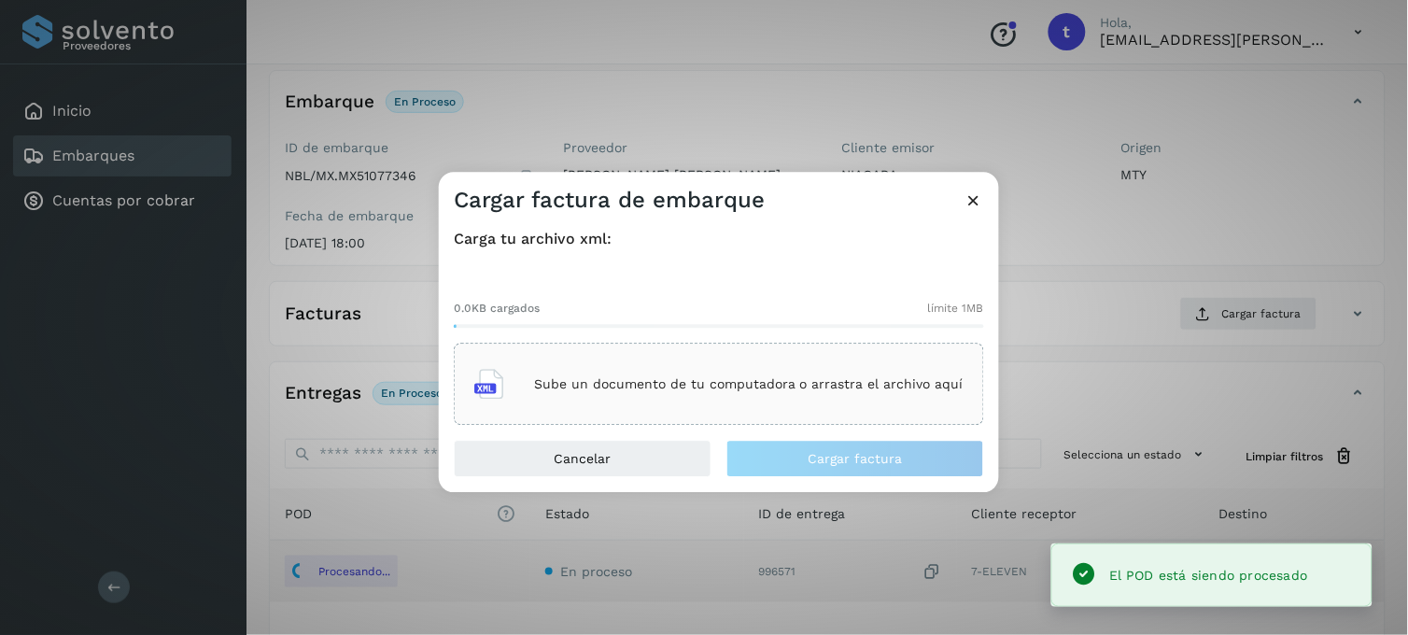
click at [656, 362] on div "Sube un documento de tu computadora o arrastra el archivo aquí" at bounding box center [718, 384] width 489 height 50
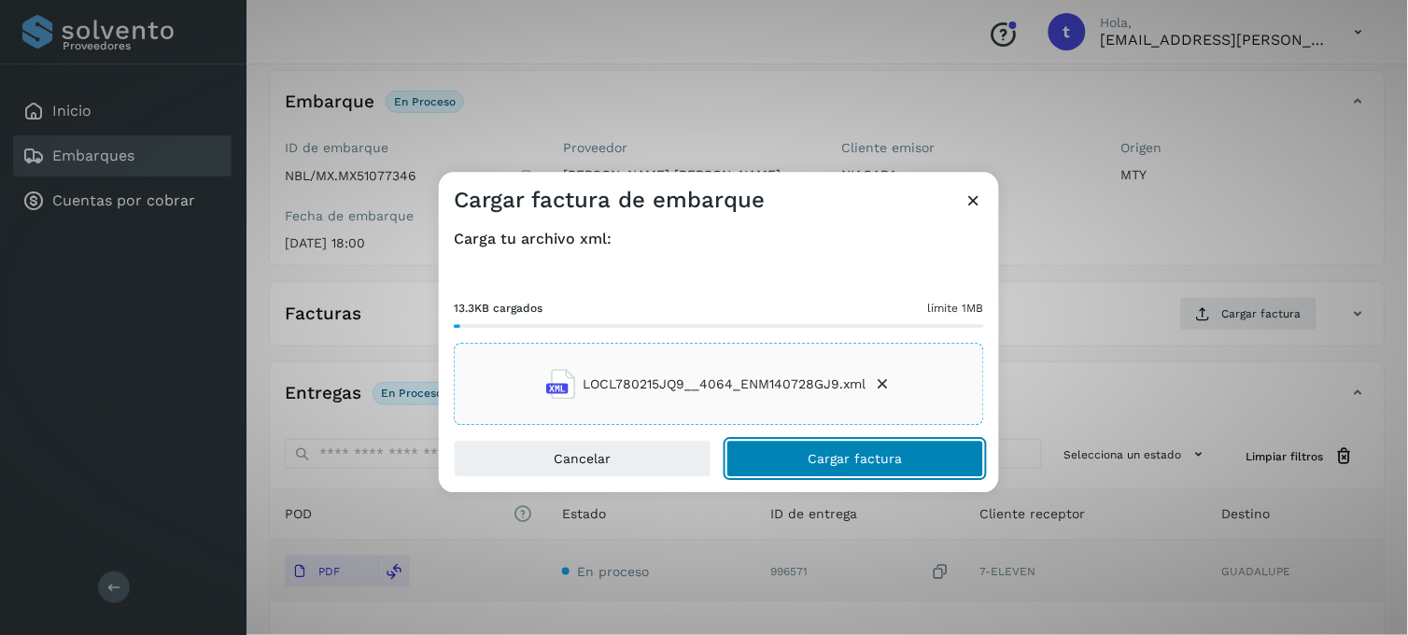
click at [780, 459] on button "Cargar factura" at bounding box center [855, 459] width 258 height 37
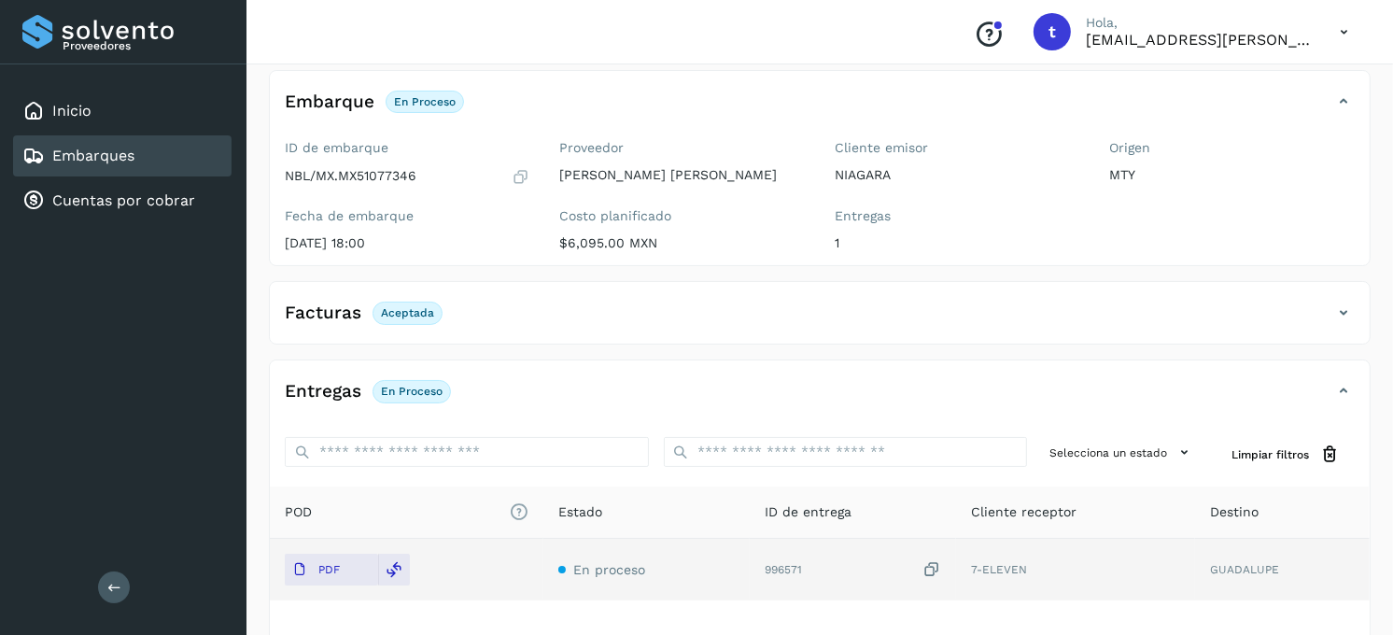
click at [114, 151] on link "Embarques" at bounding box center [93, 156] width 82 height 18
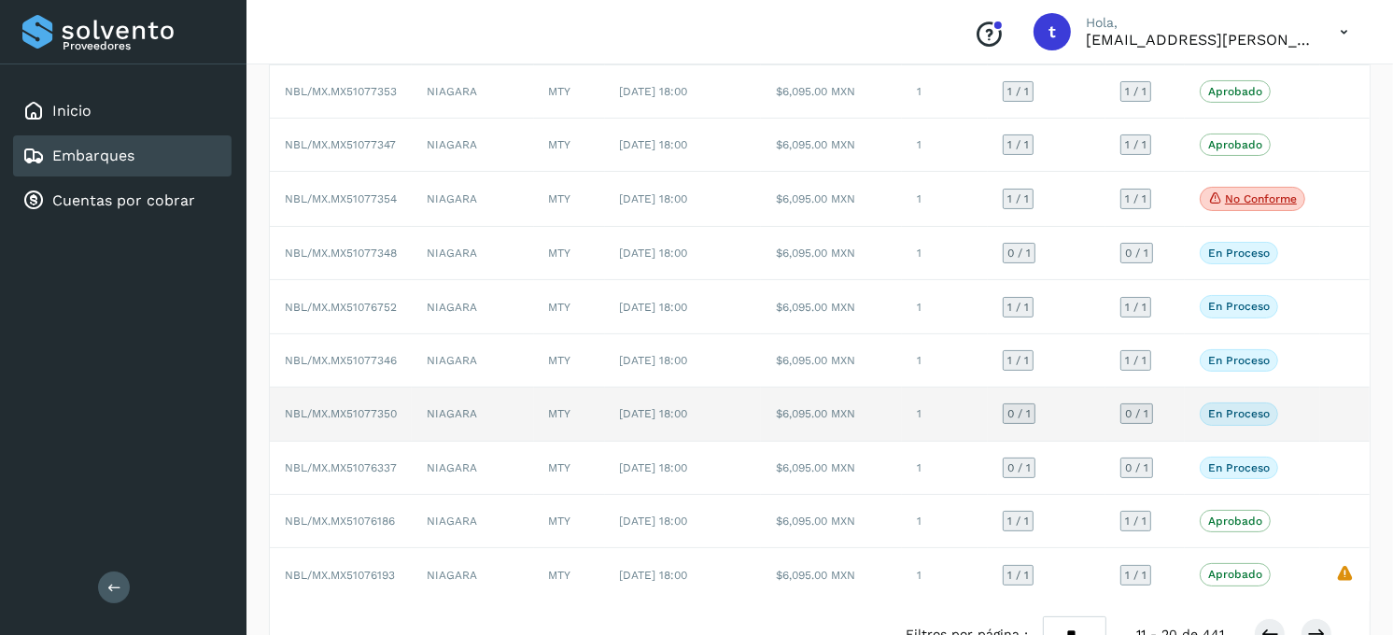
scroll to position [207, 0]
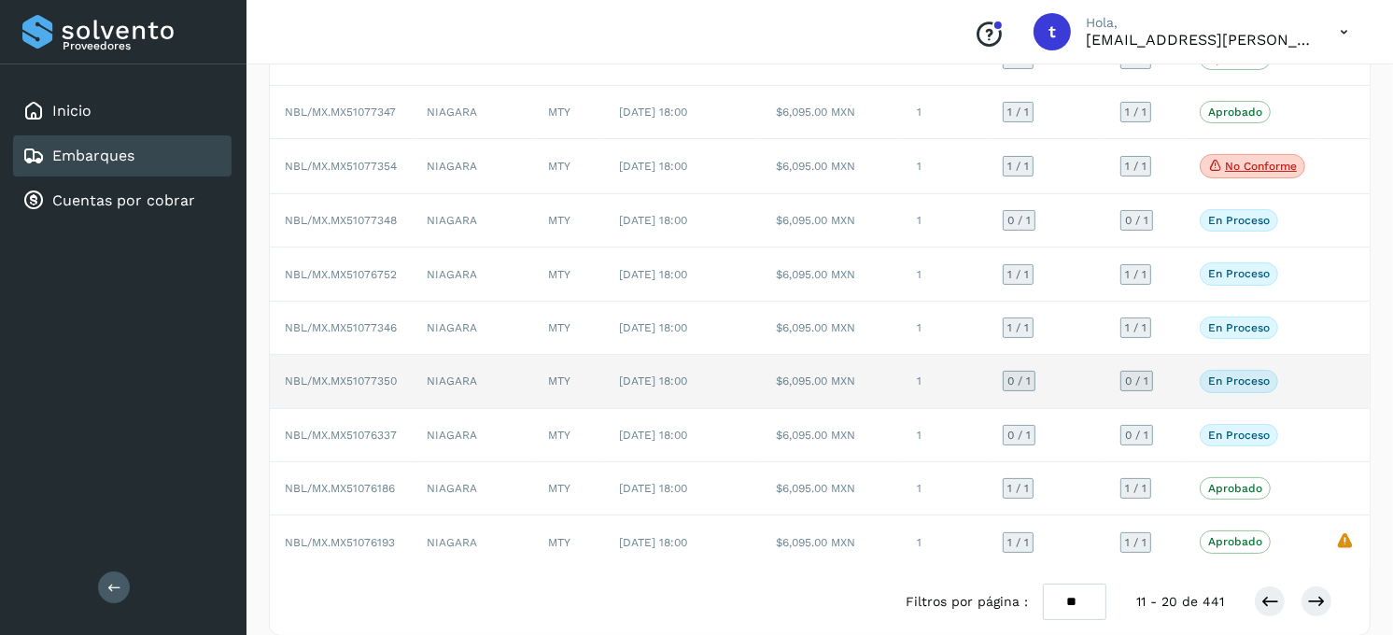
click at [507, 374] on td "NIAGARA" at bounding box center [473, 381] width 122 height 53
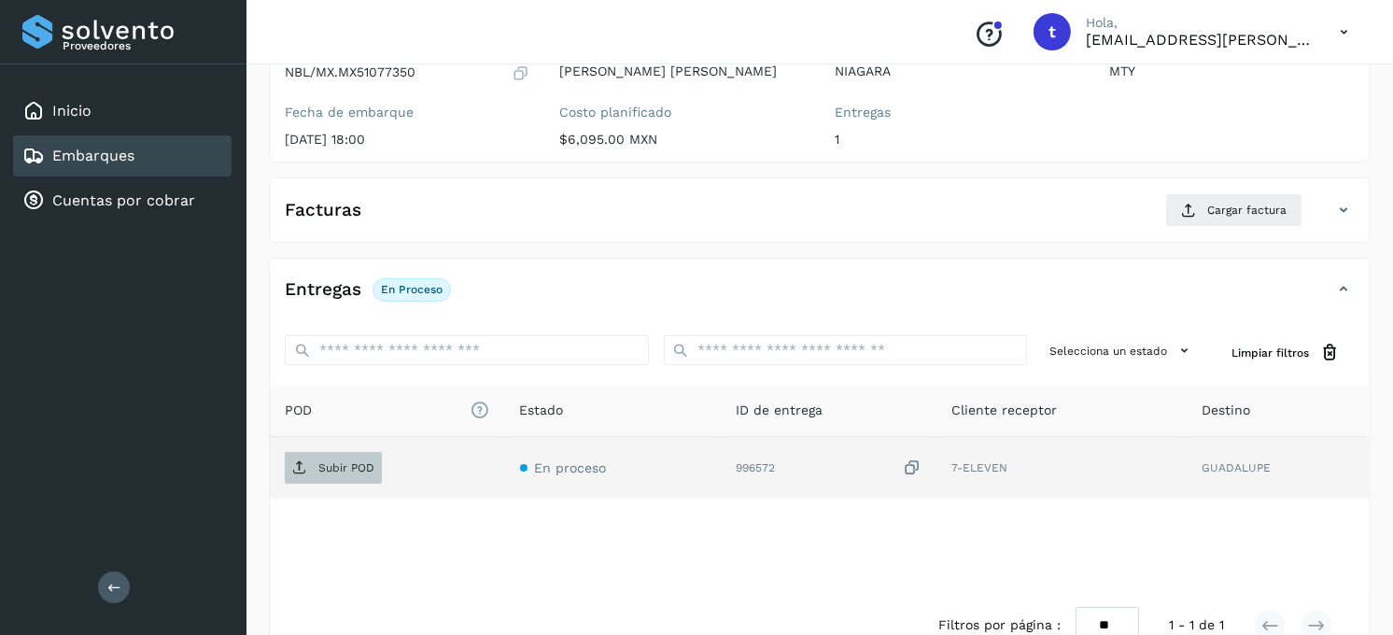
click at [330, 464] on p "Subir POD" at bounding box center [346, 467] width 56 height 13
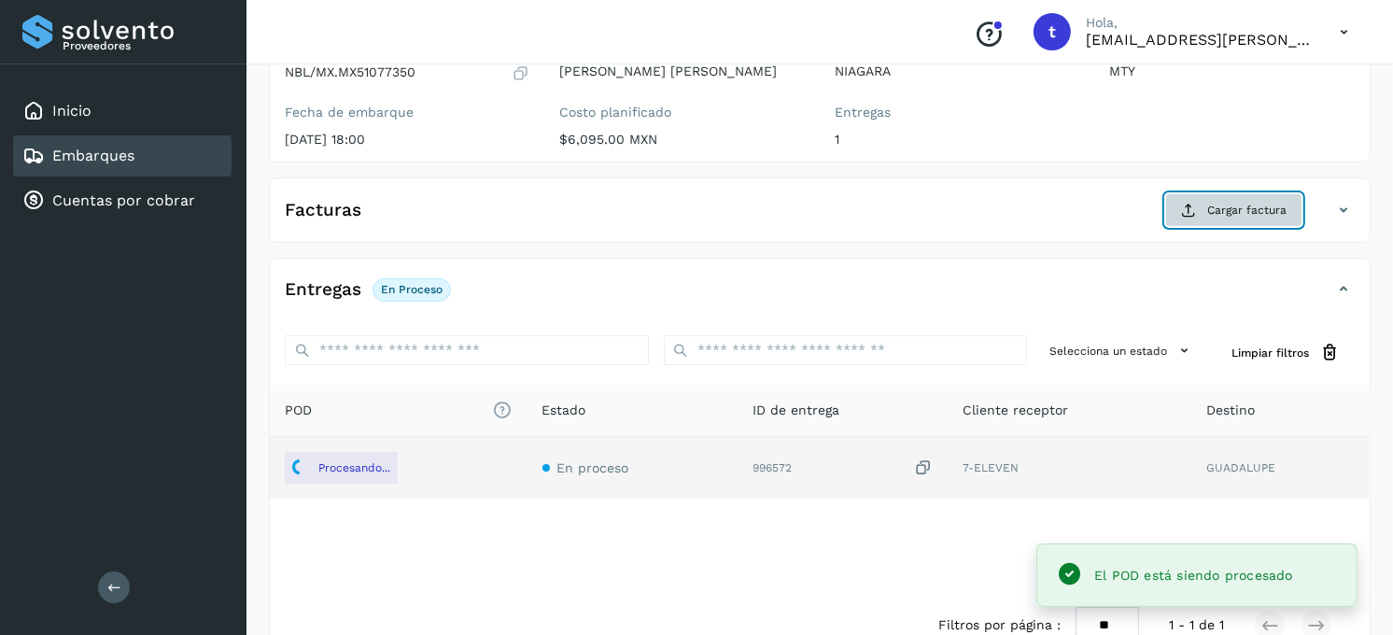
click at [1260, 213] on span "Cargar factura" at bounding box center [1246, 210] width 79 height 17
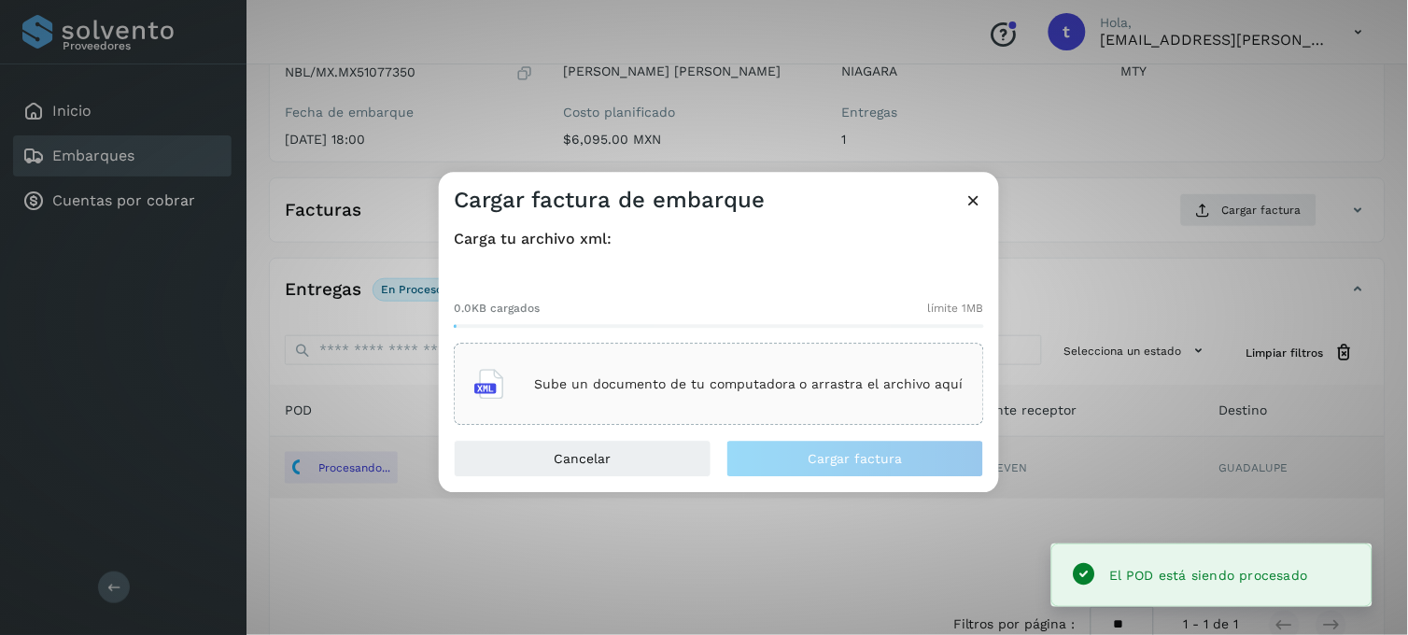
click at [593, 374] on div "Sube un documento de tu computadora o arrastra el archivo aquí" at bounding box center [718, 384] width 489 height 50
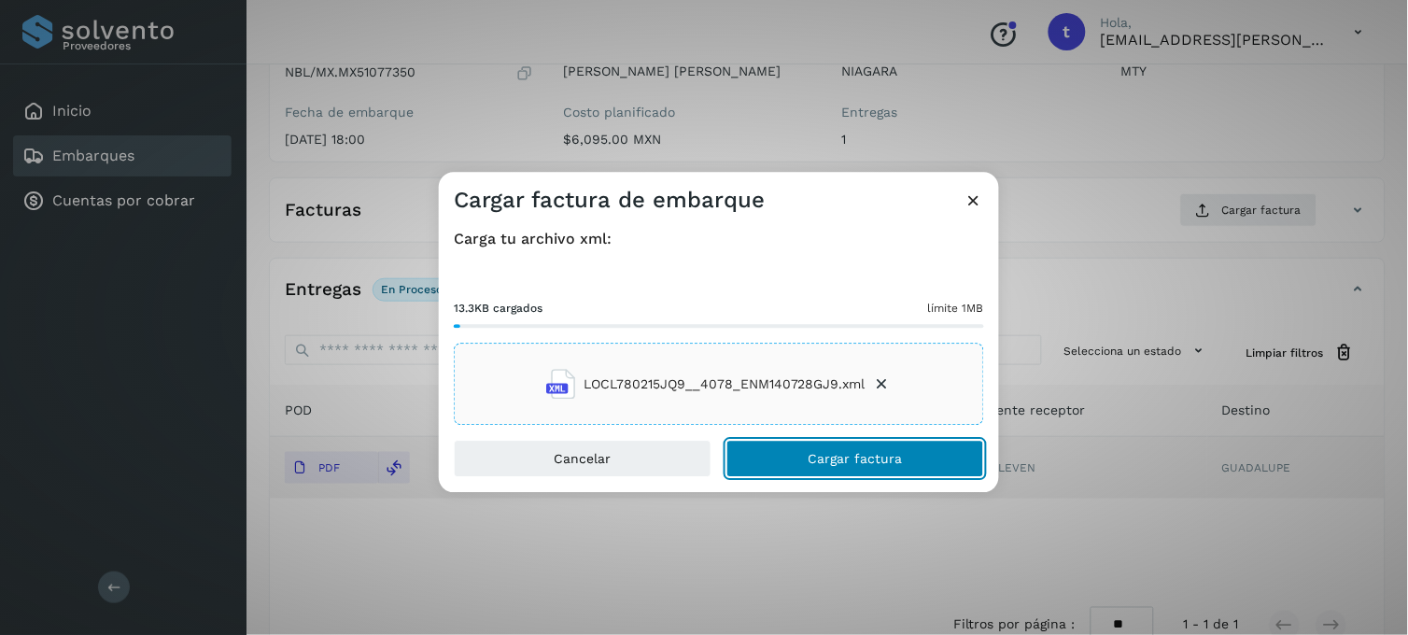
click at [829, 453] on span "Cargar factura" at bounding box center [855, 459] width 94 height 13
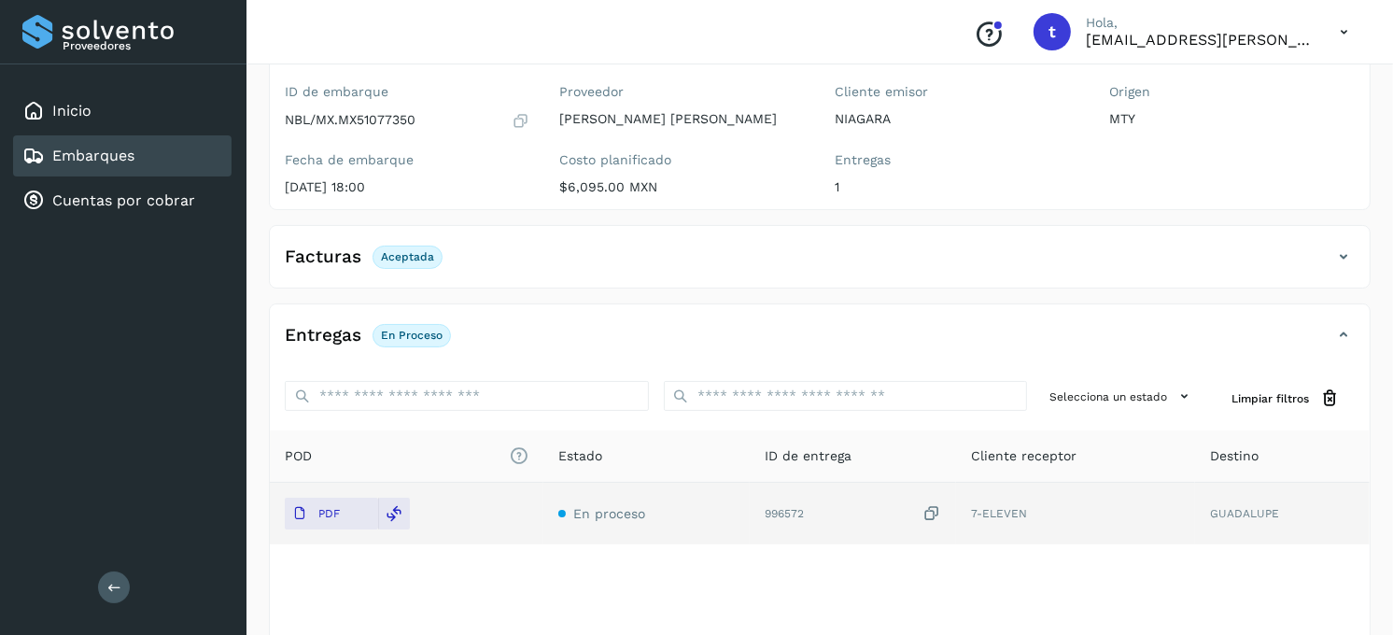
scroll to position [207, 0]
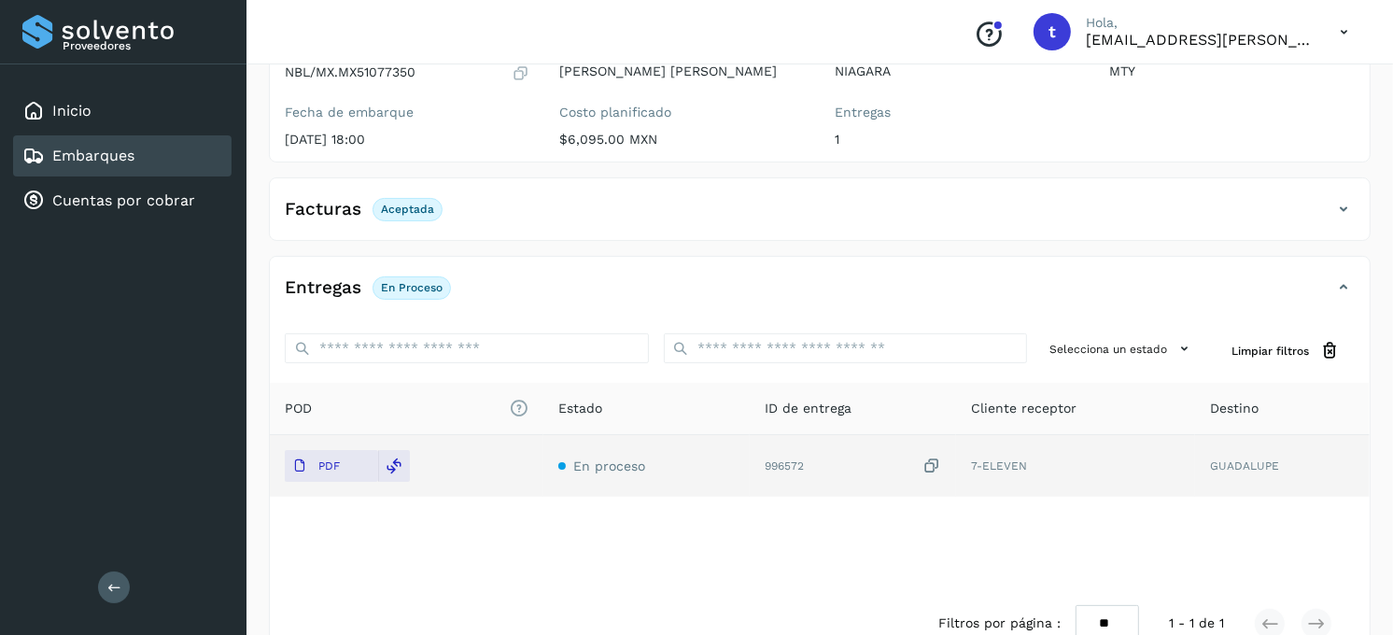
click at [154, 154] on div "Embarques" at bounding box center [122, 155] width 218 height 41
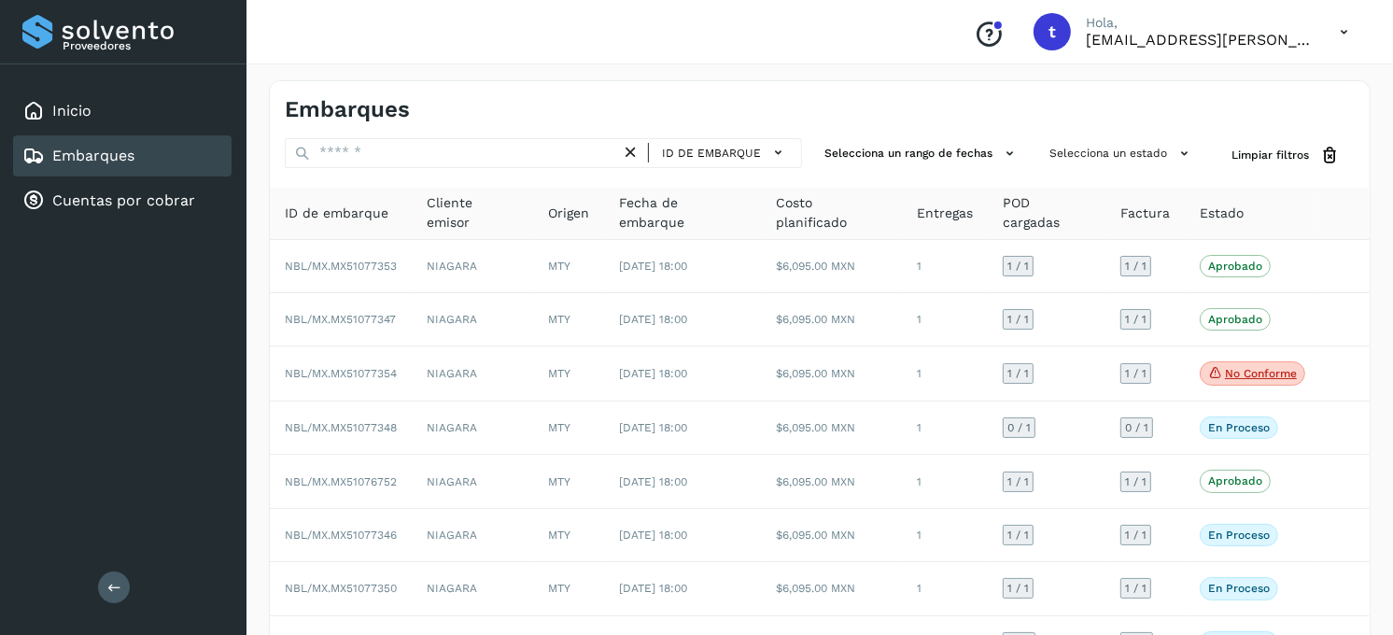
click at [165, 159] on div "Embarques" at bounding box center [122, 155] width 218 height 41
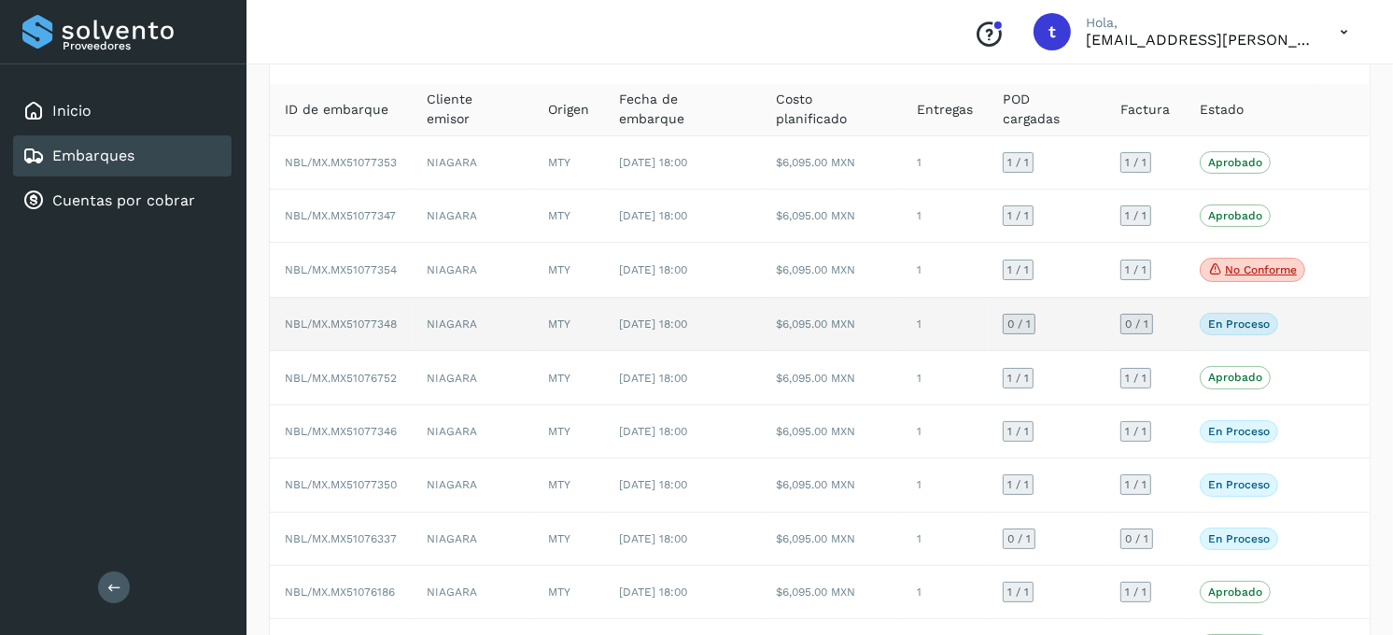
scroll to position [207, 0]
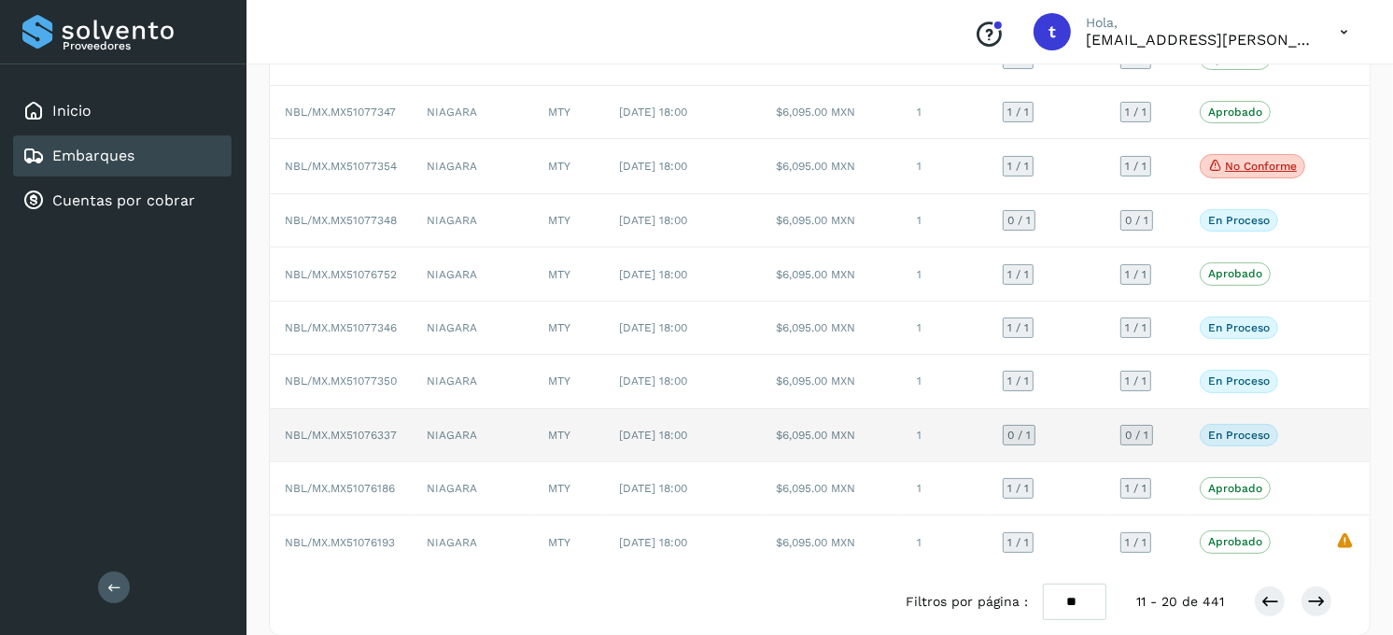
click at [738, 421] on td "[DATE] 18:00" at bounding box center [683, 435] width 157 height 53
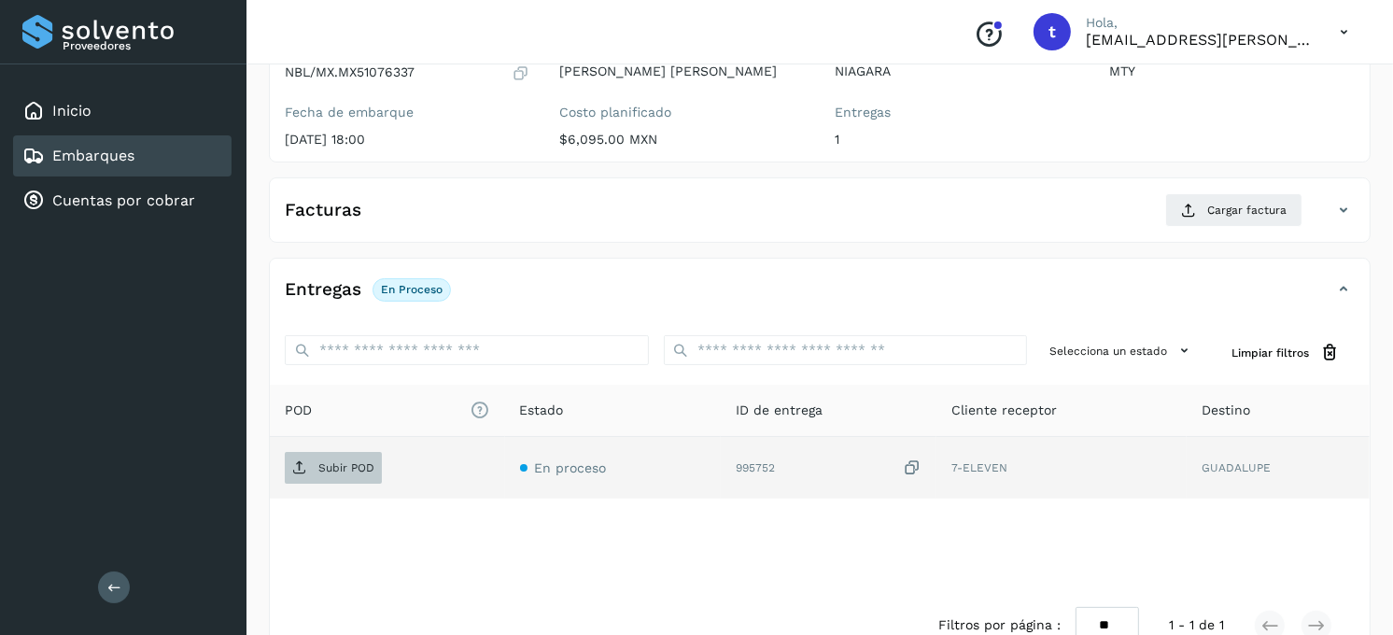
click at [322, 461] on p "Subir POD" at bounding box center [346, 467] width 56 height 13
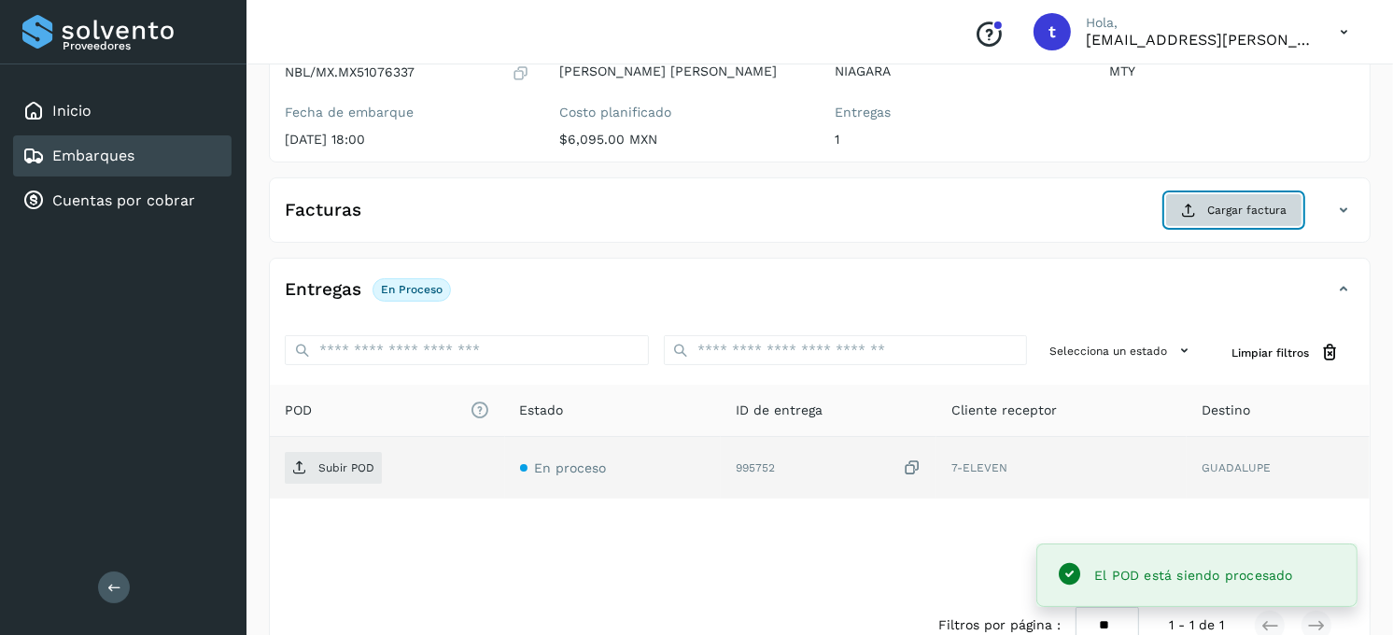
click at [1273, 211] on span "Cargar factura" at bounding box center [1246, 210] width 79 height 17
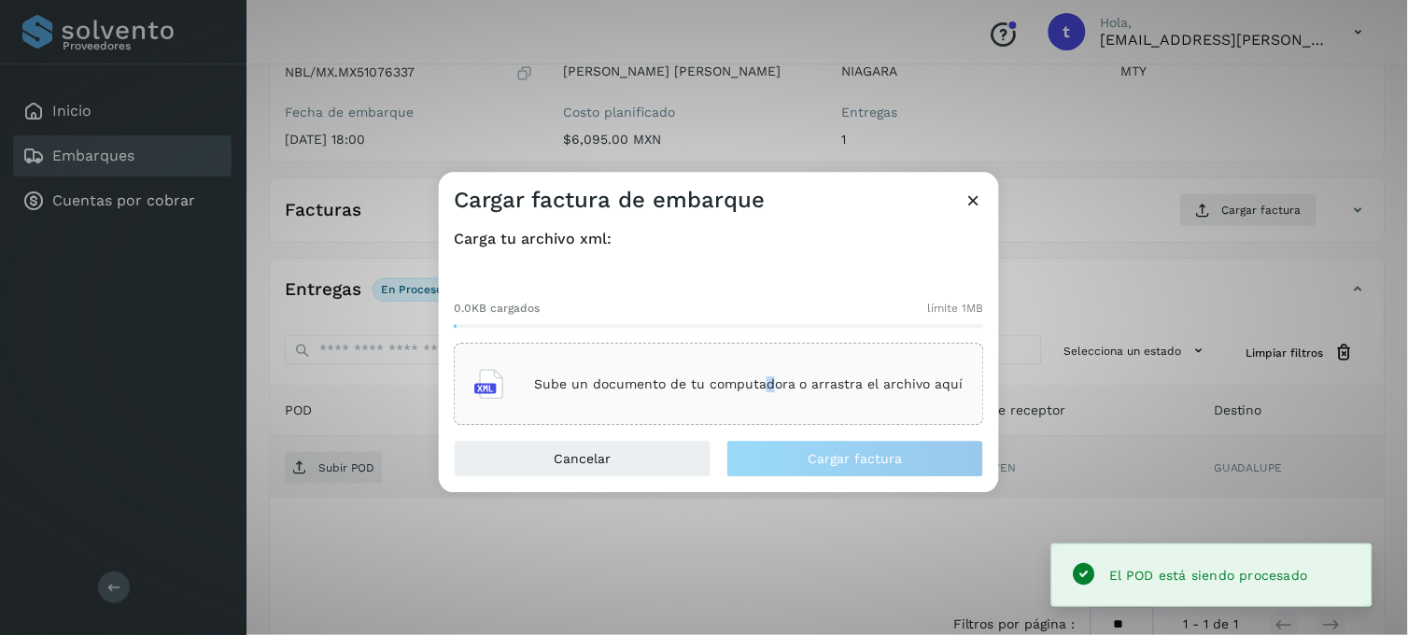
click at [776, 374] on div "Sube un documento de tu computadora o arrastra el archivo aquí" at bounding box center [718, 384] width 489 height 50
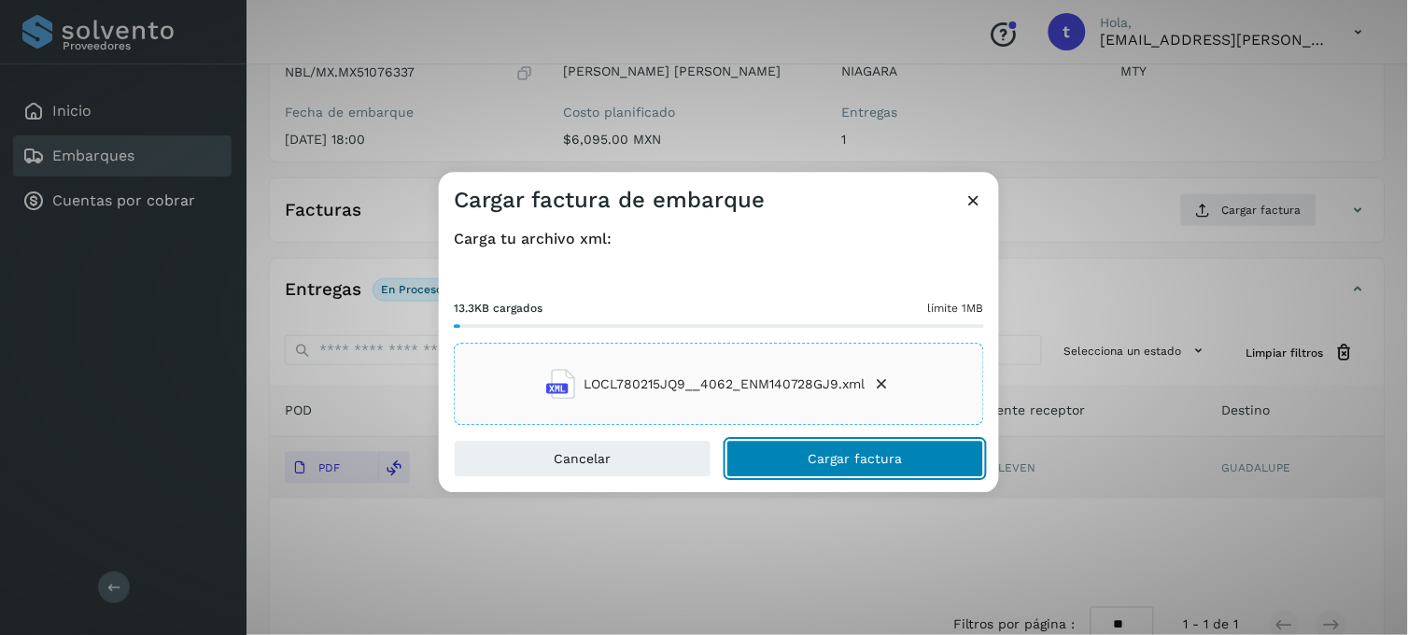
click at [843, 454] on span "Cargar factura" at bounding box center [855, 459] width 94 height 13
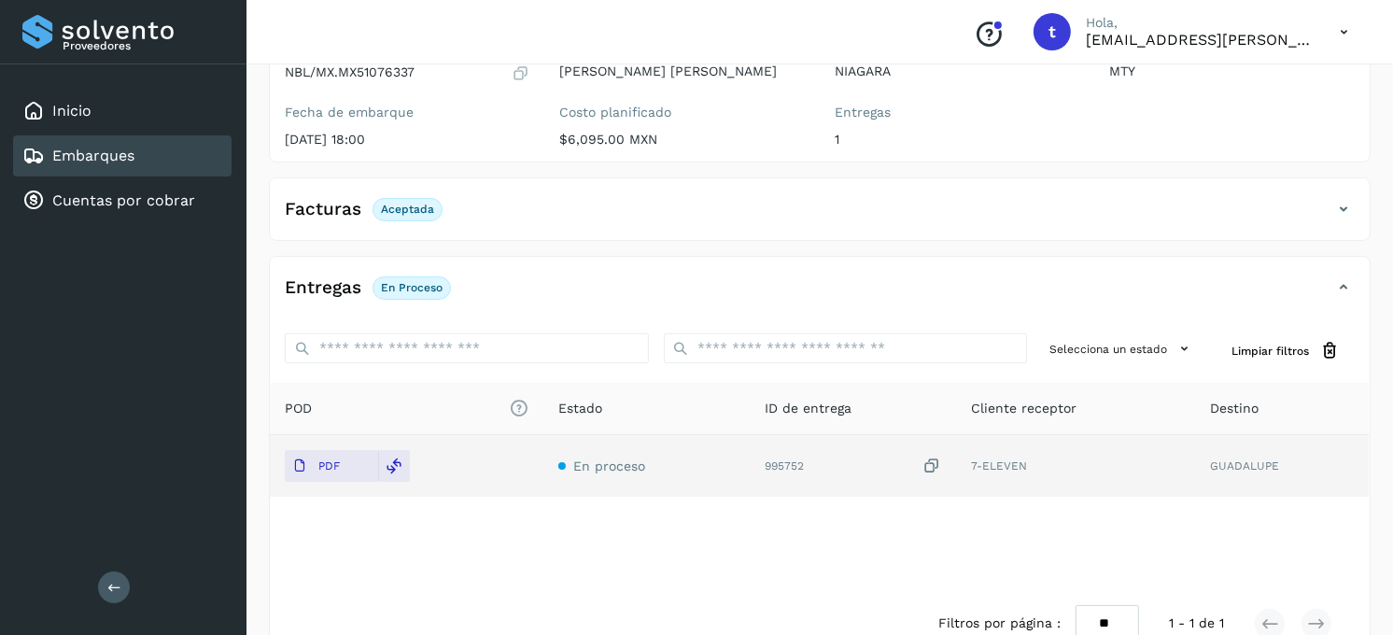
click at [127, 147] on link "Embarques" at bounding box center [93, 156] width 82 height 18
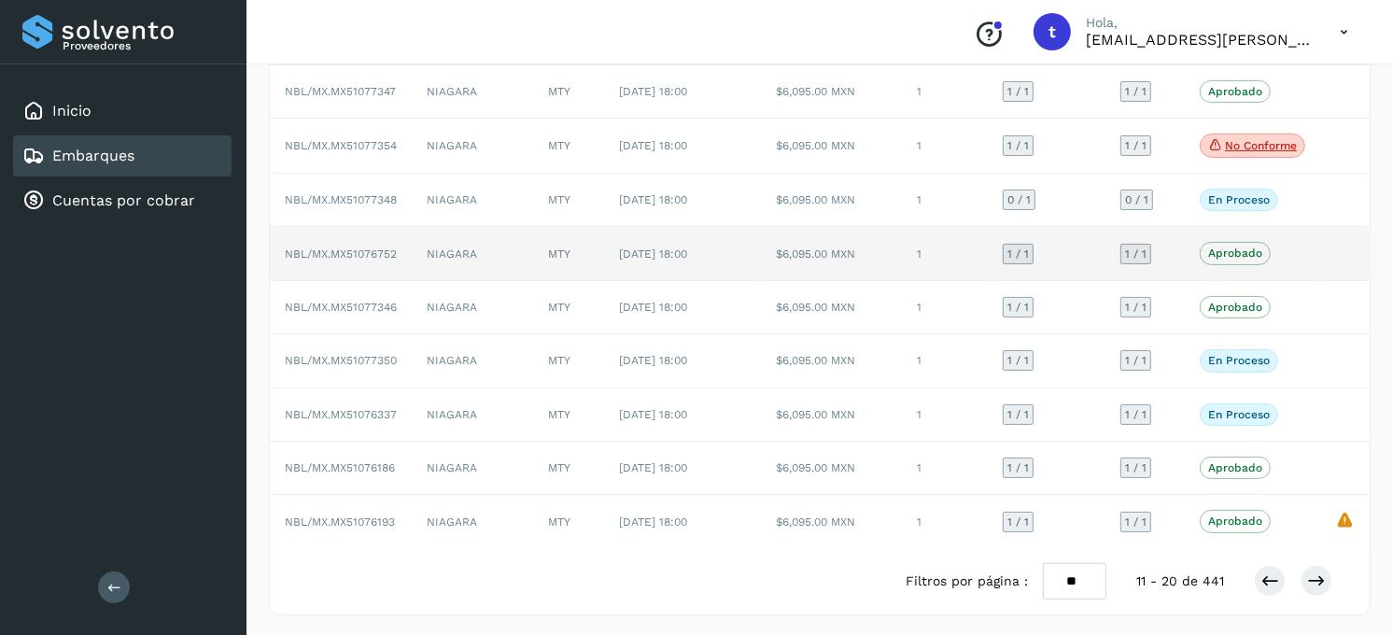
scroll to position [234, 0]
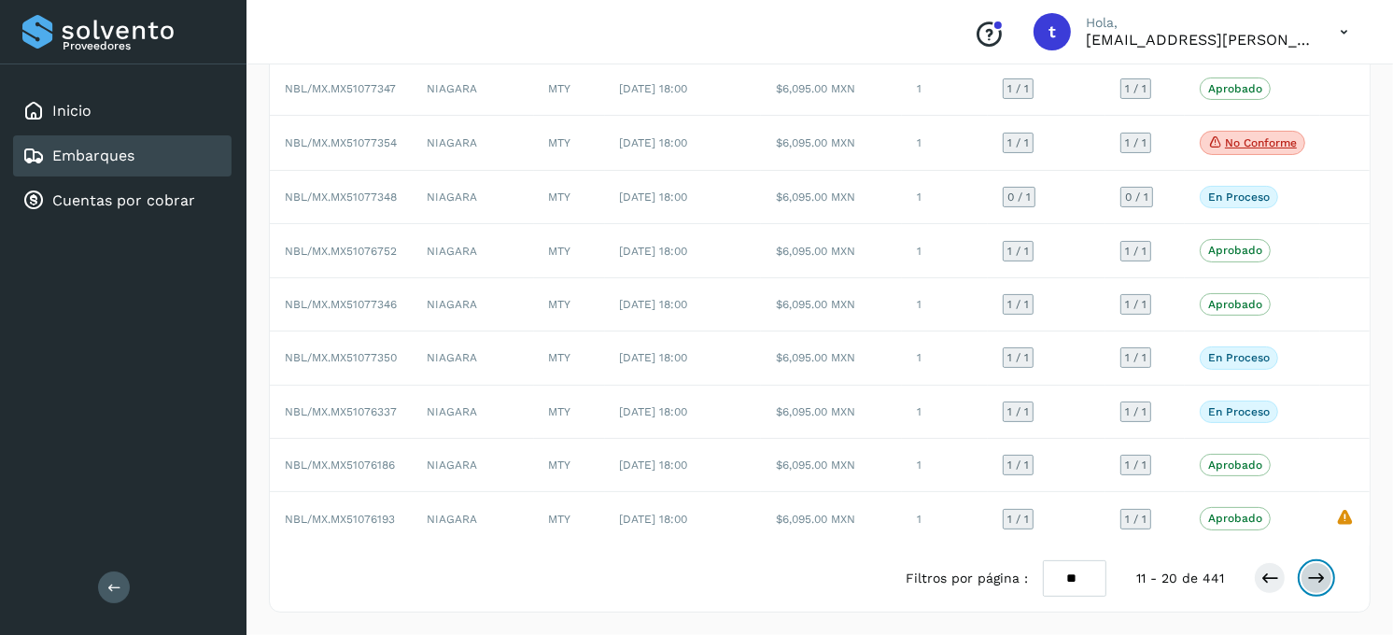
click at [1310, 574] on icon at bounding box center [1316, 578] width 19 height 19
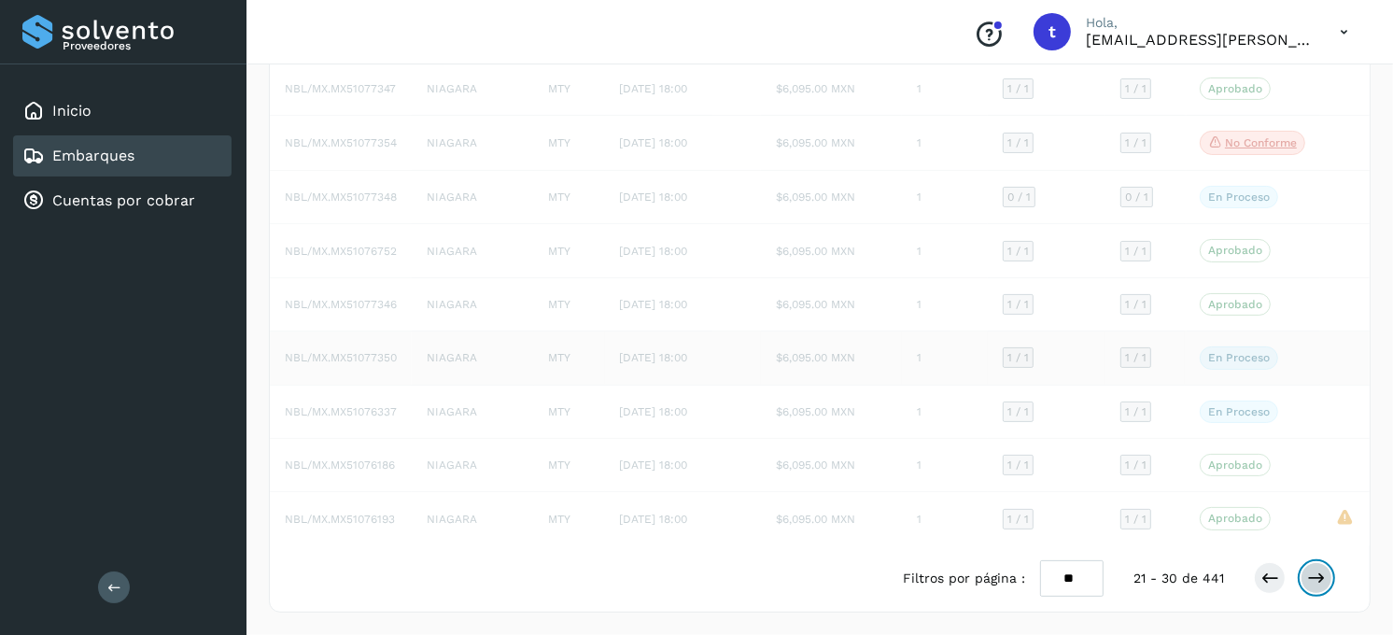
scroll to position [232, 0]
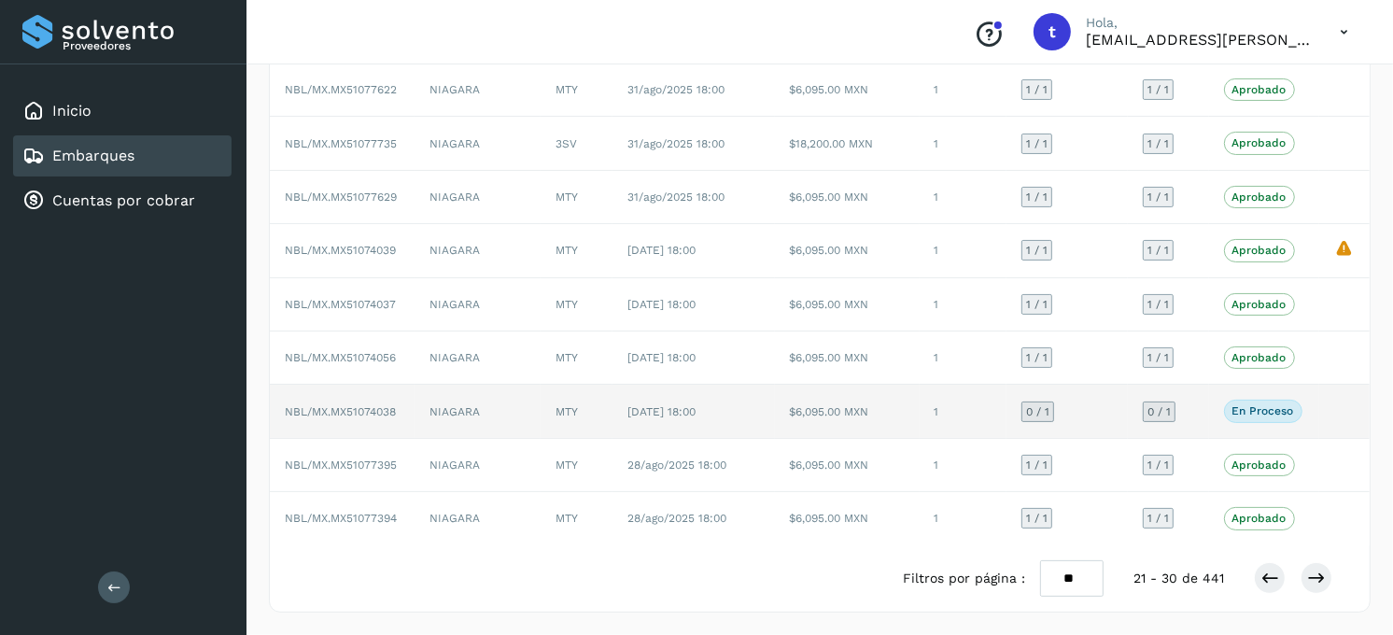
click at [630, 414] on span "[DATE] 18:00" at bounding box center [661, 411] width 68 height 13
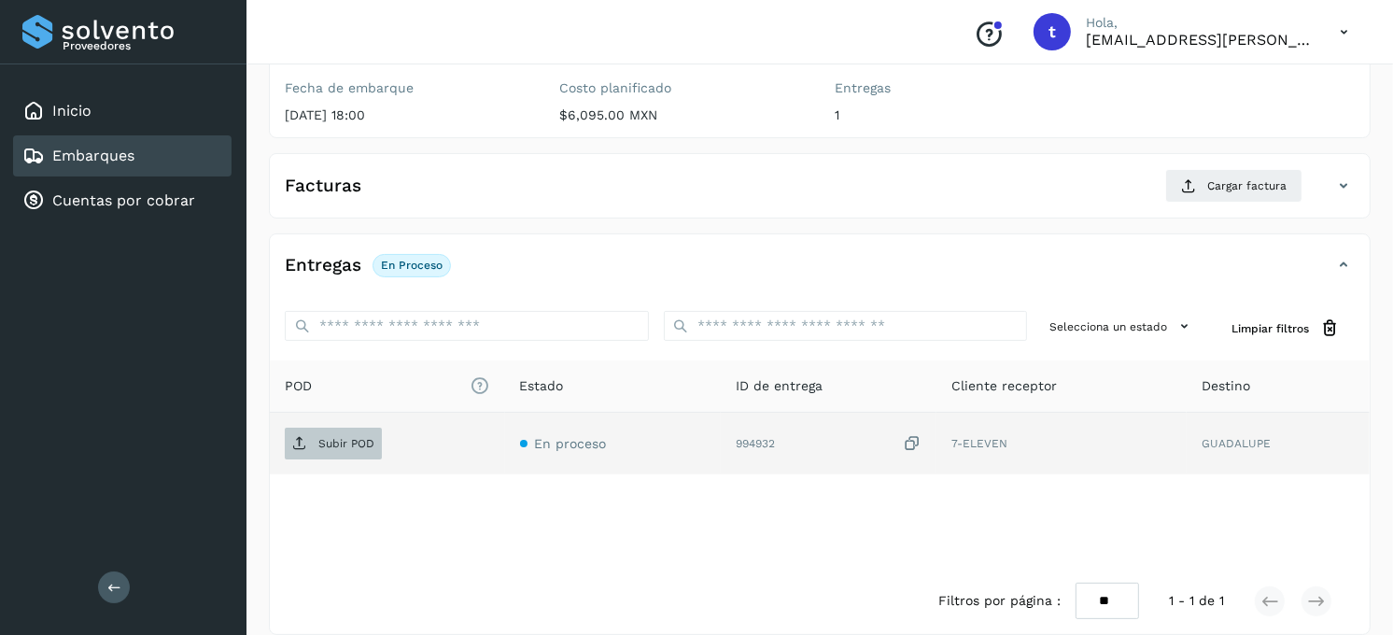
click at [337, 440] on p "Subir POD" at bounding box center [346, 443] width 56 height 13
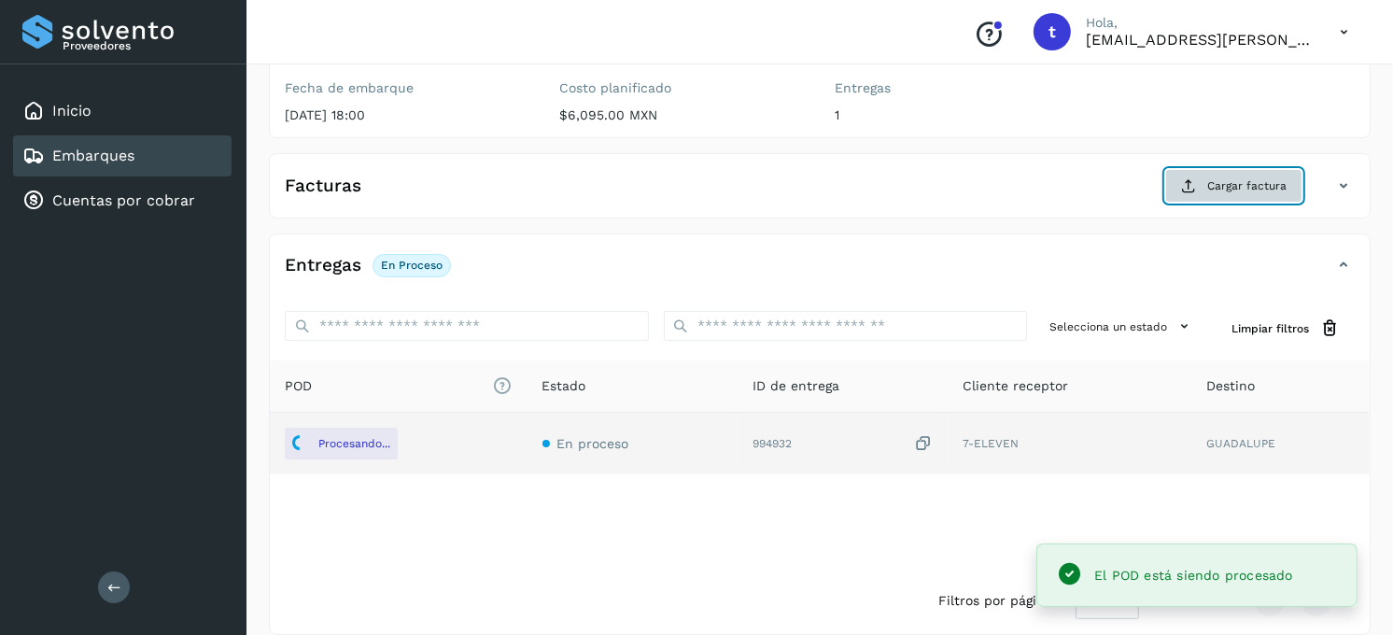
click at [1244, 177] on span "Cargar factura" at bounding box center [1246, 185] width 79 height 17
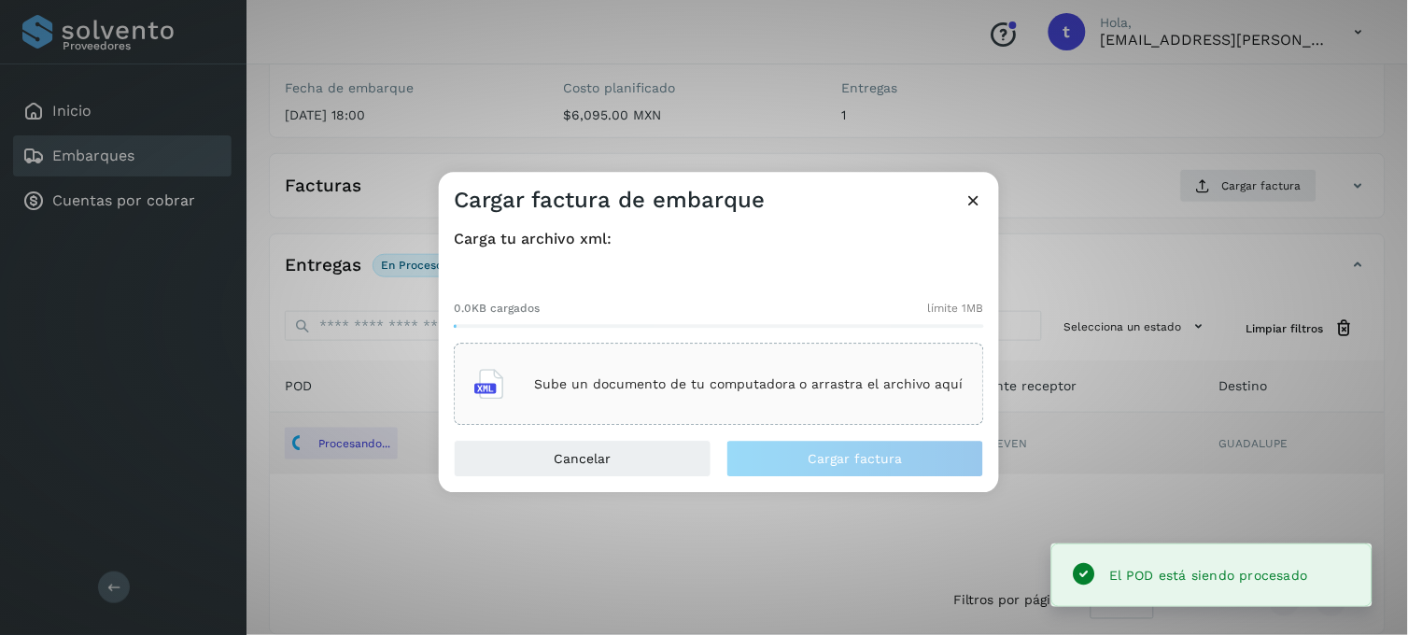
click at [632, 385] on p "Sube un documento de tu computadora o arrastra el archivo aquí" at bounding box center [748, 384] width 429 height 16
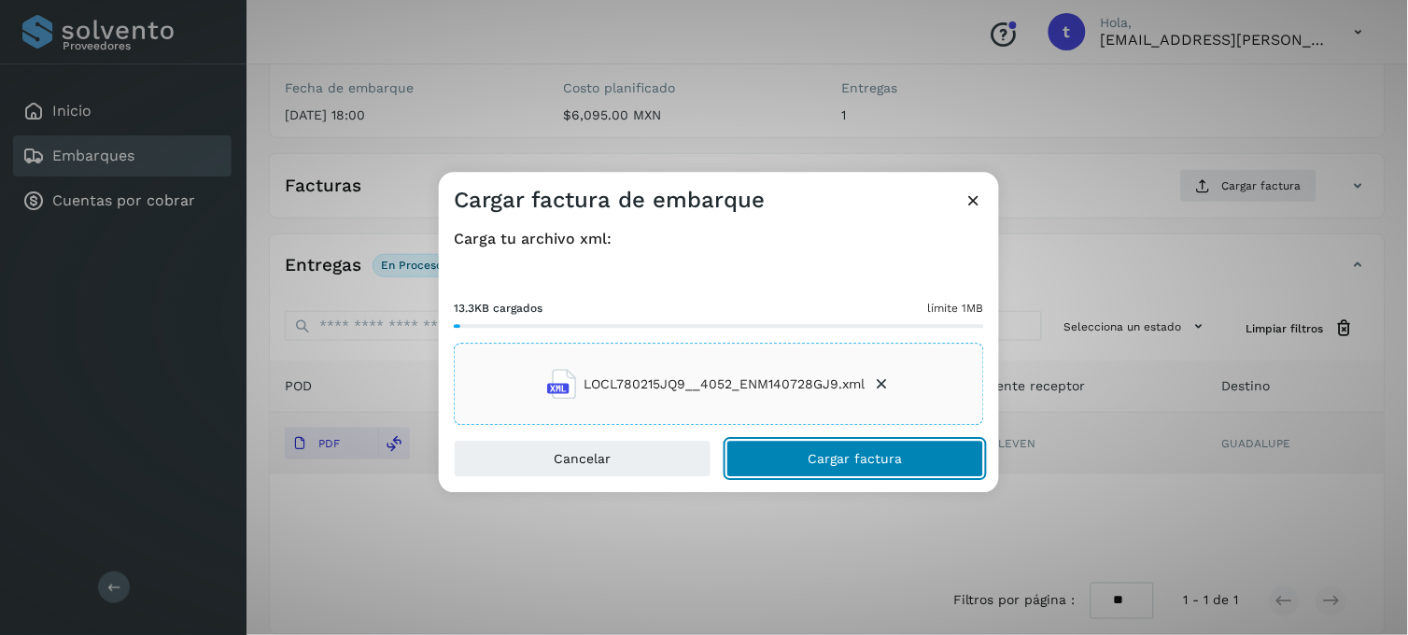
click at [836, 448] on button "Cargar factura" at bounding box center [855, 459] width 258 height 37
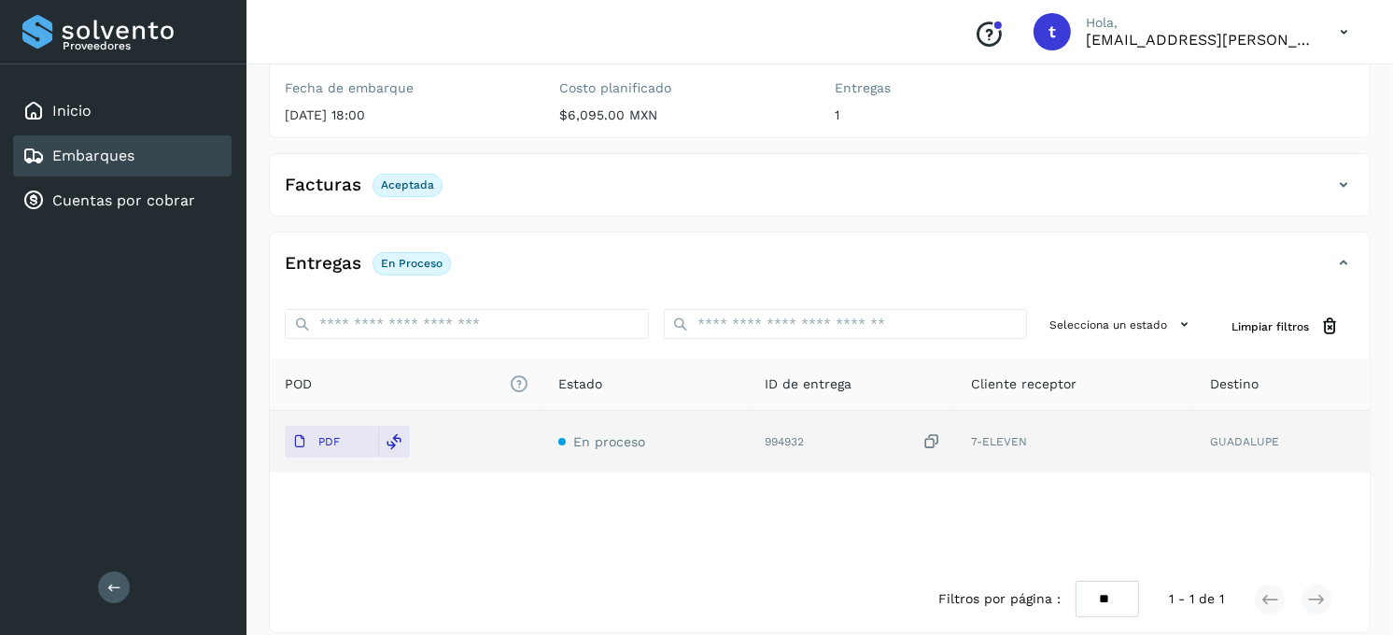
click at [183, 145] on div "Embarques" at bounding box center [122, 155] width 218 height 41
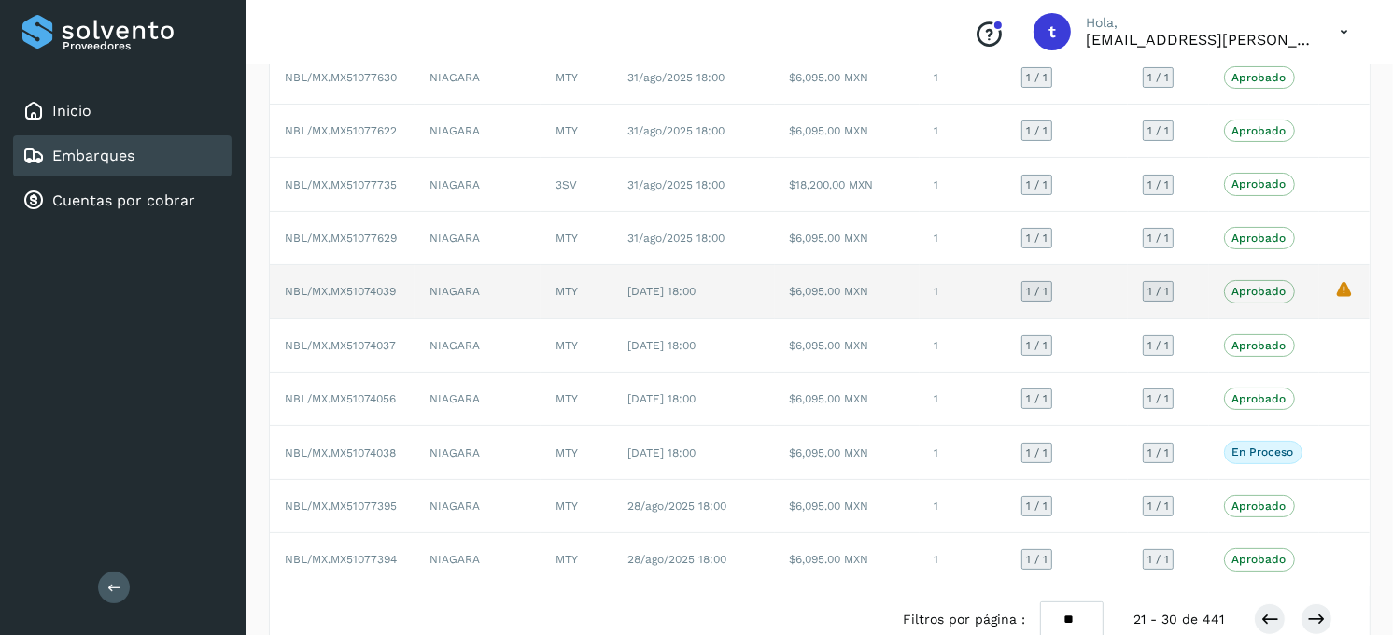
scroll to position [207, 0]
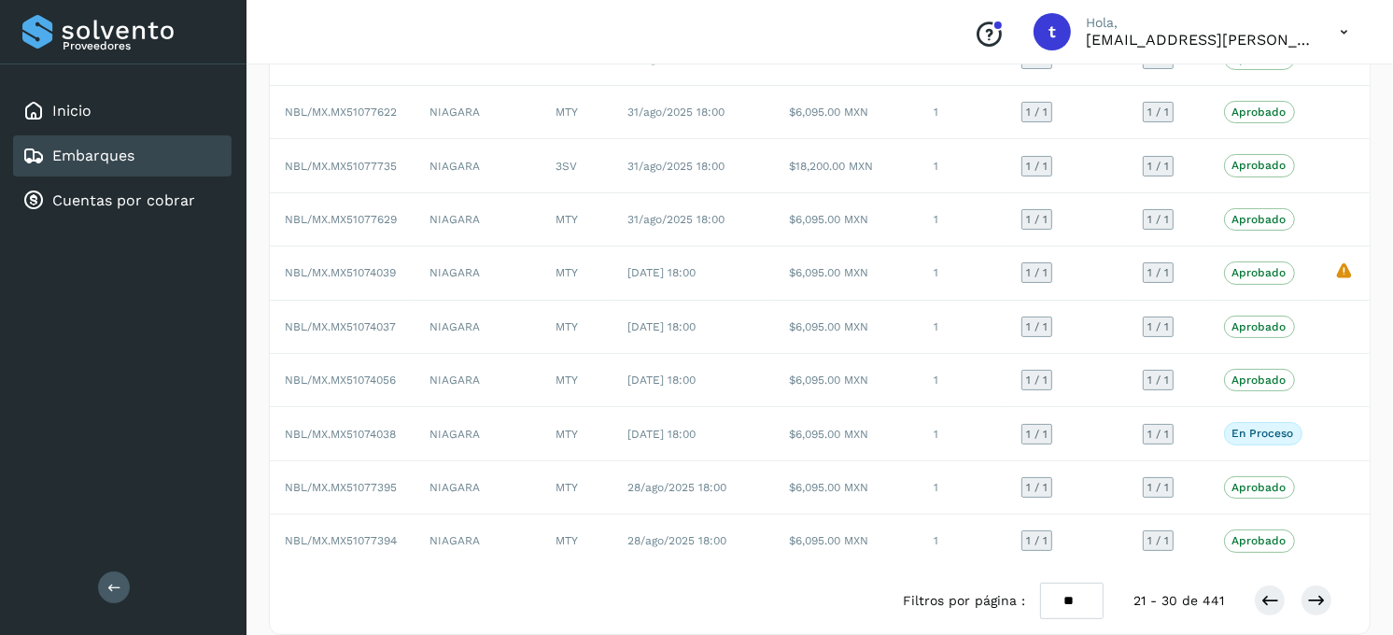
click at [1332, 600] on div "Filtros por página : ** ** ** 21 - 30 de 441" at bounding box center [1132, 601] width 459 height 36
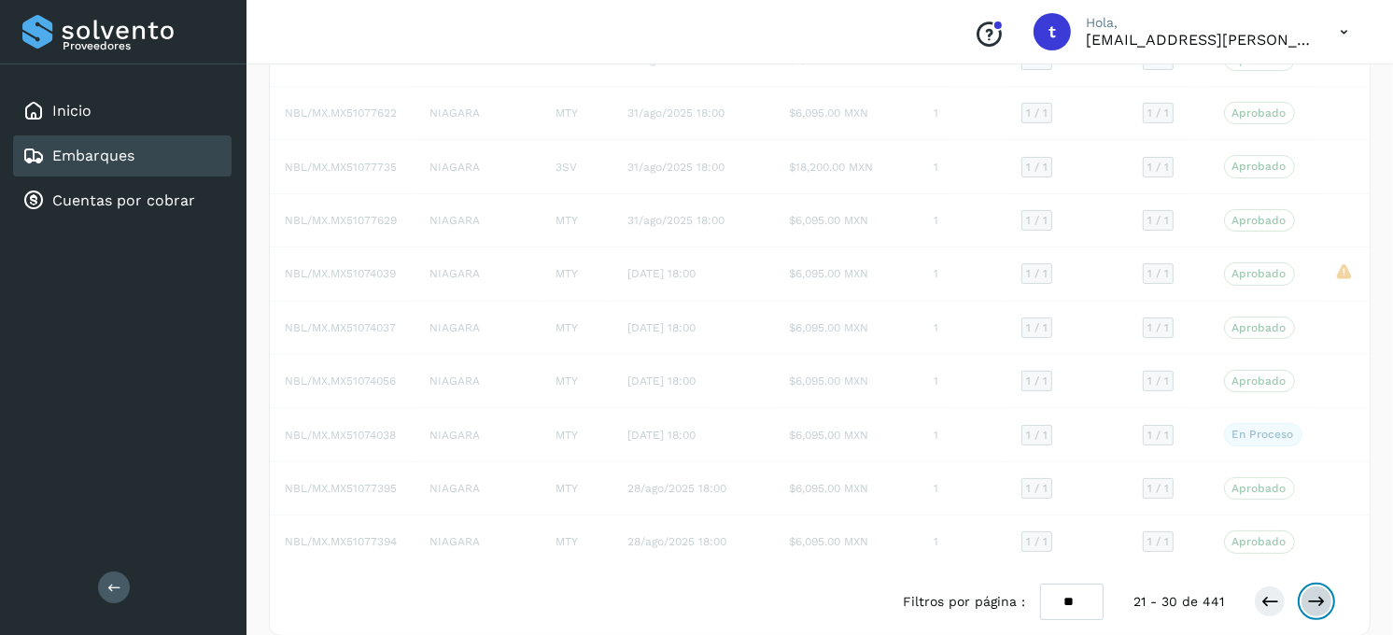
click at [1323, 605] on icon at bounding box center [1316, 601] width 19 height 19
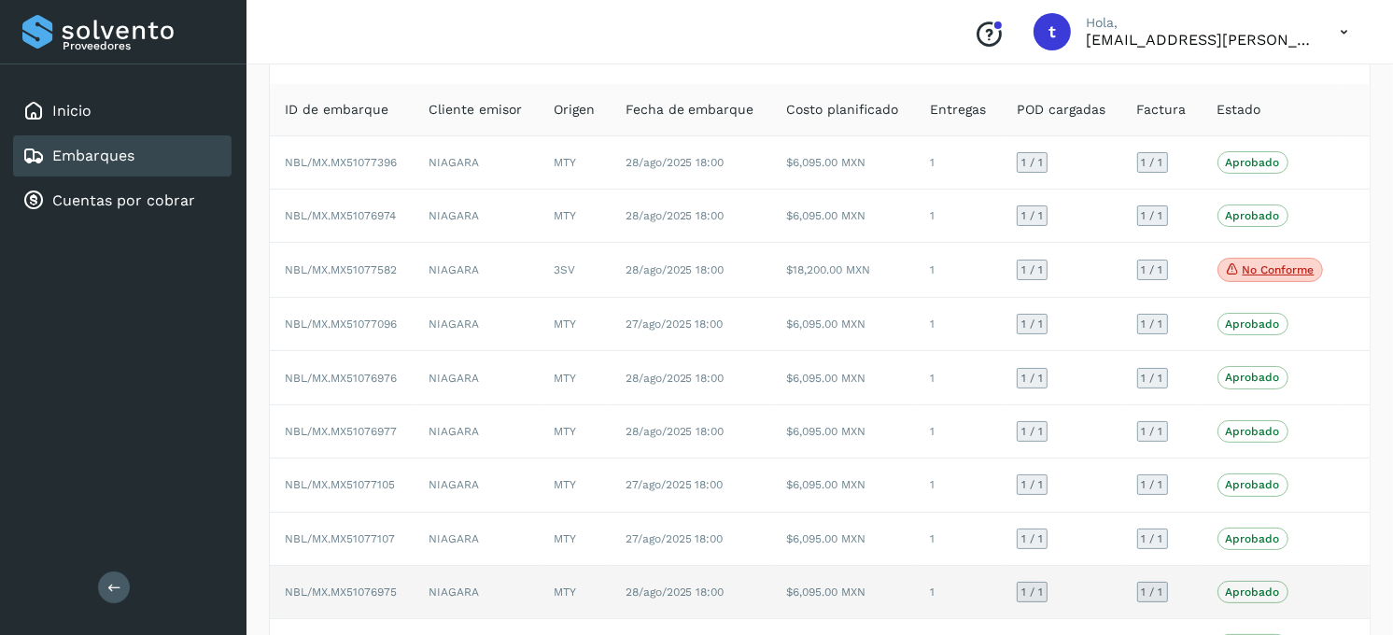
scroll to position [0, 0]
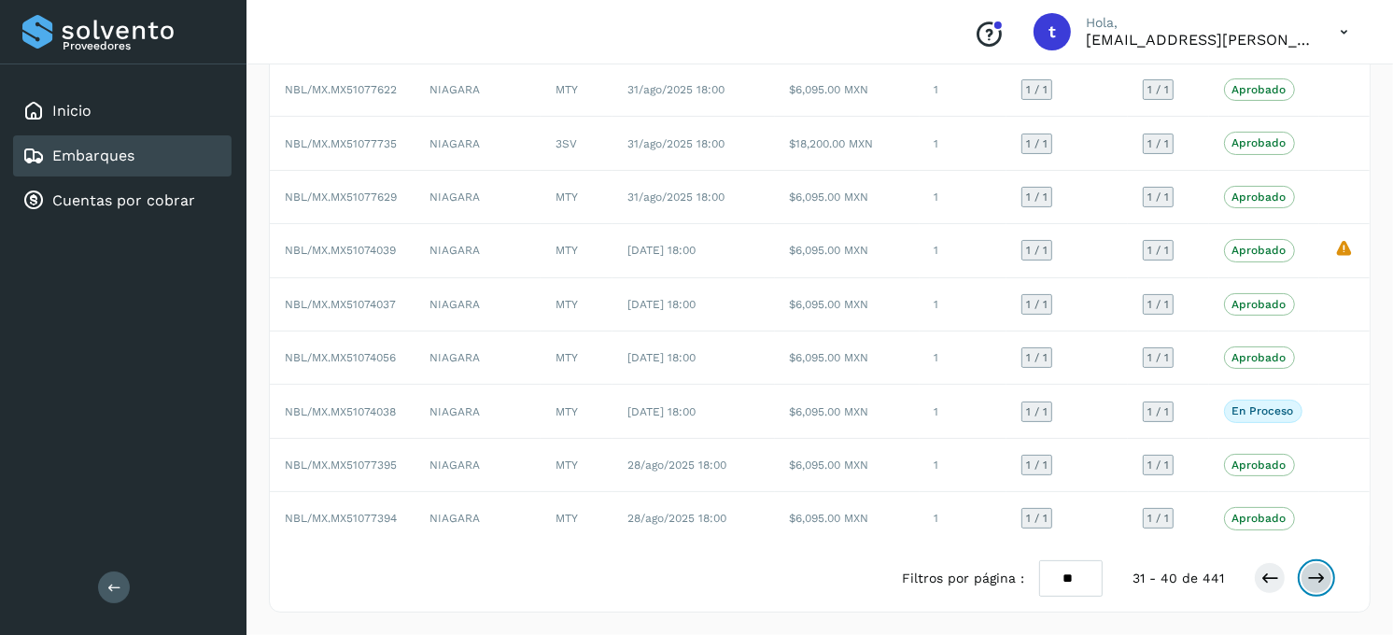
click at [1313, 569] on icon at bounding box center [1316, 578] width 19 height 19
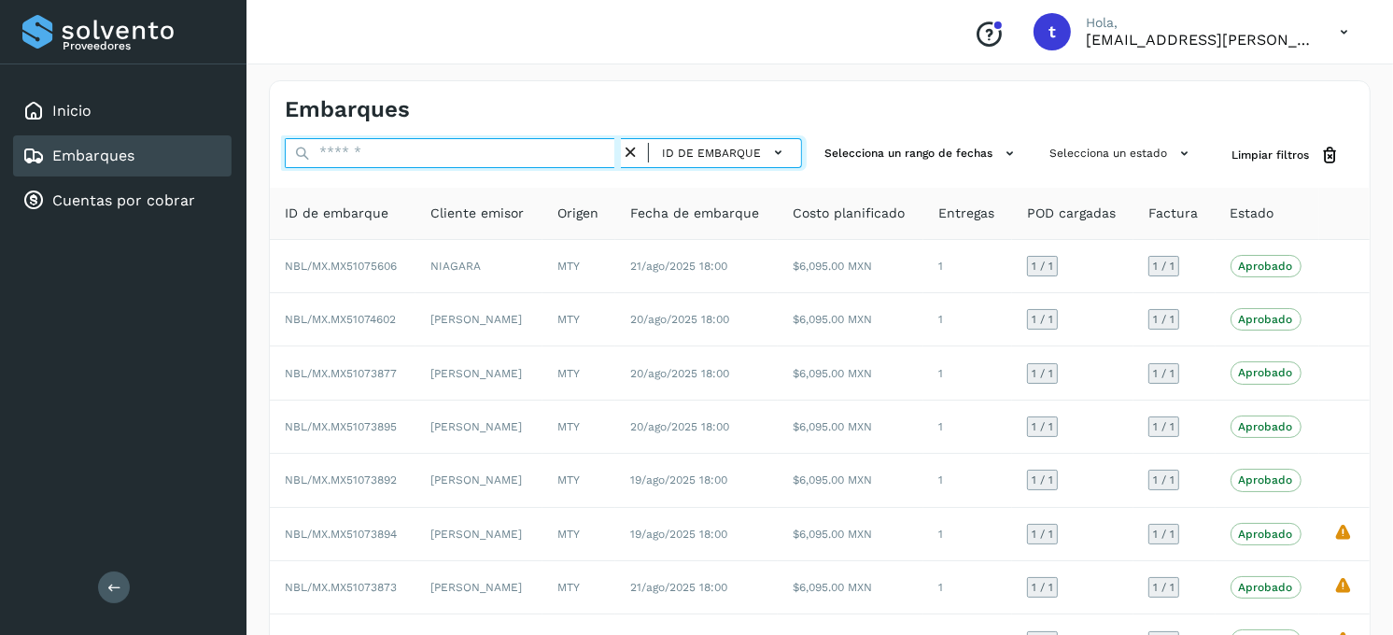
click at [387, 141] on input "text" at bounding box center [453, 153] width 336 height 30
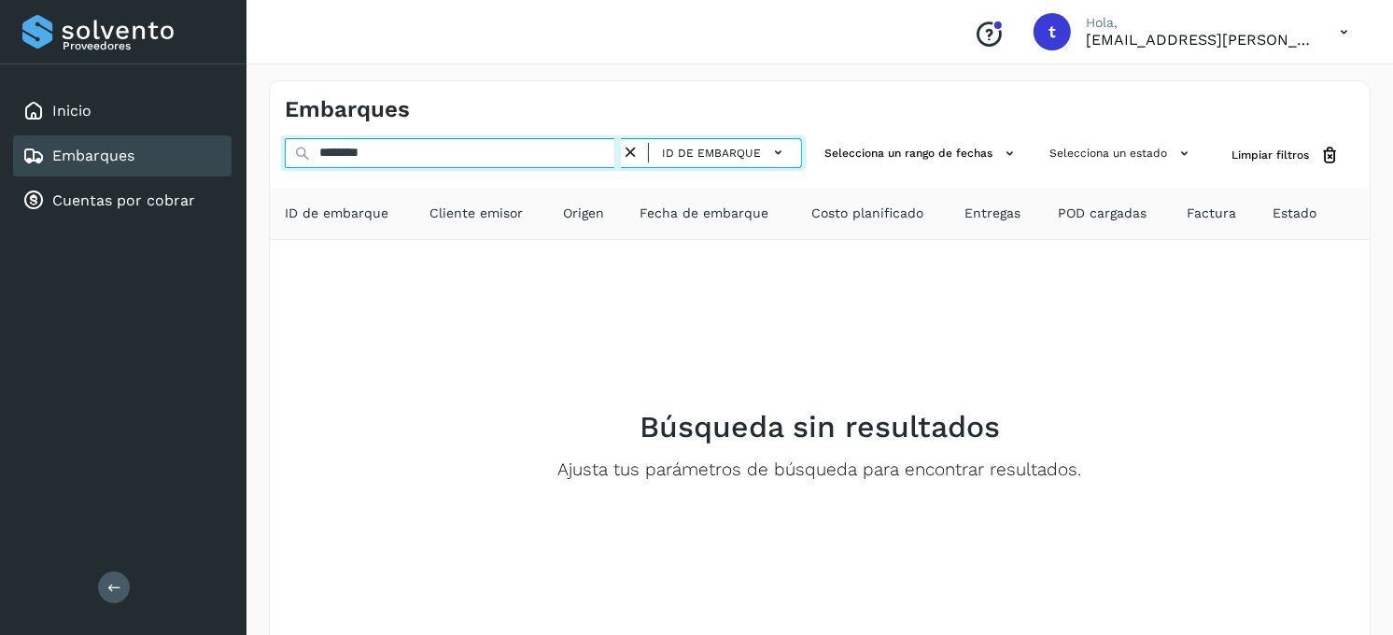
type input "********"
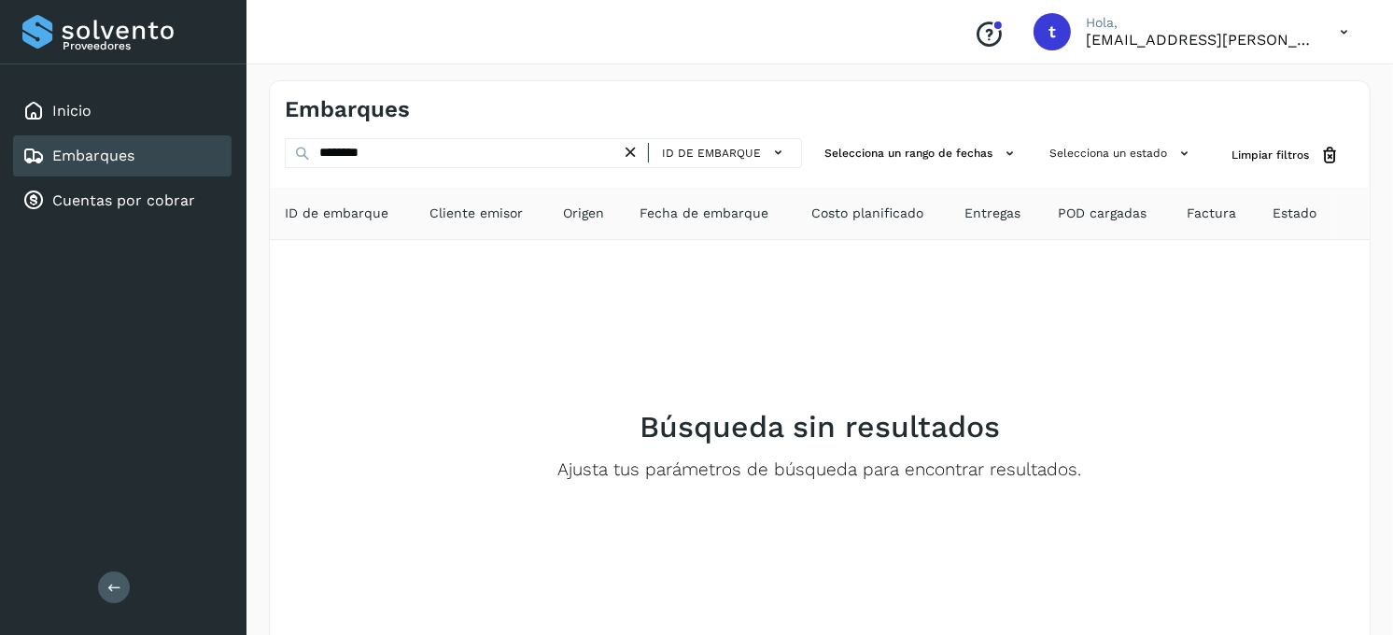
click at [631, 149] on icon at bounding box center [631, 153] width 20 height 20
